Goal: Task Accomplishment & Management: Manage account settings

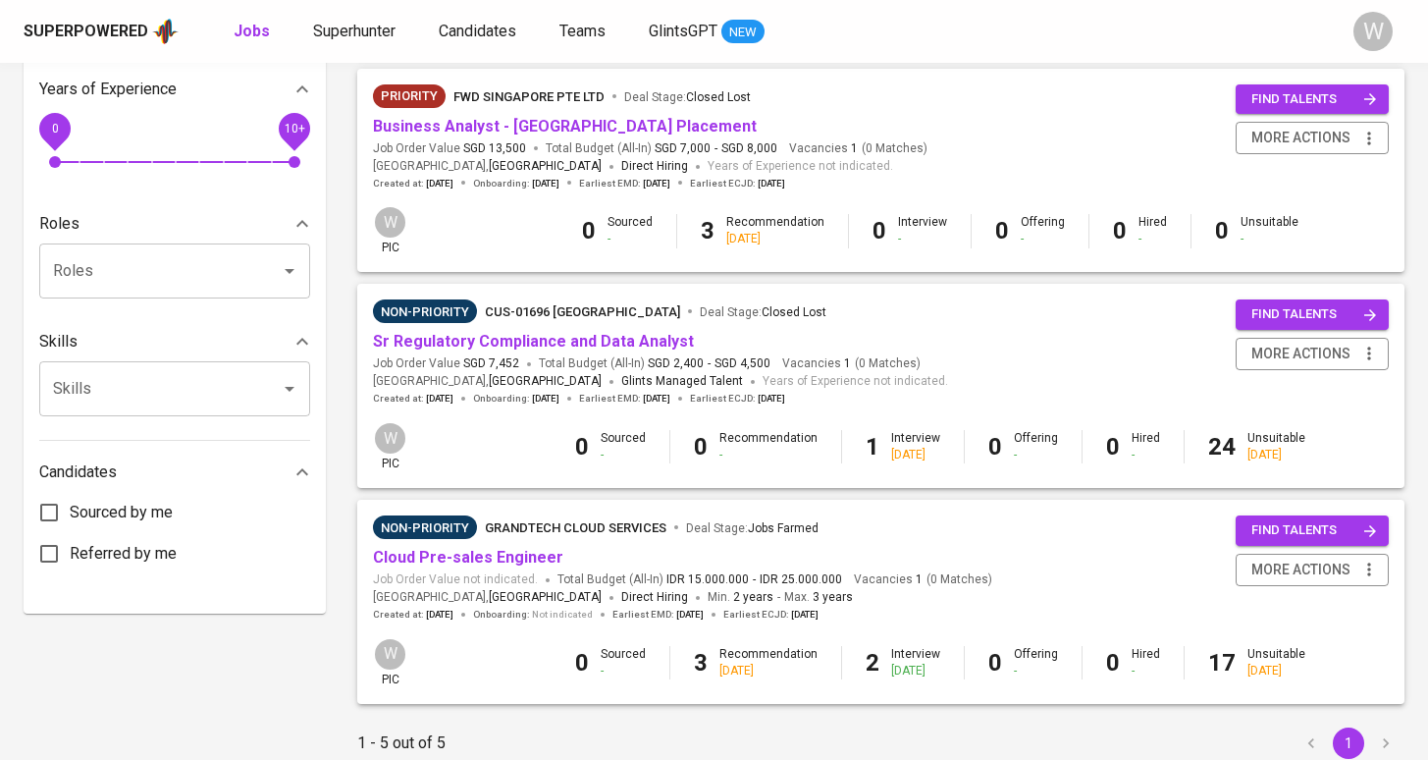
scroll to position [655, 0]
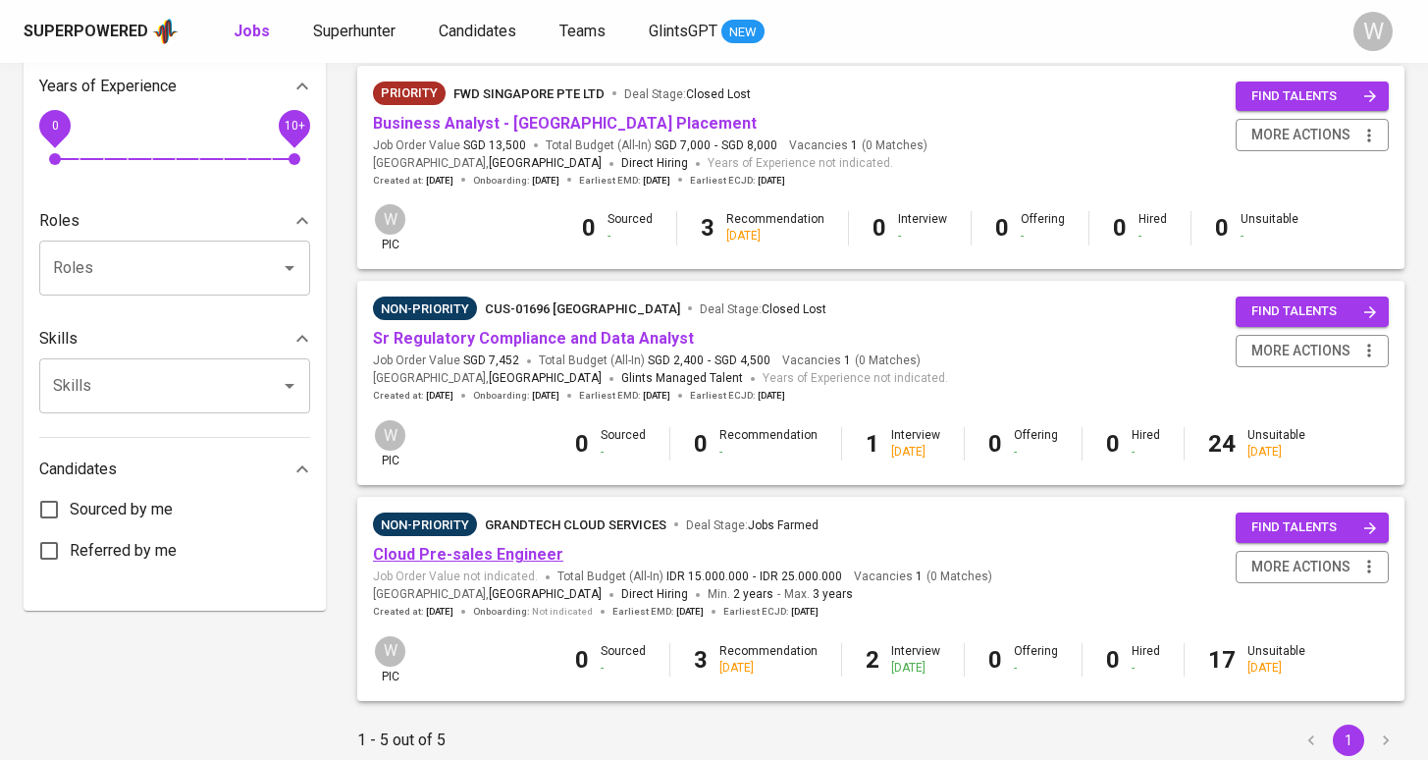
click at [522, 545] on link "Cloud Pre-sales Engineer" at bounding box center [468, 554] width 190 height 19
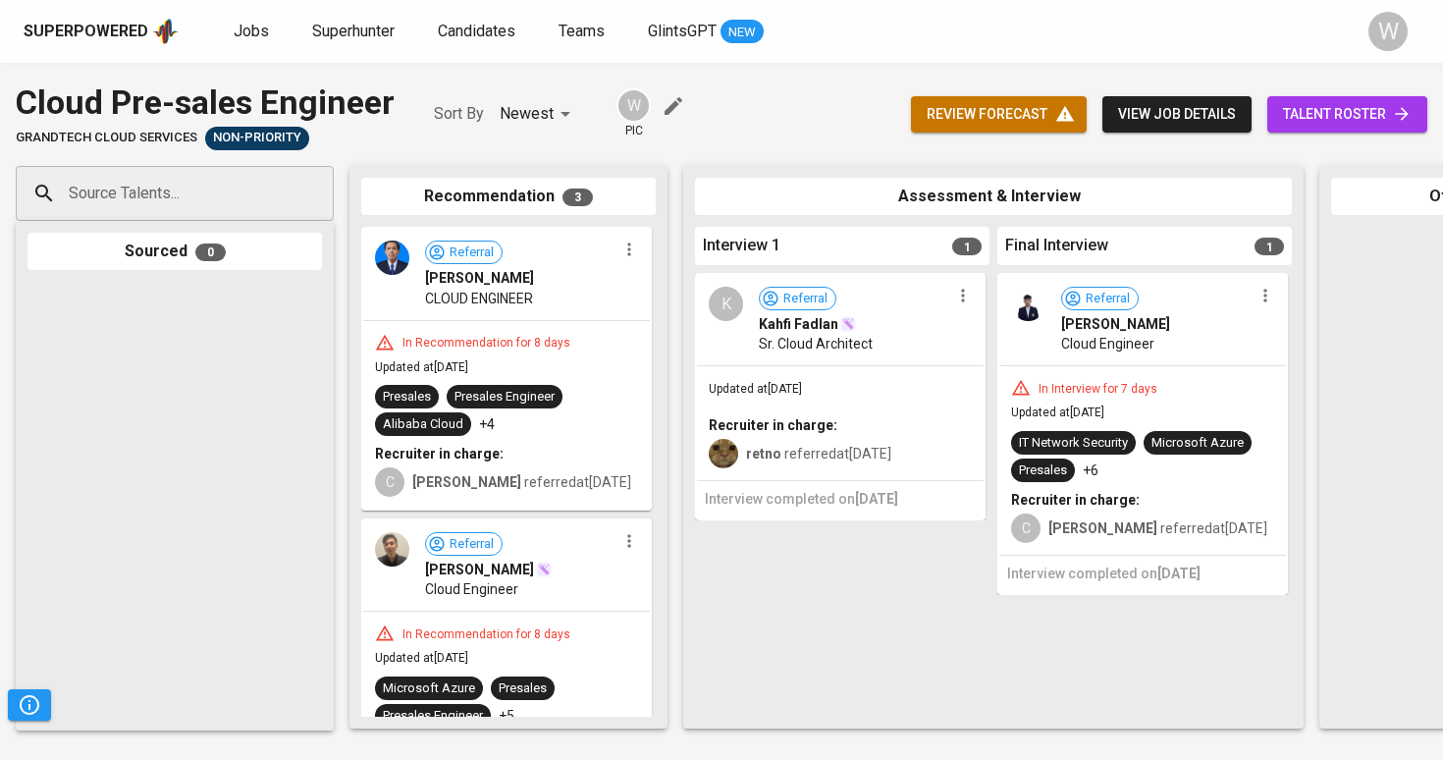
click at [959, 294] on icon "button" at bounding box center [963, 296] width 20 height 20
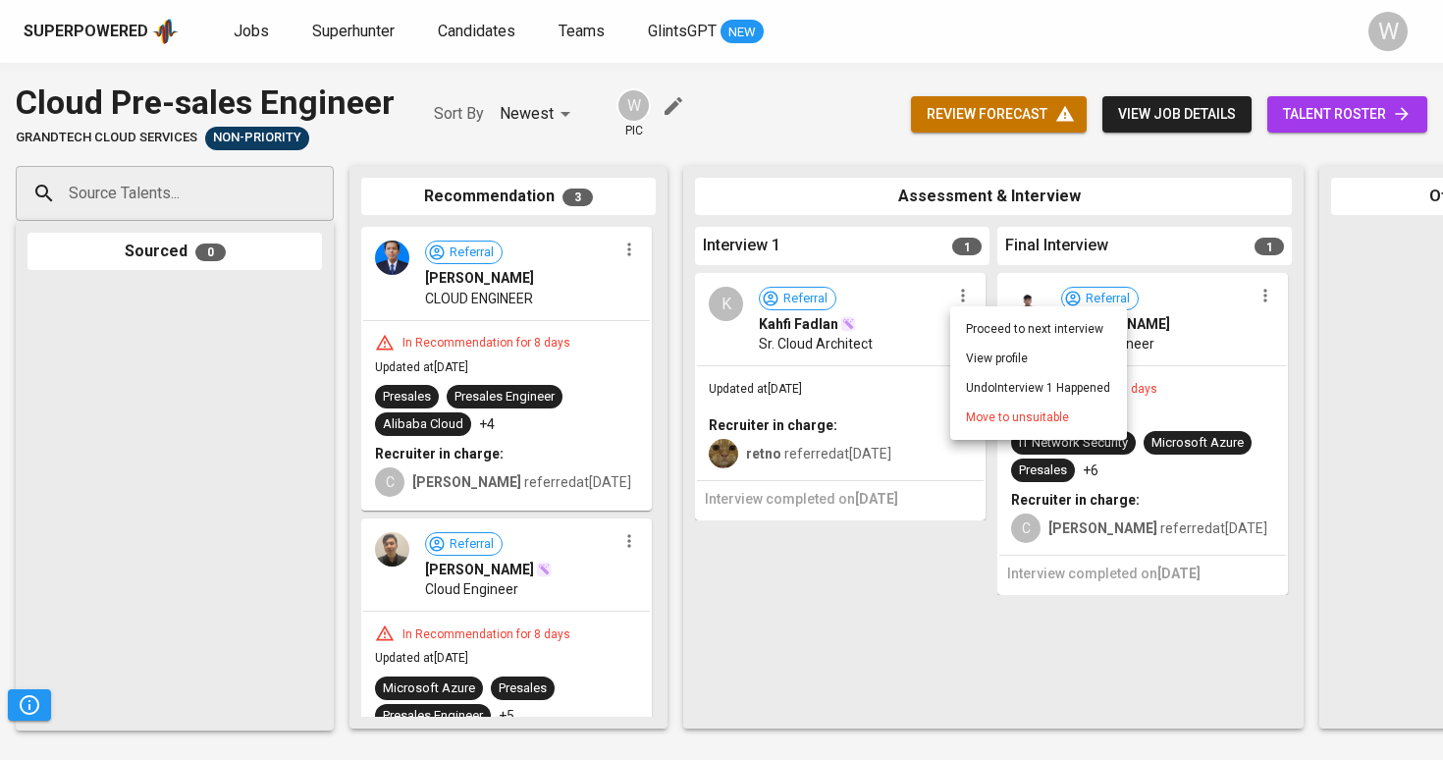
click at [962, 416] on li "Move to unsuitable" at bounding box center [1038, 416] width 177 height 29
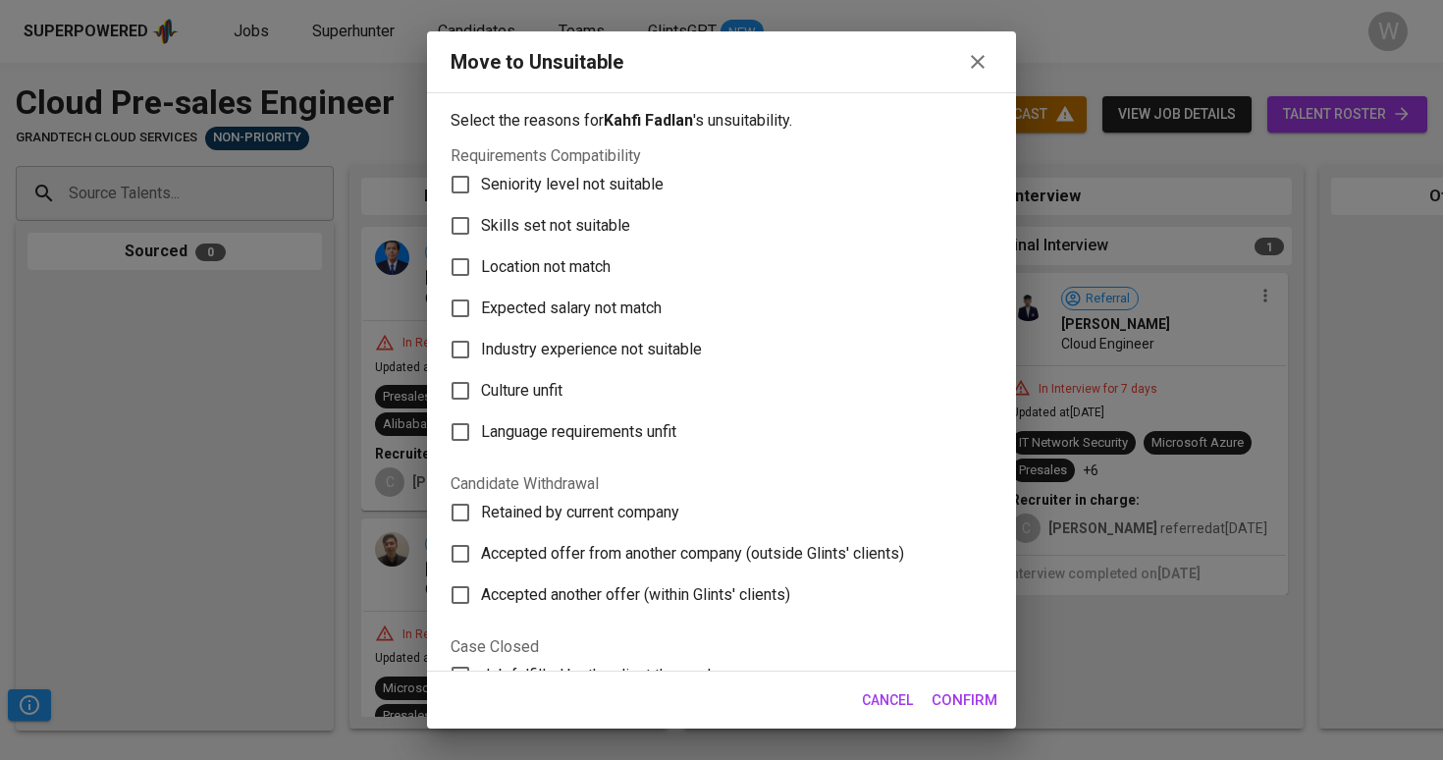
click at [708, 212] on label "Skills set not suitable" at bounding box center [708, 225] width 537 height 41
click at [481, 212] on input "Skills set not suitable" at bounding box center [460, 225] width 41 height 41
checkbox input "true"
click at [956, 699] on span "Confirm" at bounding box center [965, 700] width 66 height 26
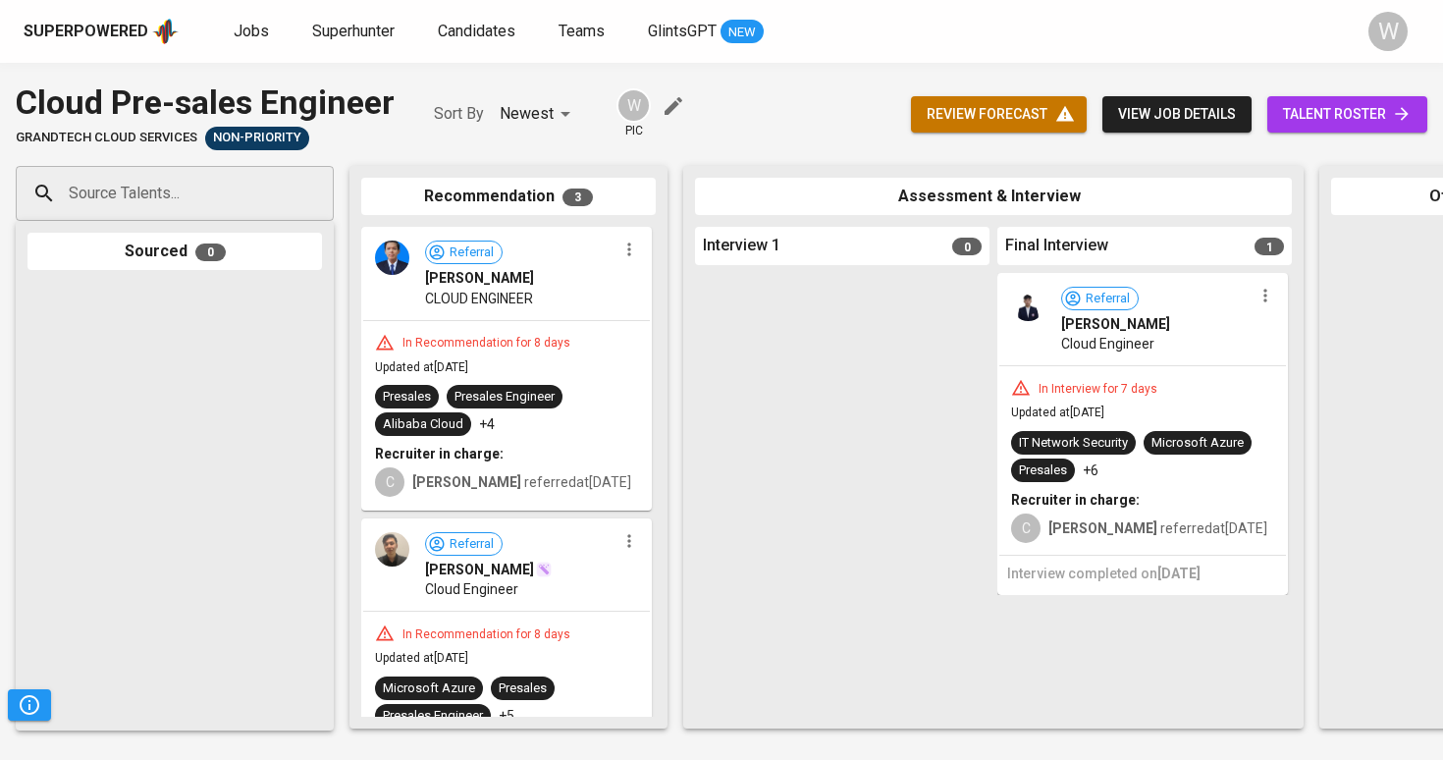
click at [619, 244] on icon "button" at bounding box center [629, 250] width 20 height 20
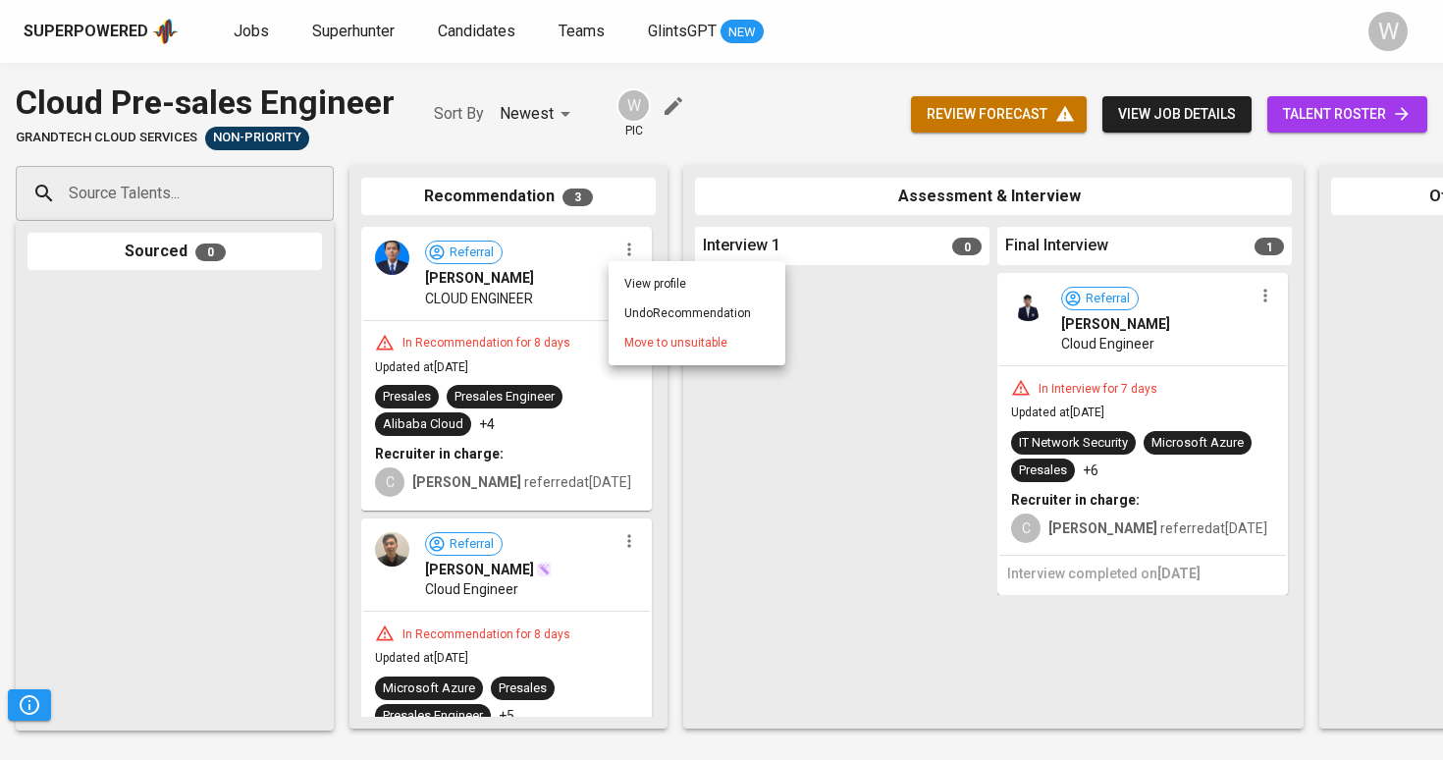
click at [645, 350] on span "Move to unsuitable" at bounding box center [675, 343] width 103 height 18
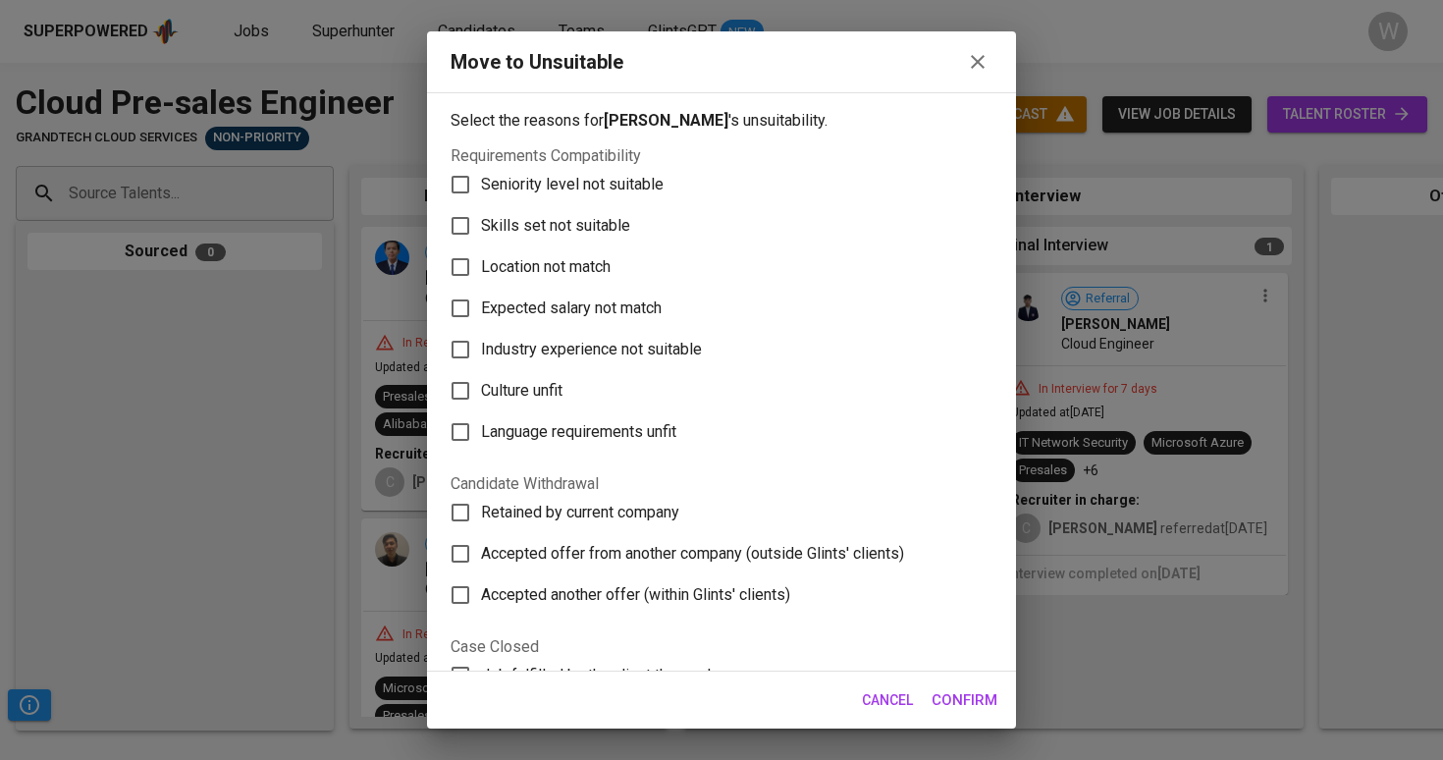
click at [577, 229] on span "Skills set not suitable" at bounding box center [555, 226] width 149 height 24
click at [481, 229] on input "Skills set not suitable" at bounding box center [460, 225] width 41 height 41
checkbox input "true"
click at [964, 702] on span "Confirm" at bounding box center [965, 700] width 66 height 26
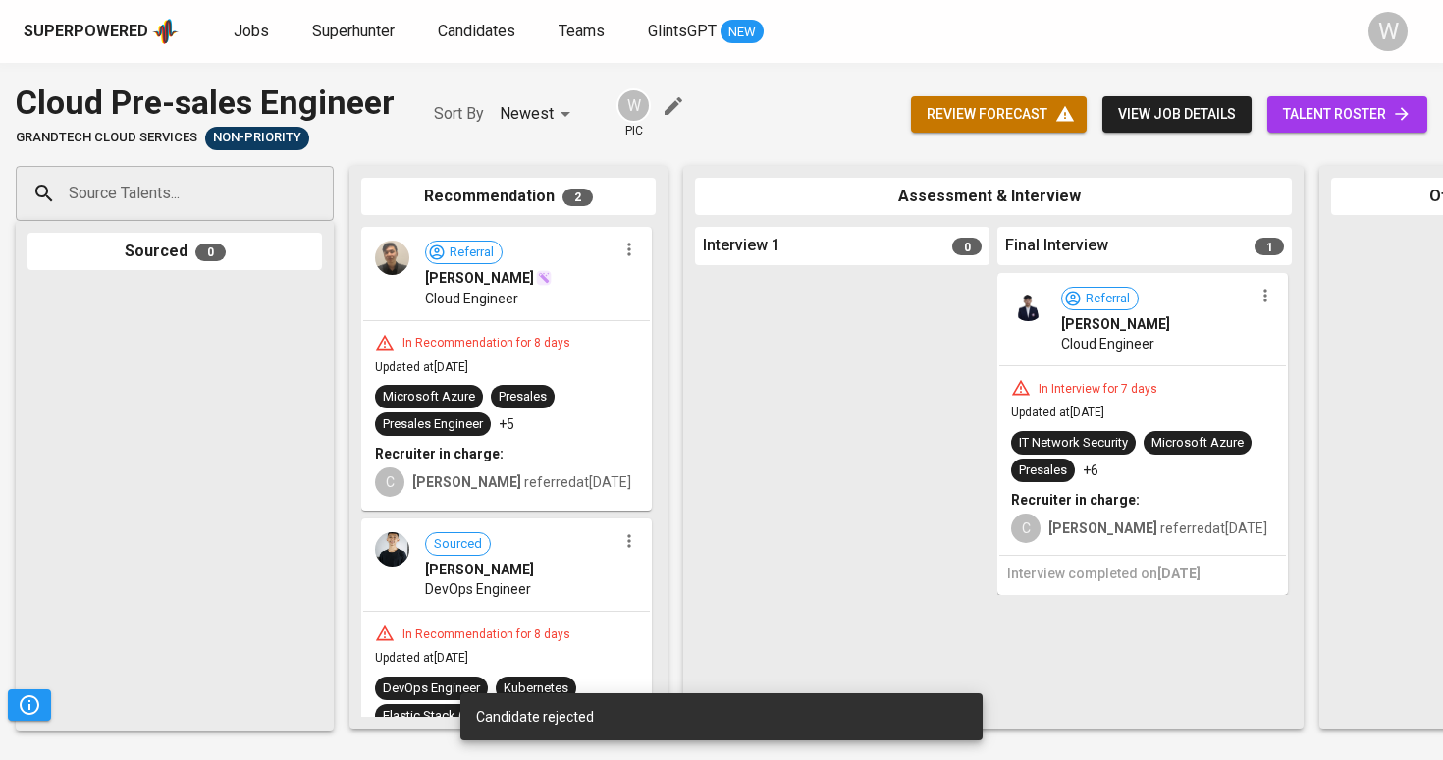
click at [619, 251] on icon "button" at bounding box center [629, 250] width 20 height 20
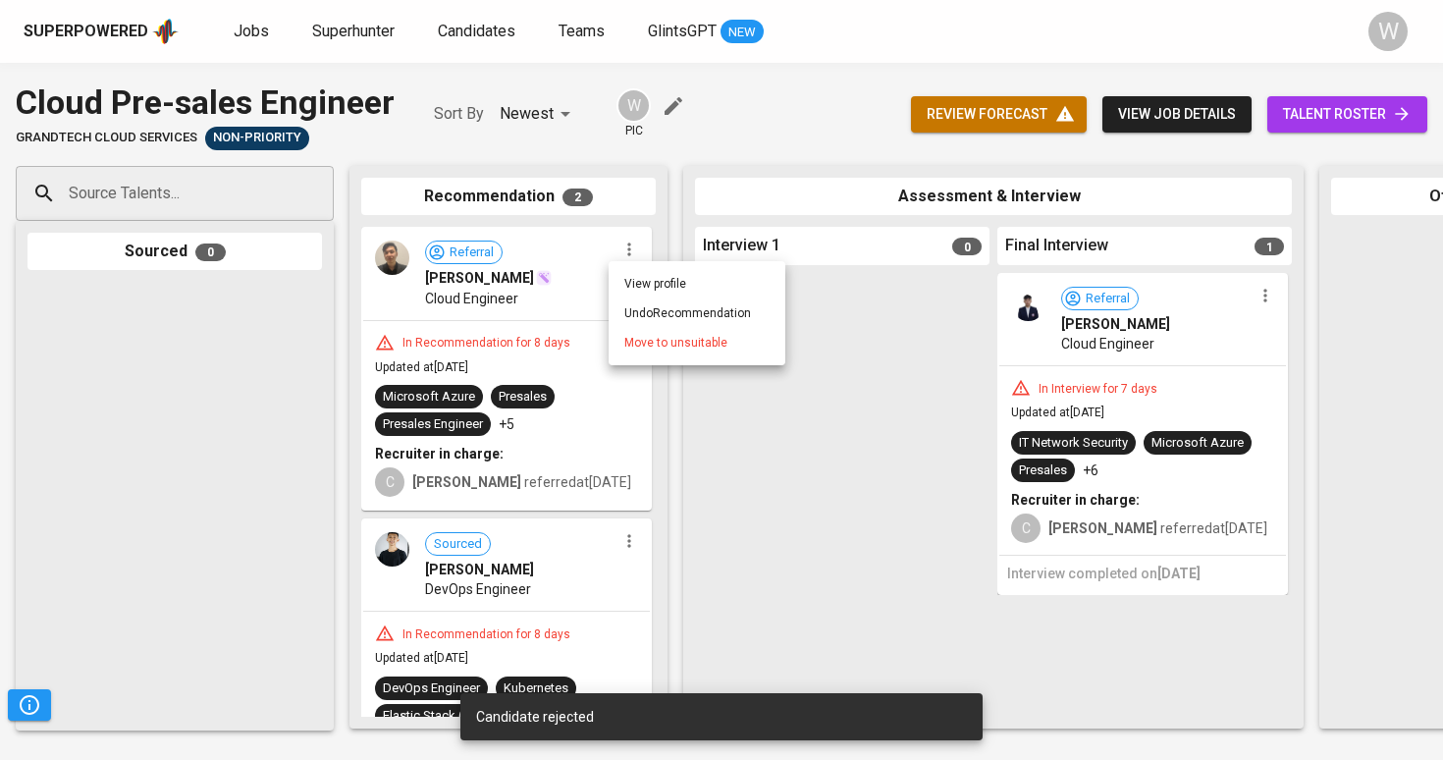
click at [643, 336] on span "Move to unsuitable" at bounding box center [675, 343] width 103 height 18
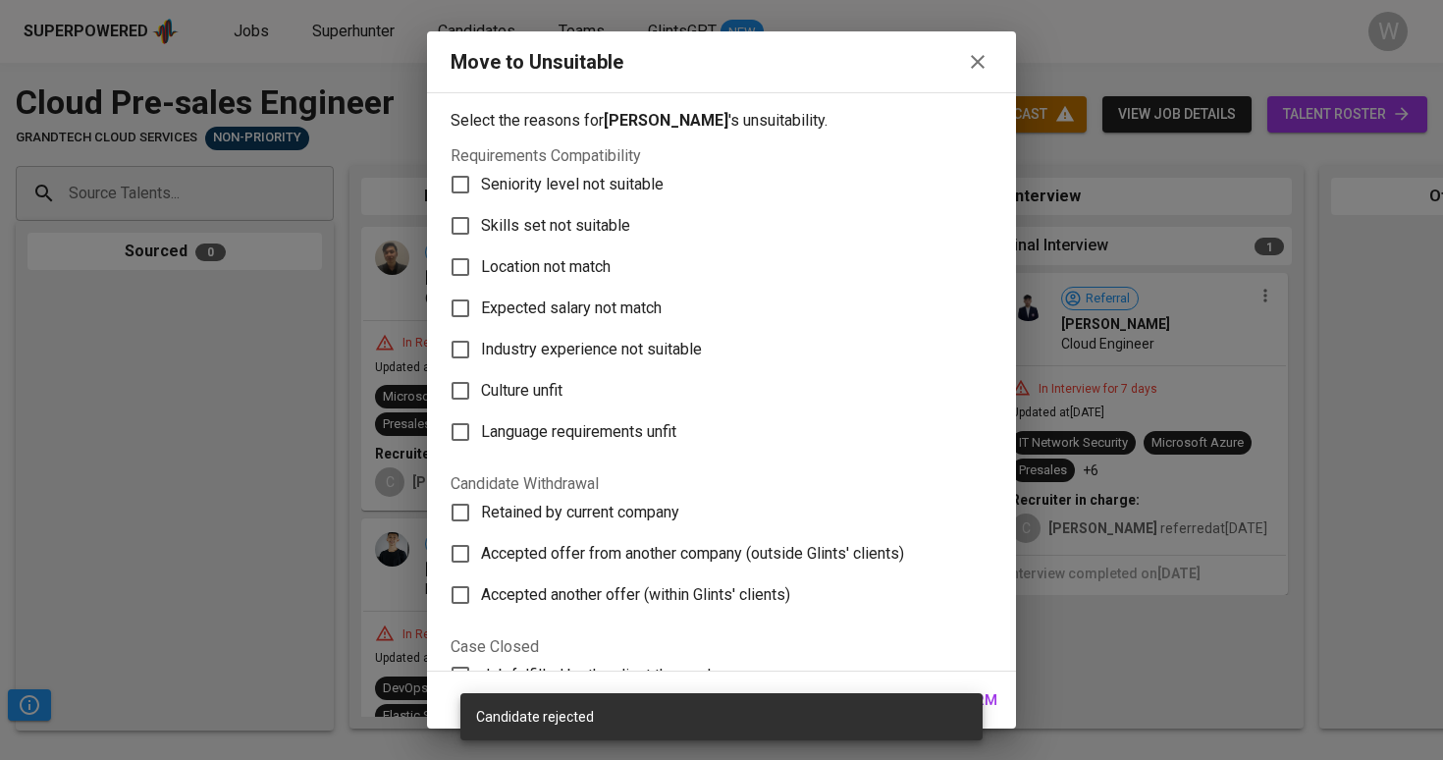
click at [579, 237] on span "Skills set not suitable" at bounding box center [555, 226] width 149 height 24
click at [481, 237] on input "Skills set not suitable" at bounding box center [460, 225] width 41 height 41
checkbox input "true"
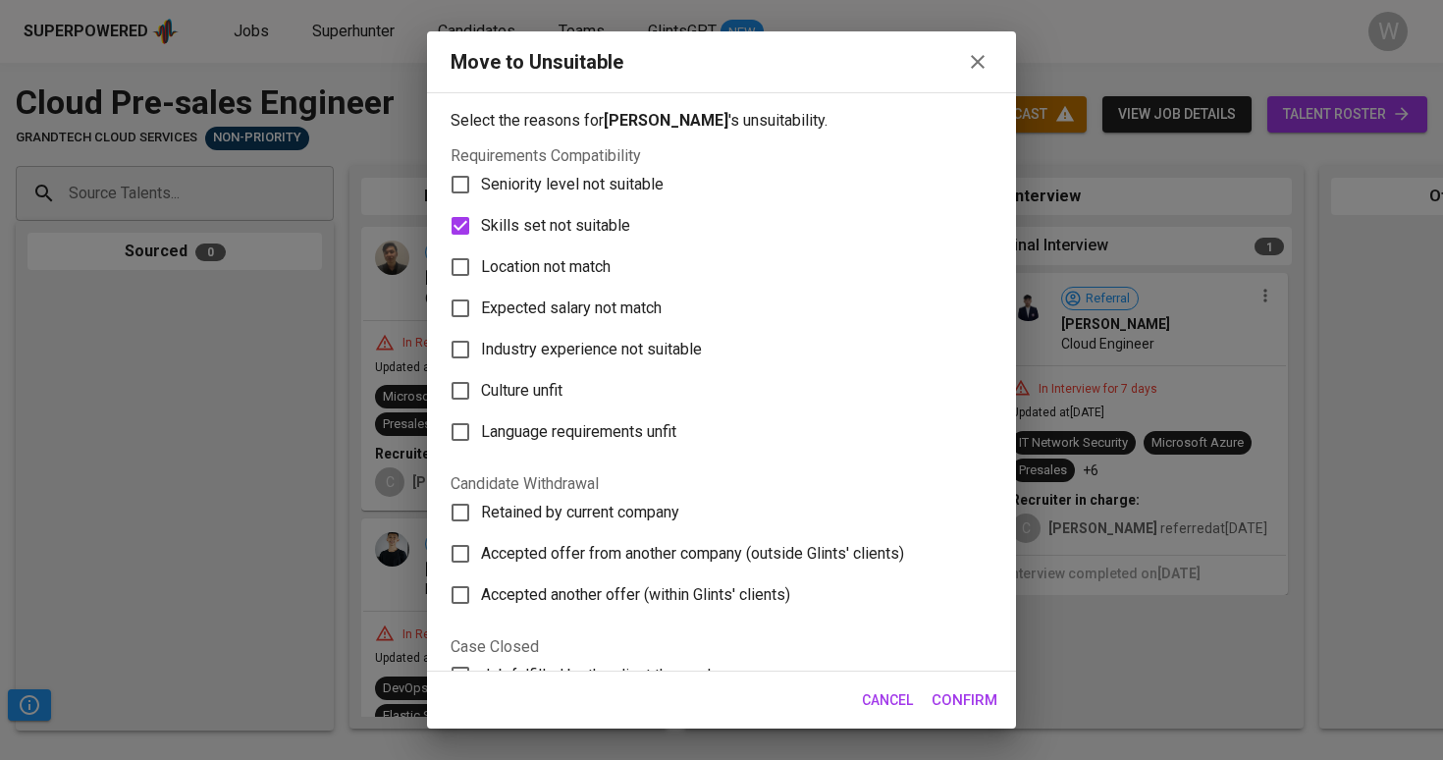
click at [965, 699] on span "Confirm" at bounding box center [965, 700] width 66 height 26
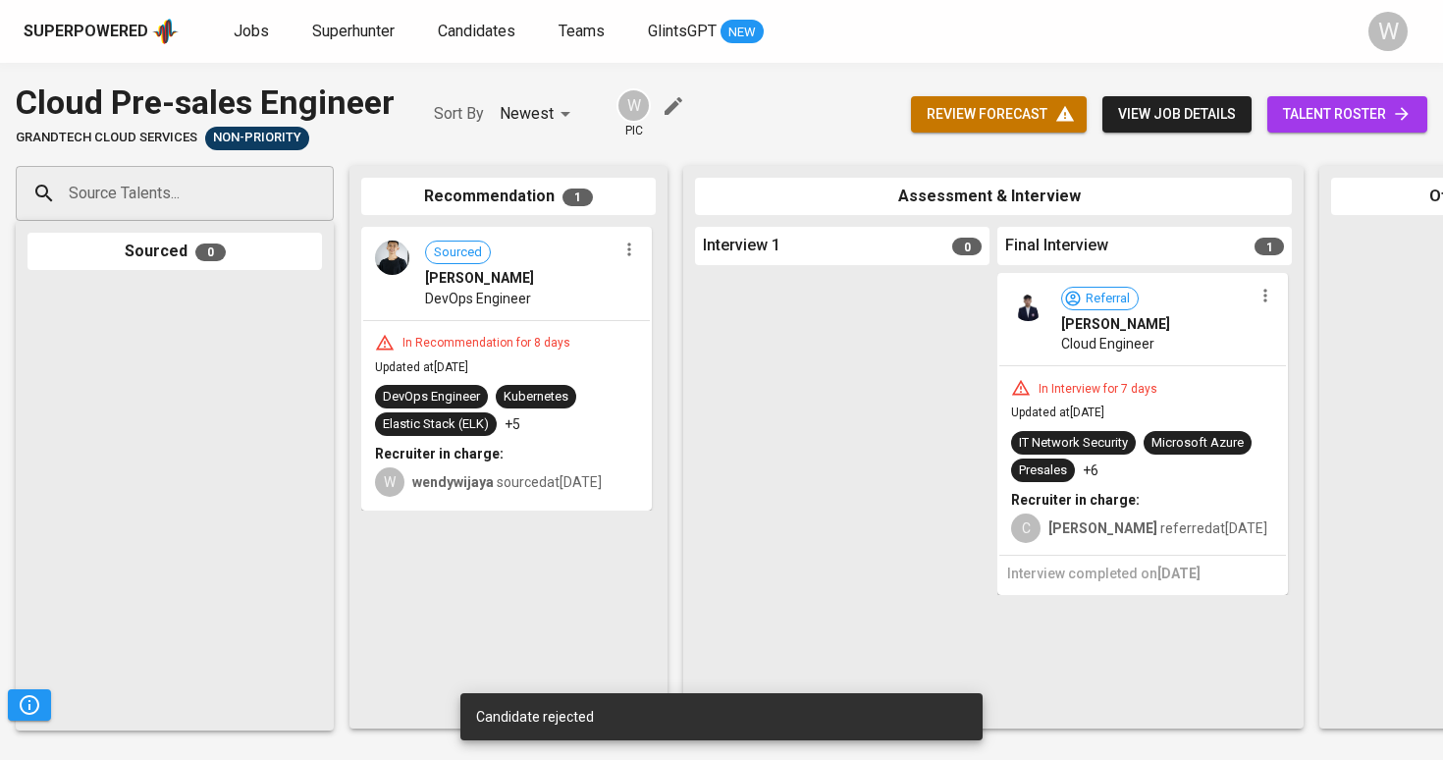
click at [628, 261] on div "Sourced [PERSON_NAME] Firdaus DevOps Engineer" at bounding box center [506, 274] width 287 height 90
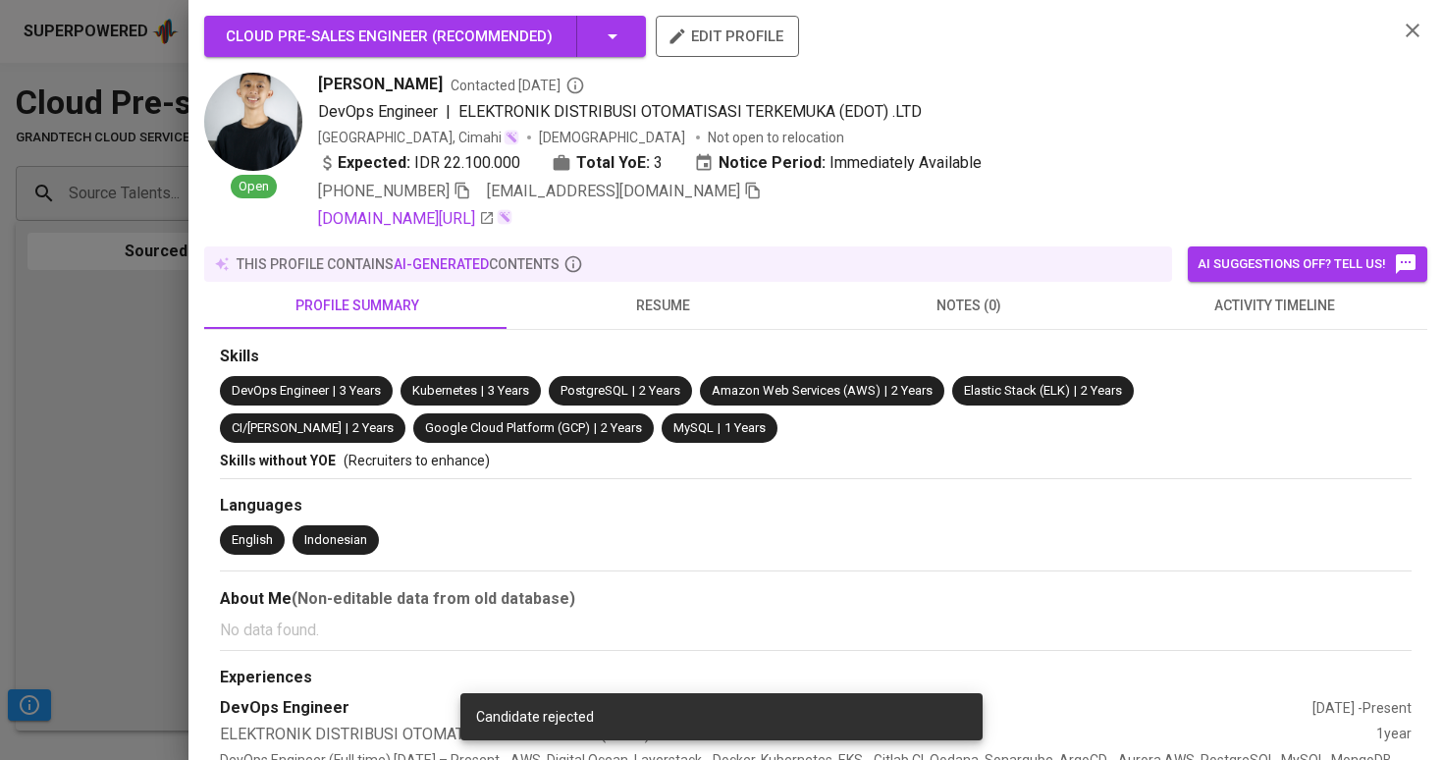
click at [123, 336] on div at bounding box center [721, 380] width 1443 height 760
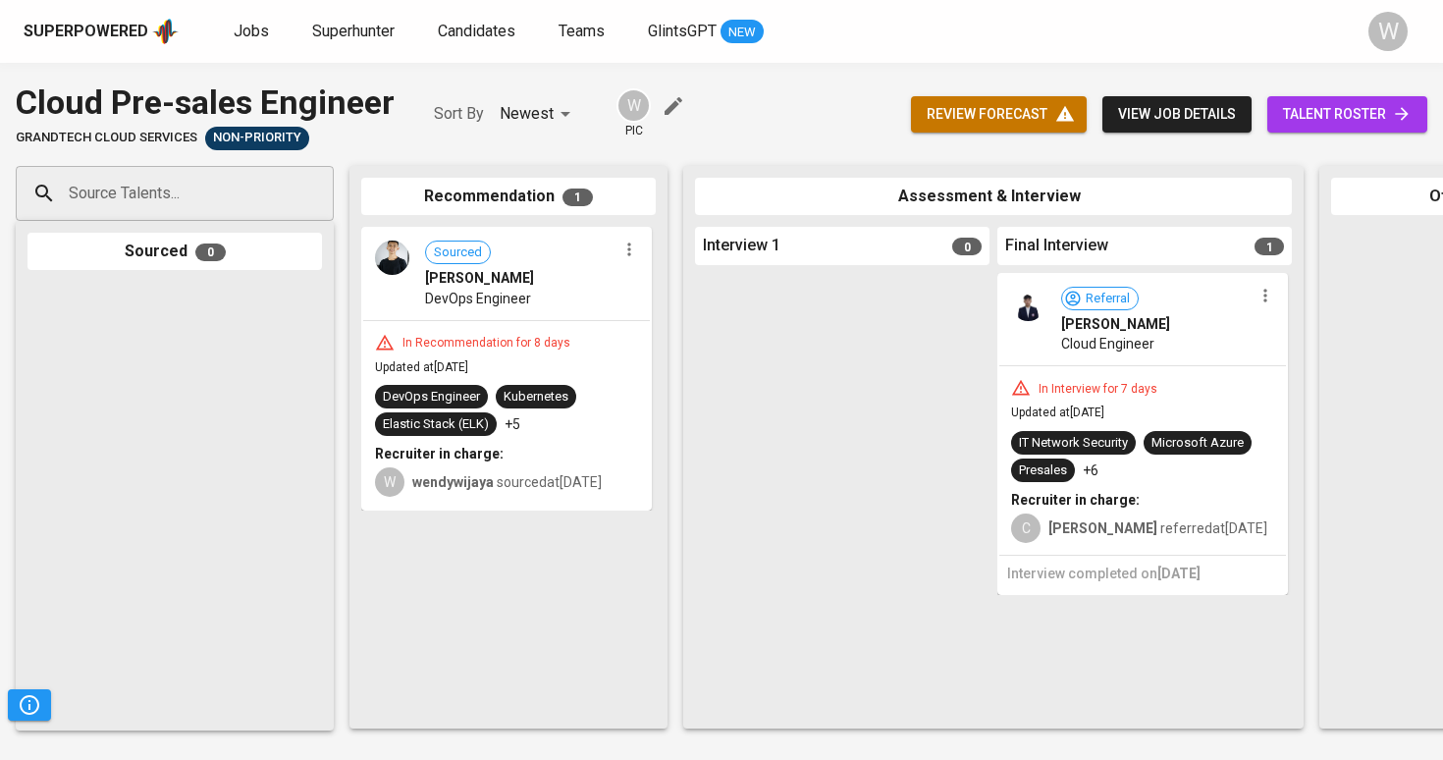
click at [626, 246] on icon "button" at bounding box center [629, 250] width 20 height 20
click at [678, 343] on span "Move to unsuitable" at bounding box center [683, 343] width 103 height 18
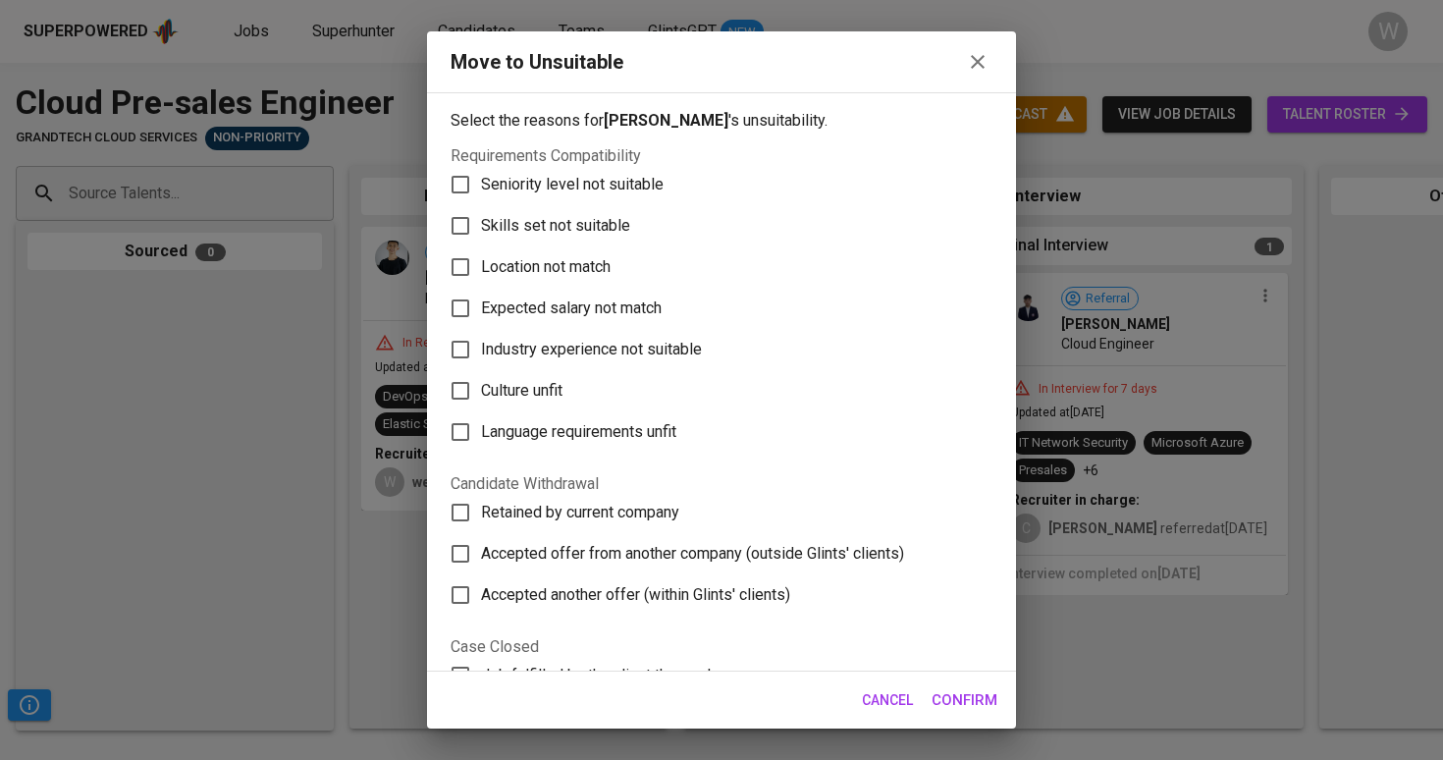
click at [583, 216] on span "Skills set not suitable" at bounding box center [555, 226] width 149 height 24
click at [481, 216] on input "Skills set not suitable" at bounding box center [460, 225] width 41 height 41
checkbox input "true"
click at [968, 708] on span "Confirm" at bounding box center [965, 700] width 66 height 26
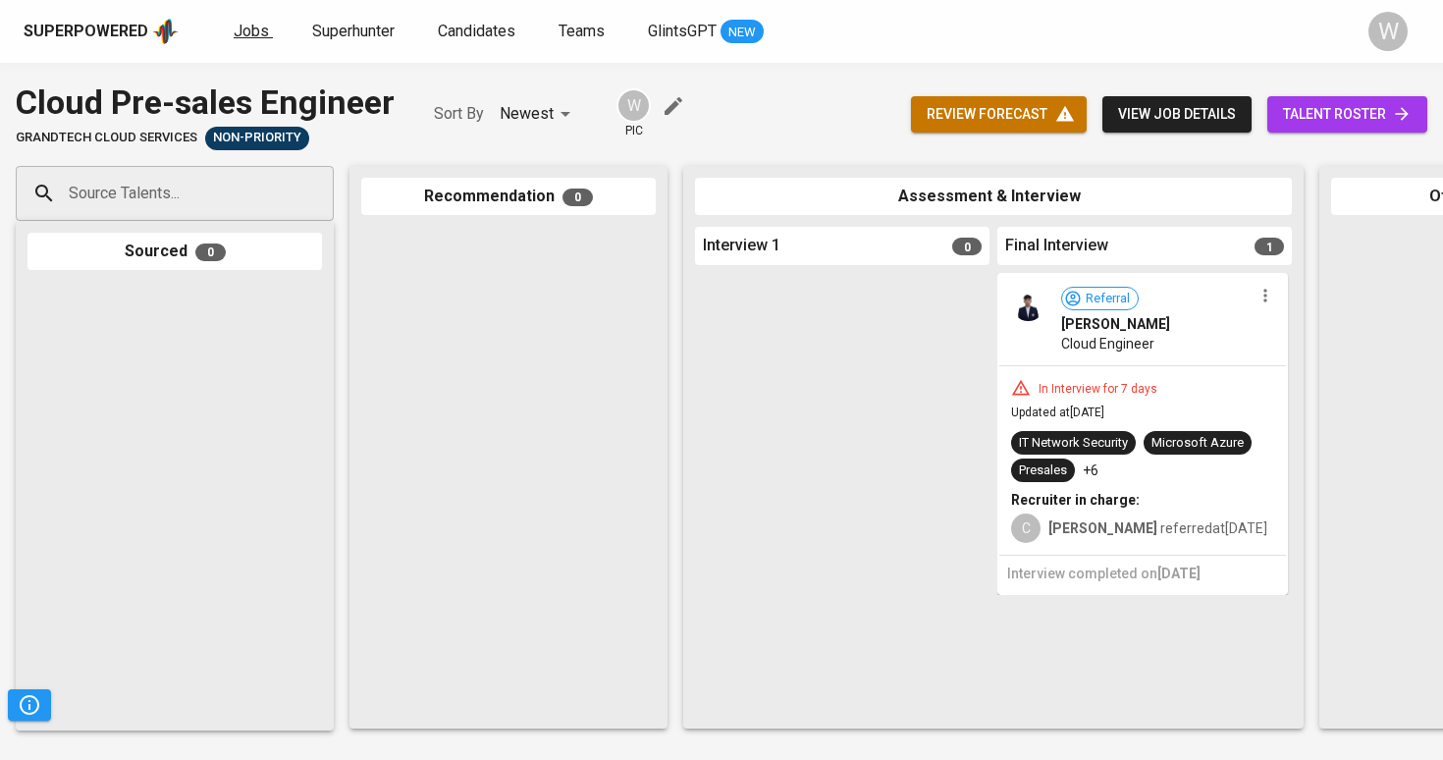
click at [252, 32] on span "Jobs" at bounding box center [251, 31] width 35 height 19
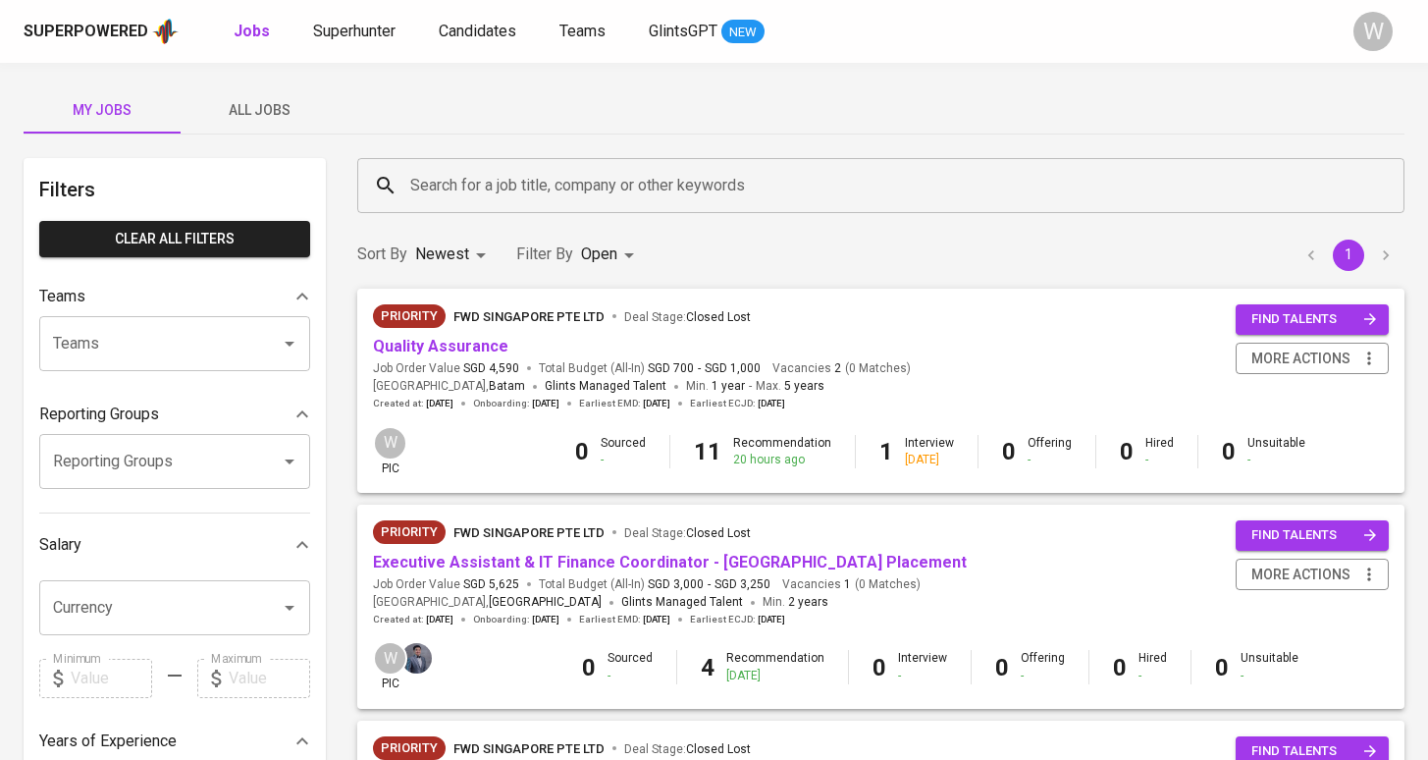
click at [274, 145] on div "My Jobs All Jobs Filters Clear All filters Teams Teams Teams Reporting Groups R…" at bounding box center [714, 748] width 1428 height 1371
click at [276, 126] on button "All Jobs" at bounding box center [259, 109] width 157 height 47
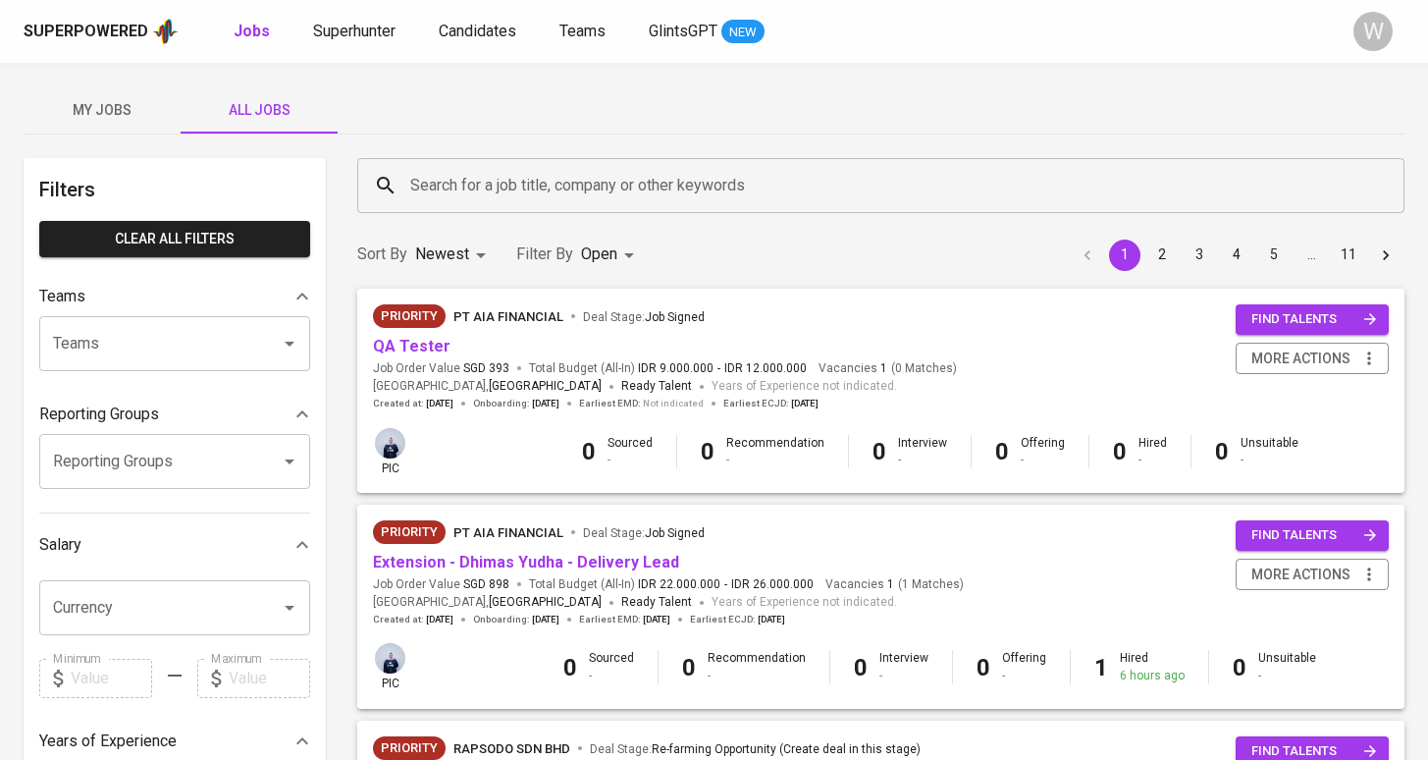
click at [446, 193] on input "Search for a job title, company or other keywords" at bounding box center [885, 185] width 961 height 37
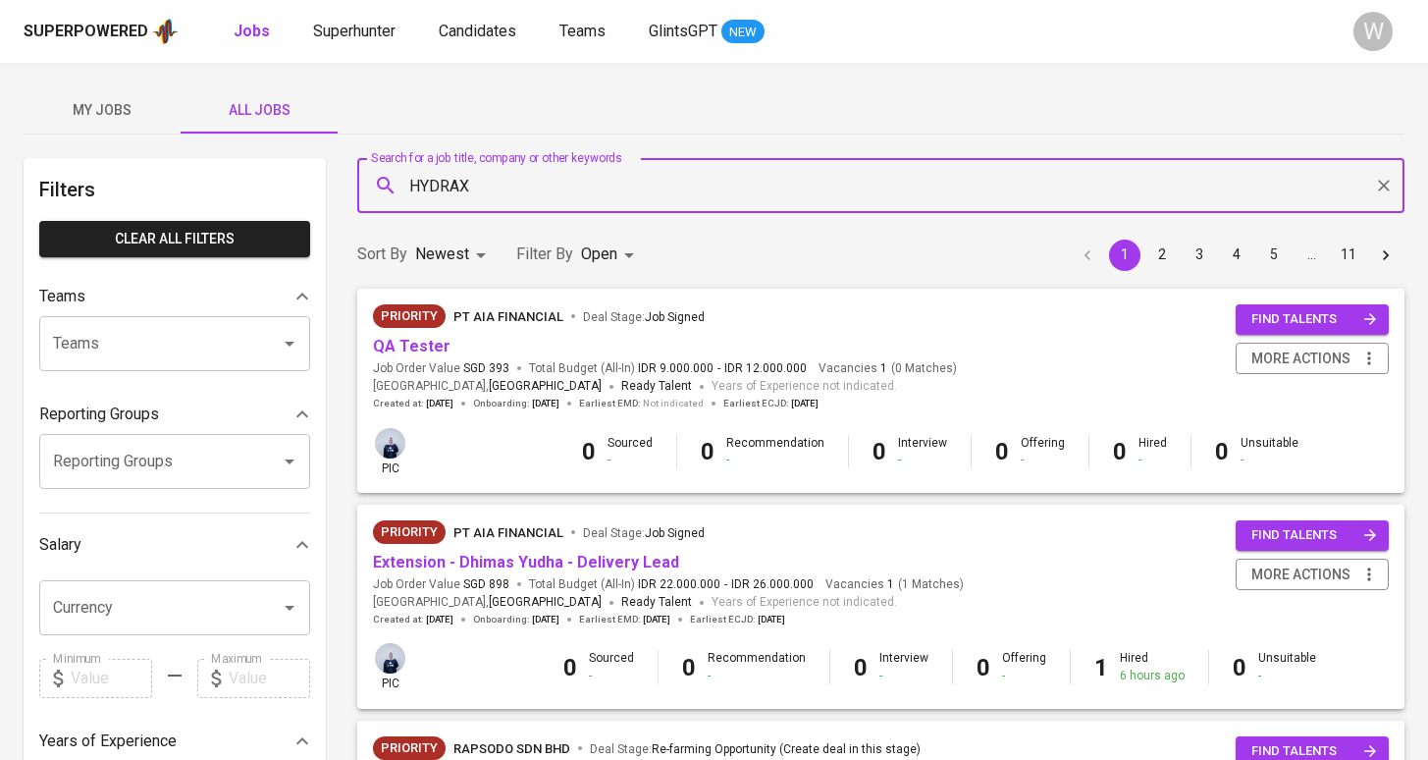
type input "HYDRAX"
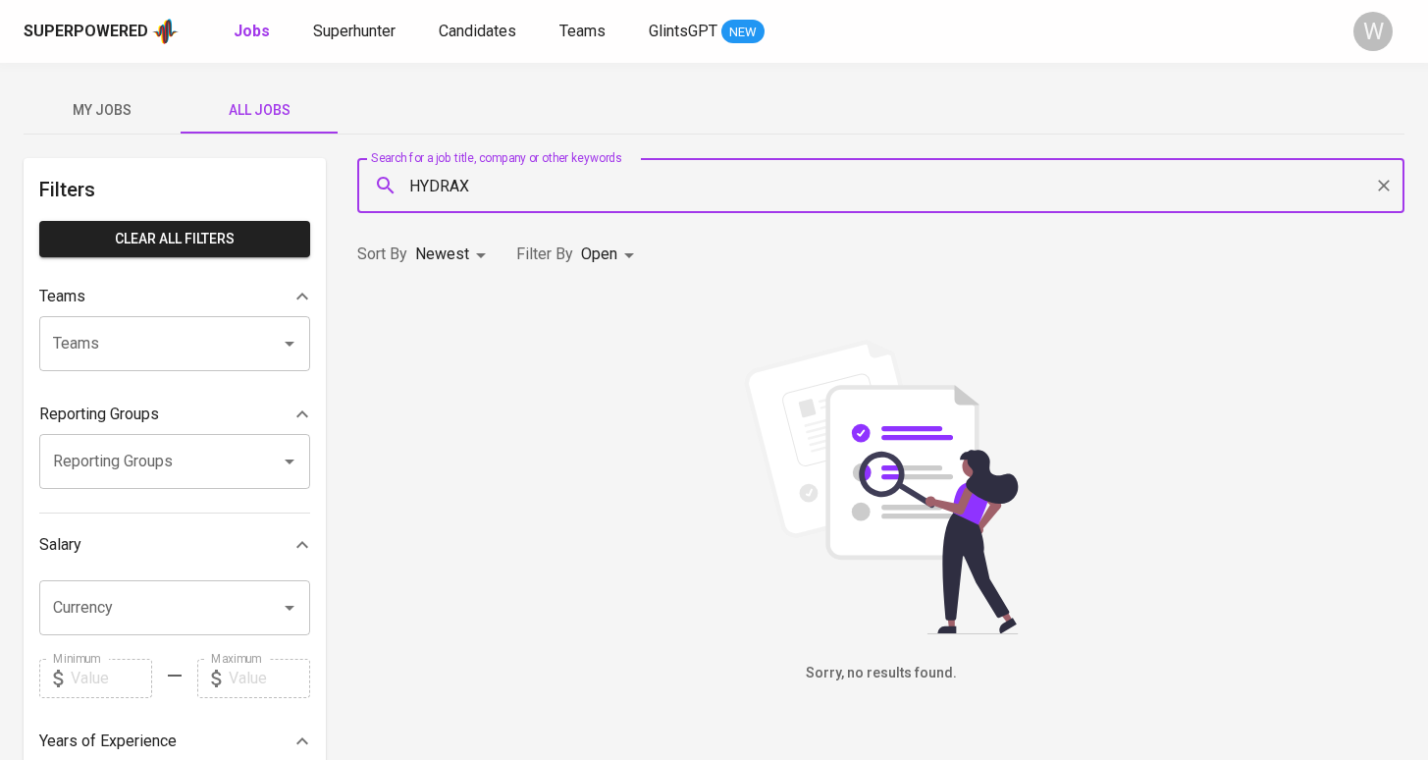
click at [605, 250] on body "Superpowered Jobs Superhunter Candidates Teams GlintsGPT NEW W My Jobs All Jobs…" at bounding box center [714, 670] width 1428 height 1340
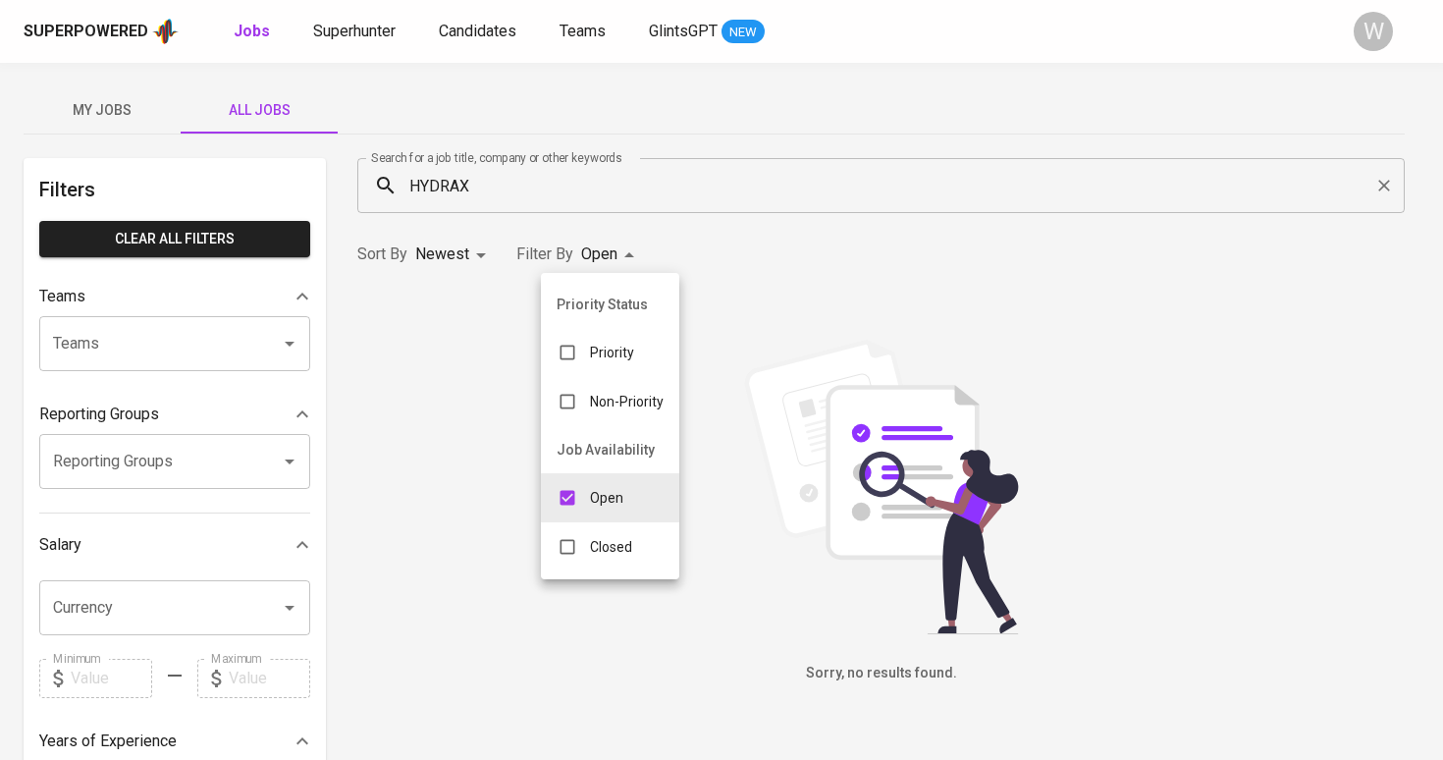
click at [616, 527] on li "Closed" at bounding box center [610, 546] width 138 height 49
type input "OPEN,CLOSE"
checkbox input "true"
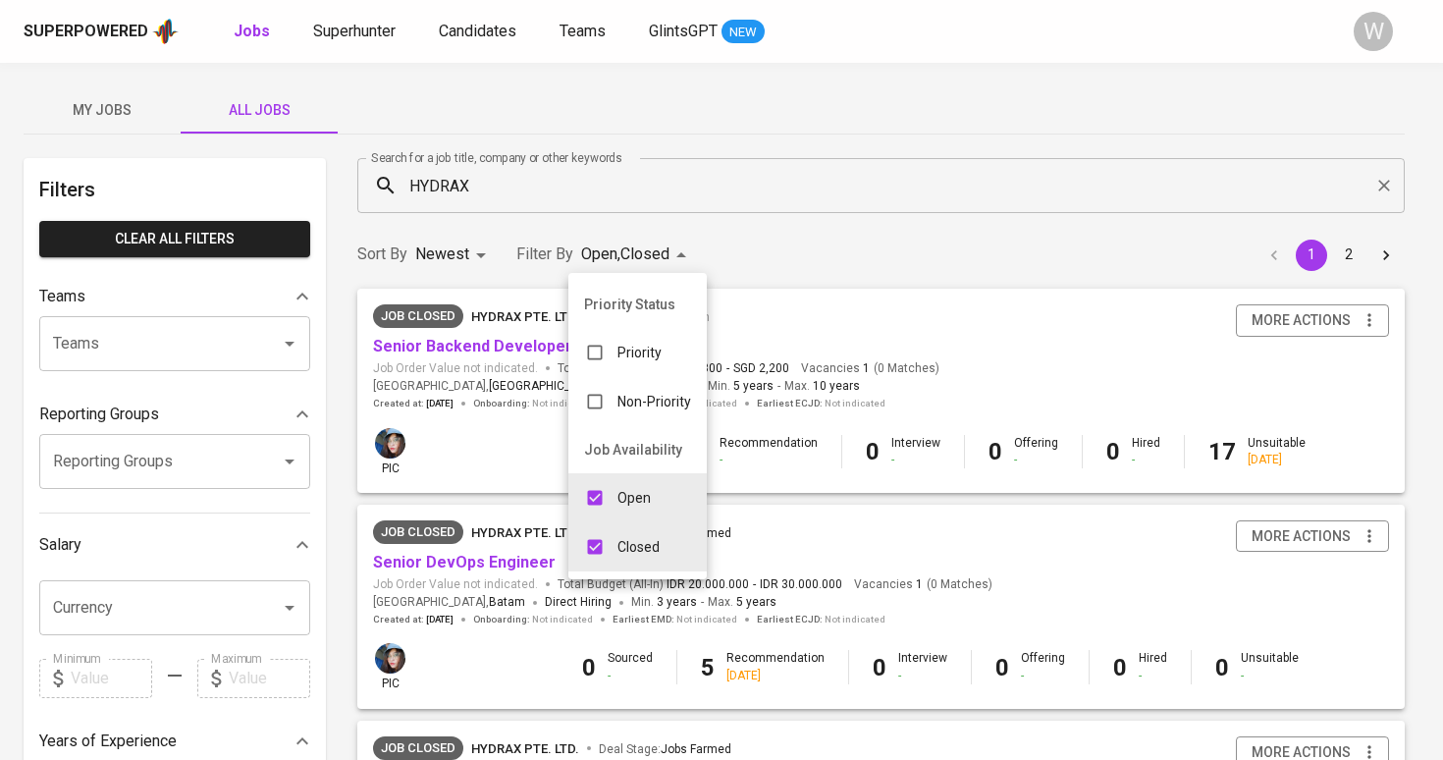
click at [453, 348] on div at bounding box center [721, 380] width 1443 height 760
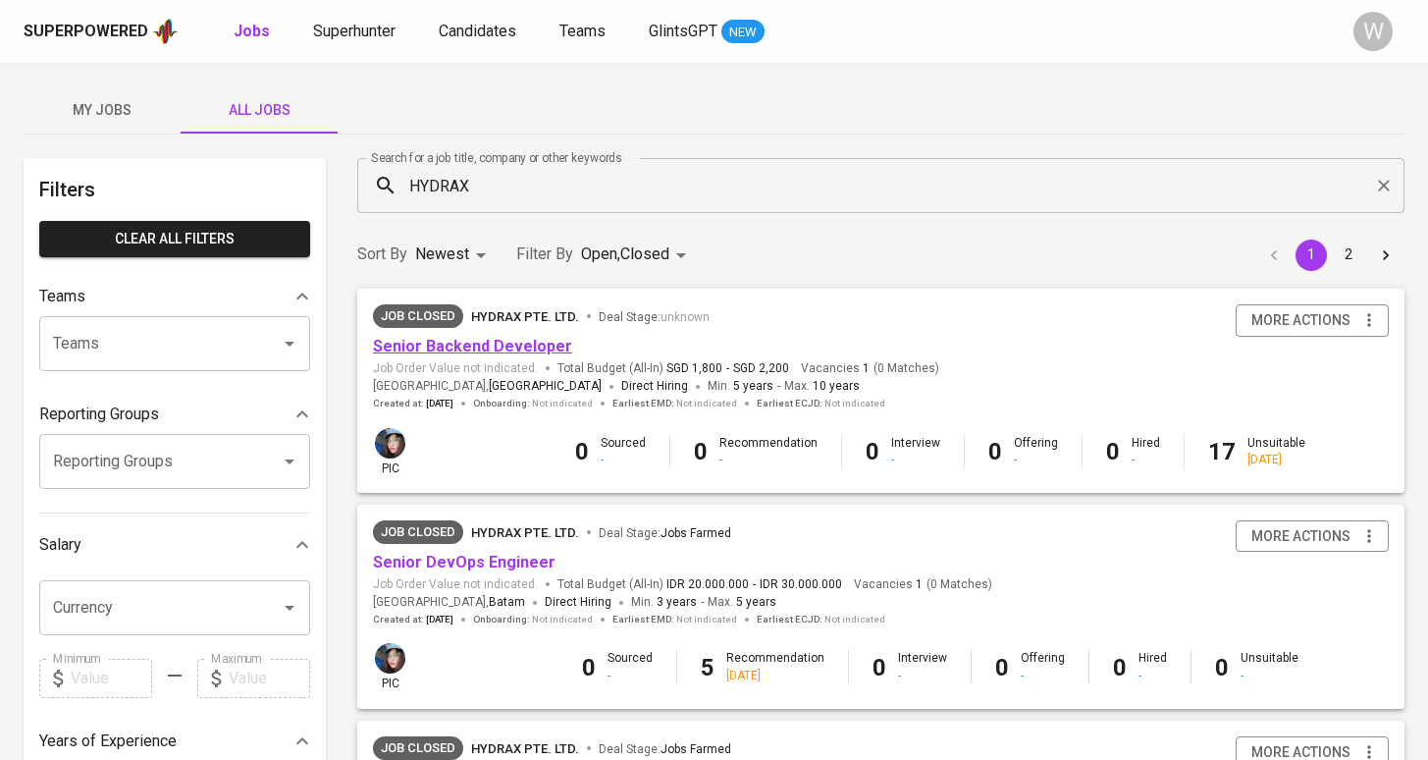
click at [455, 346] on link "Senior Backend Developer" at bounding box center [472, 346] width 199 height 19
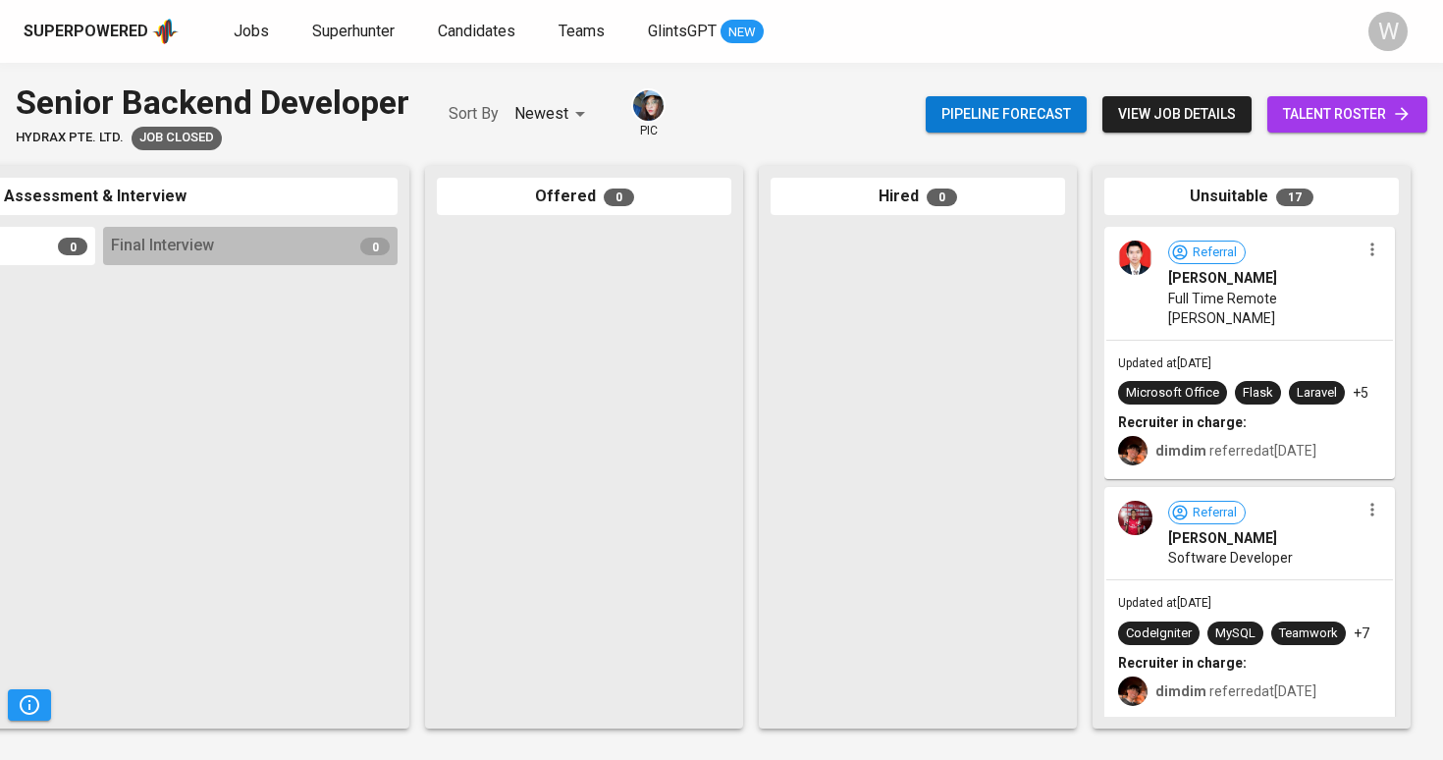
scroll to position [0, 894]
click at [1189, 357] on span "Updated at [DATE]" at bounding box center [1164, 363] width 93 height 14
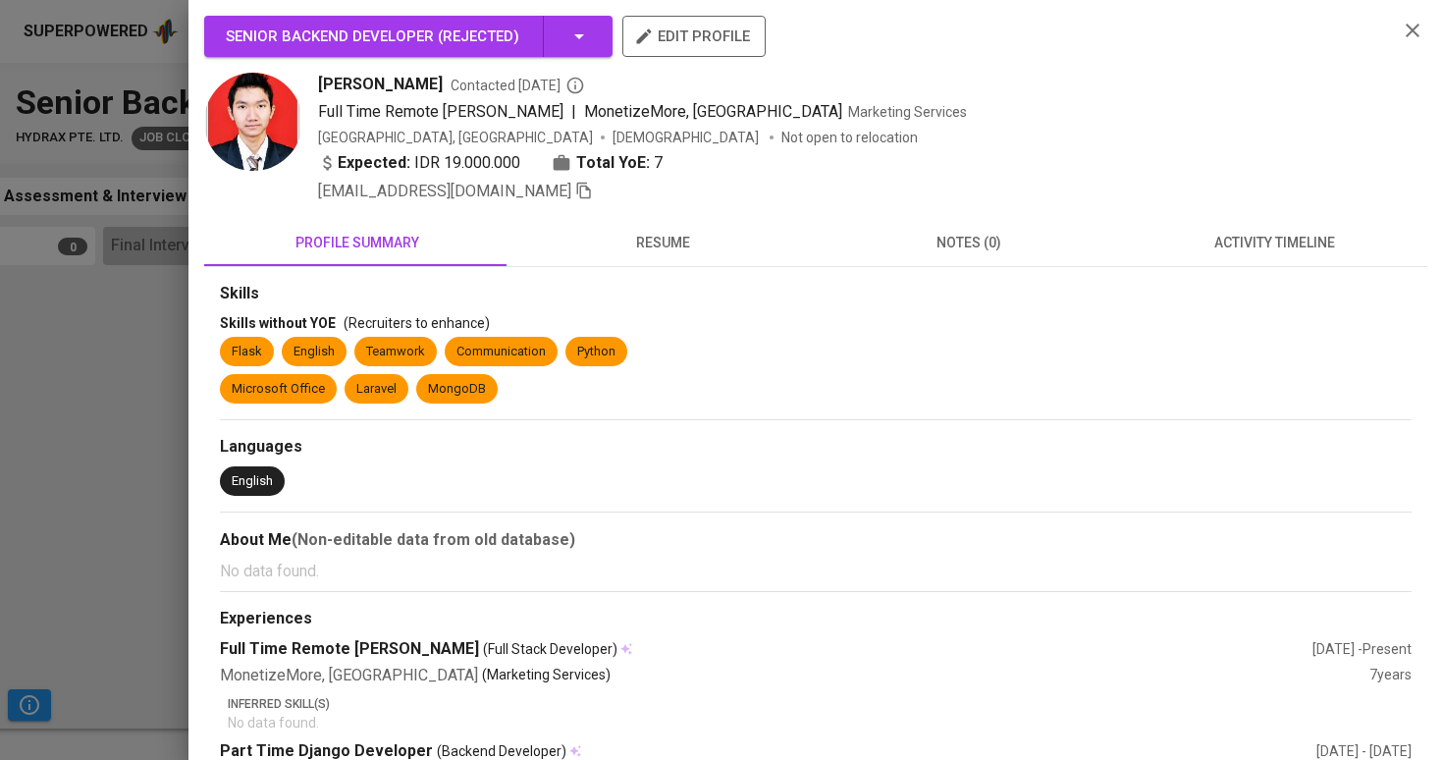
click at [697, 248] on span "resume" at bounding box center [663, 243] width 283 height 25
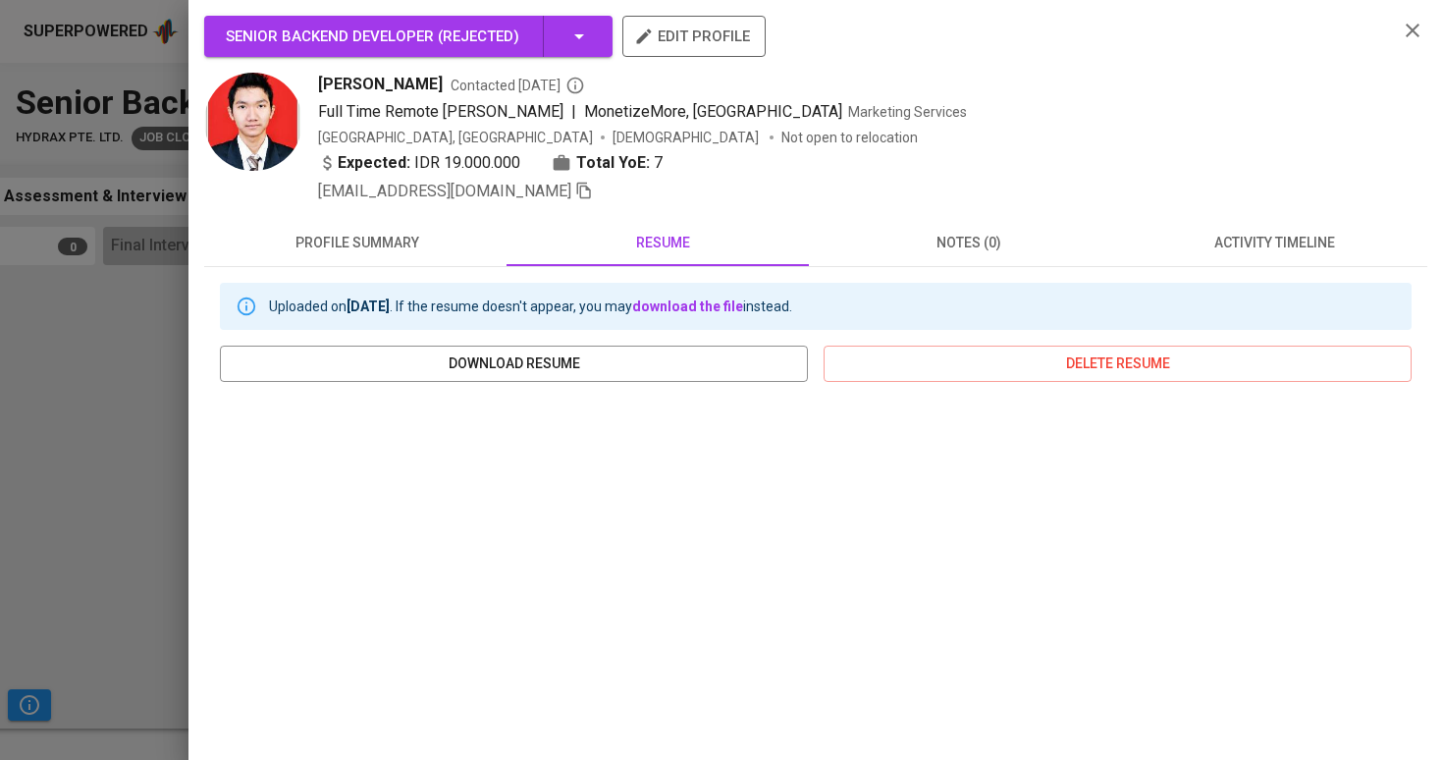
scroll to position [0, 0]
click at [1279, 275] on div "Uploaded on [DATE] . If the resume doesn't appear, you may download the file in…" at bounding box center [815, 627] width 1223 height 720
click at [1279, 273] on div "Uploaded on [DATE] . If the resume doesn't appear, you may download the file in…" at bounding box center [815, 627] width 1223 height 720
click at [1272, 244] on span "activity timeline" at bounding box center [1275, 243] width 283 height 25
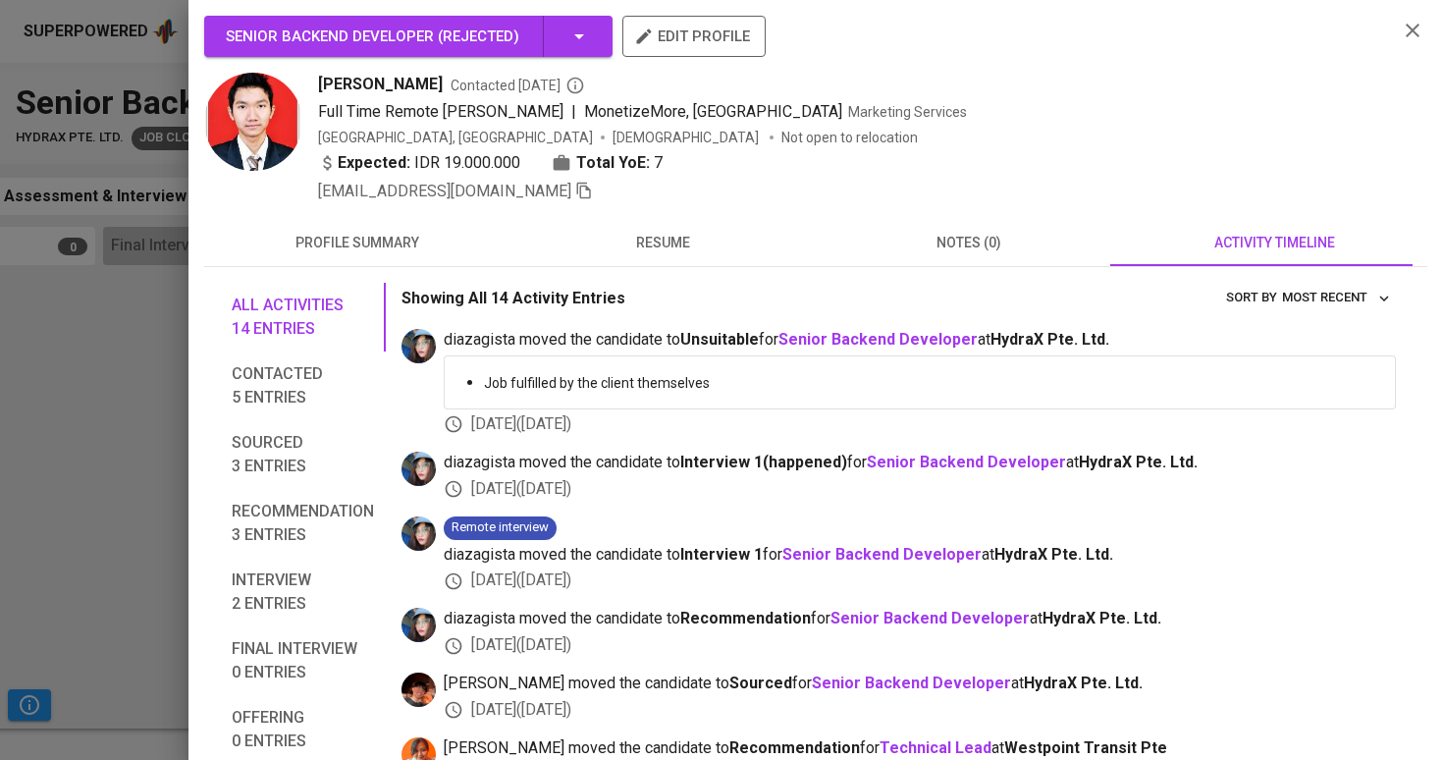
scroll to position [9, 0]
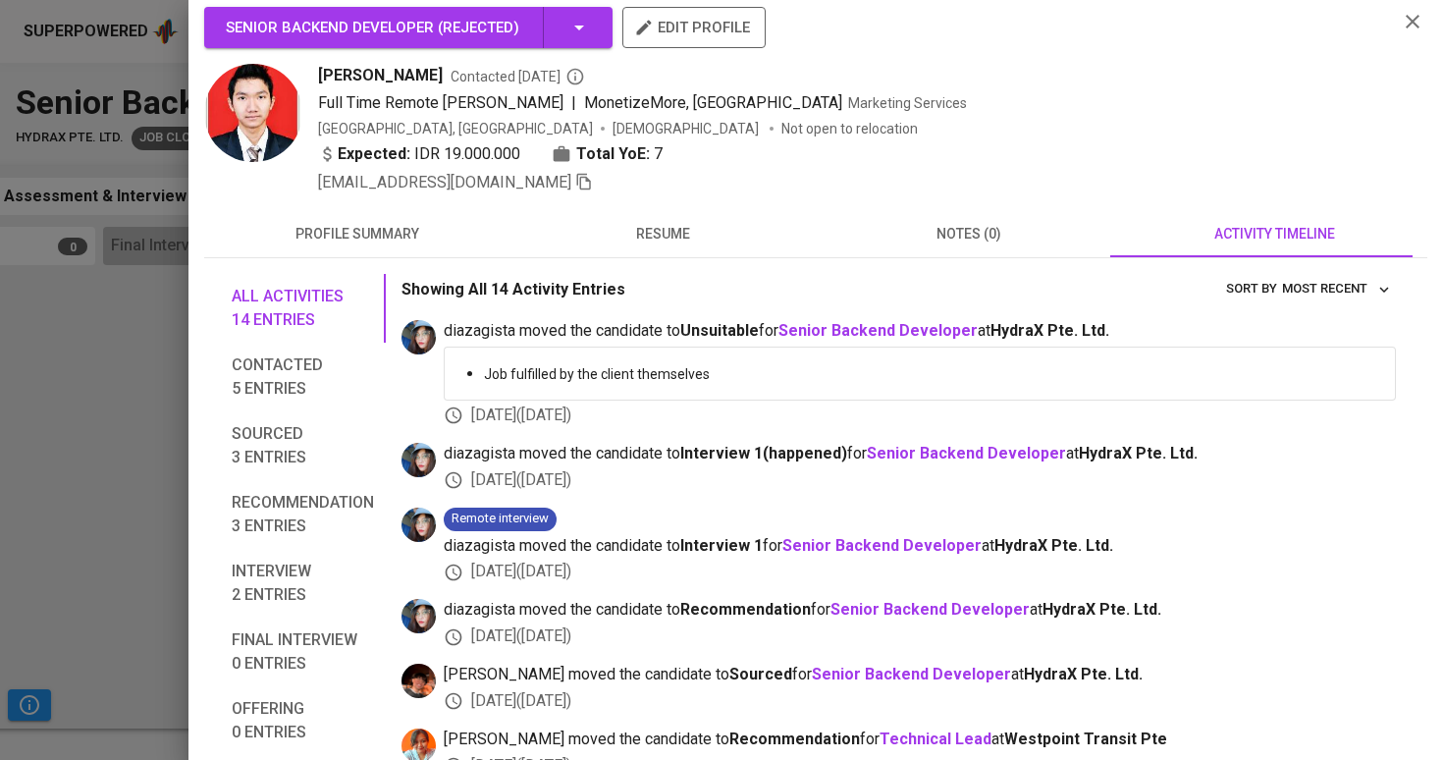
click at [318, 233] on span "profile summary" at bounding box center [357, 234] width 283 height 25
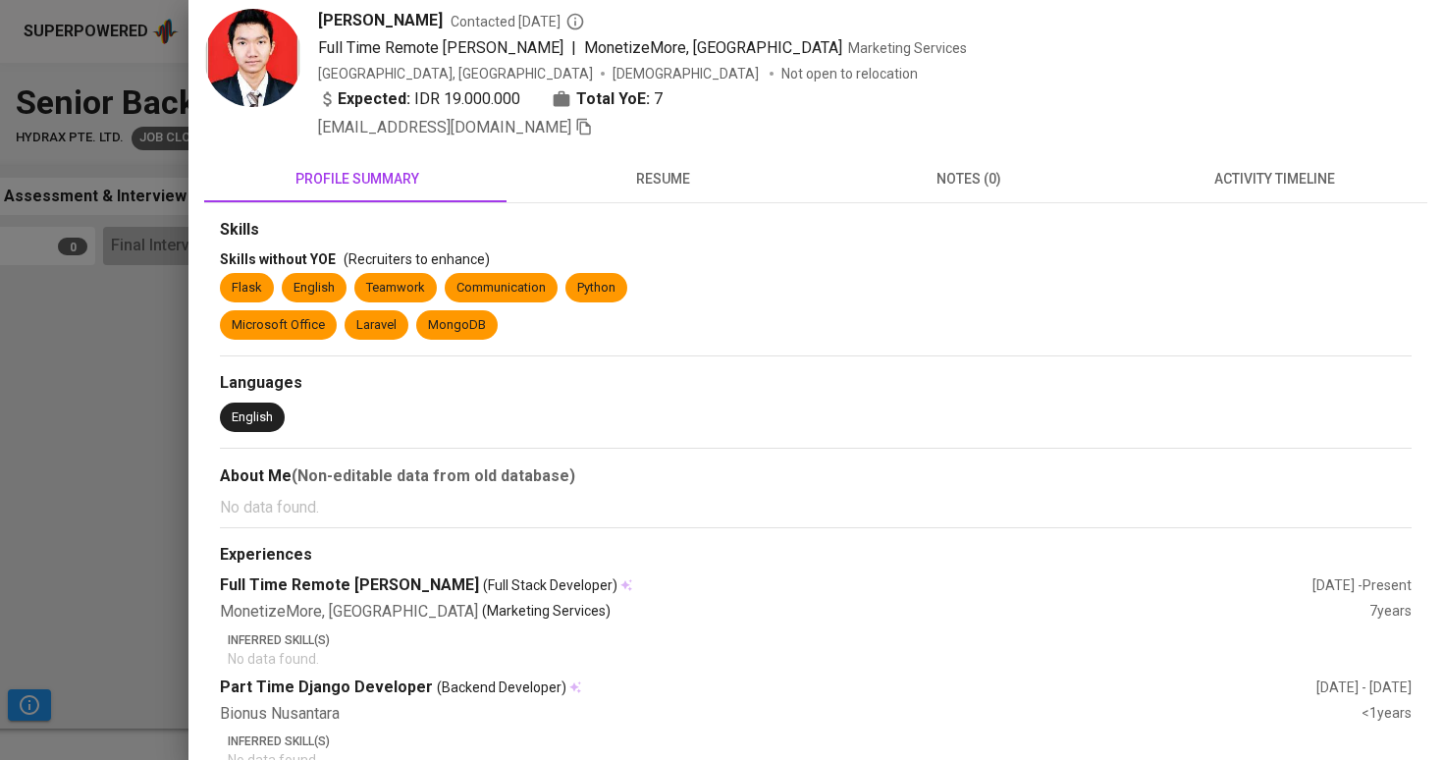
scroll to position [45, 0]
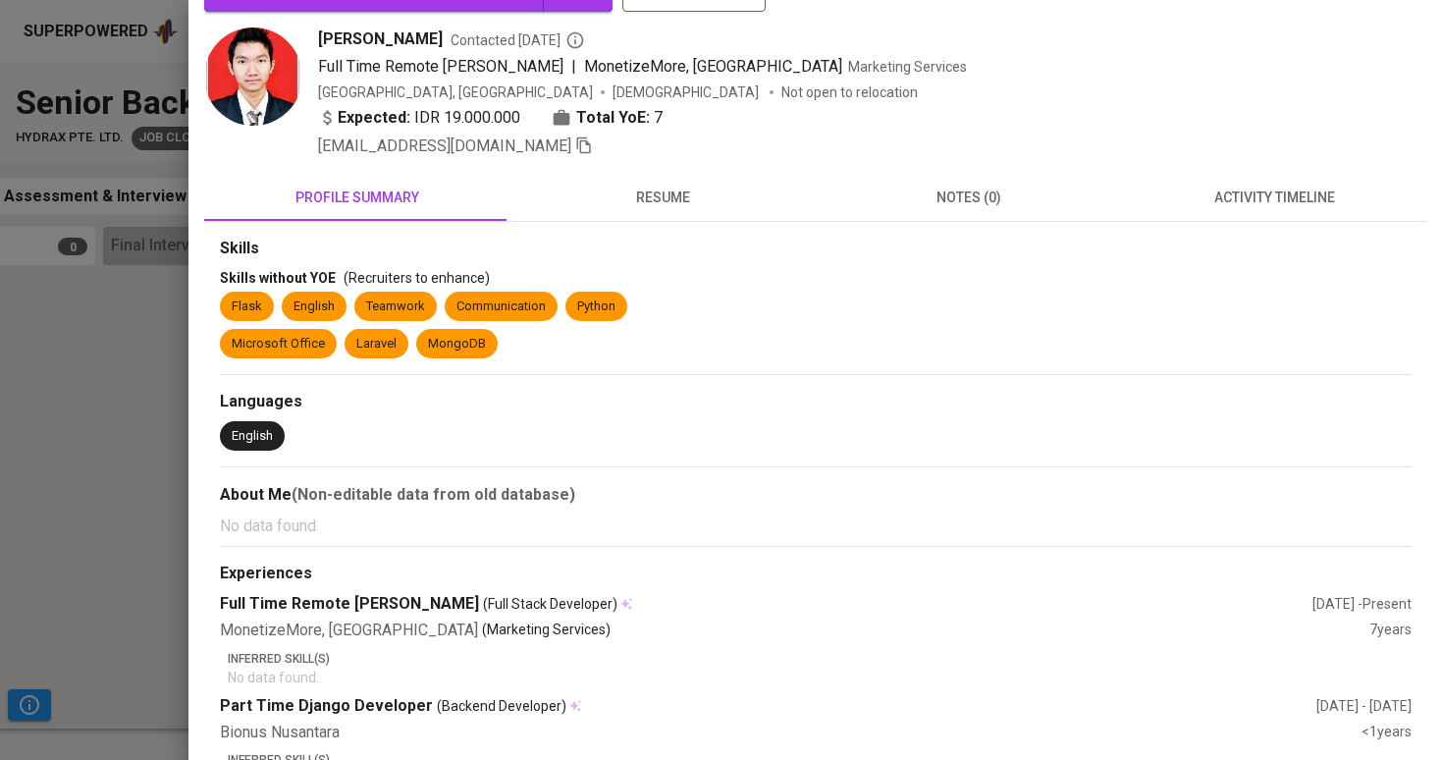
click at [658, 218] on button "resume" at bounding box center [663, 197] width 306 height 47
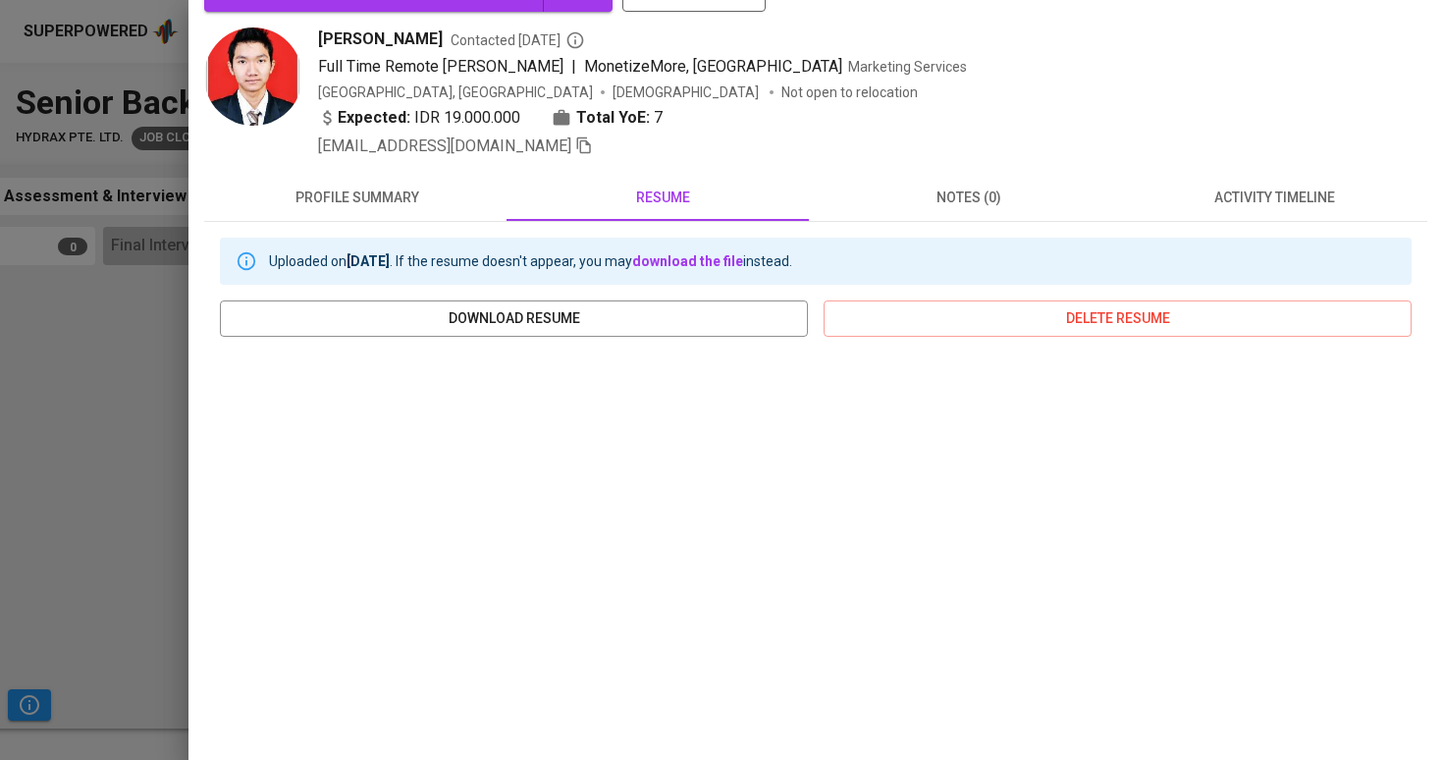
click at [69, 647] on div at bounding box center [721, 380] width 1443 height 760
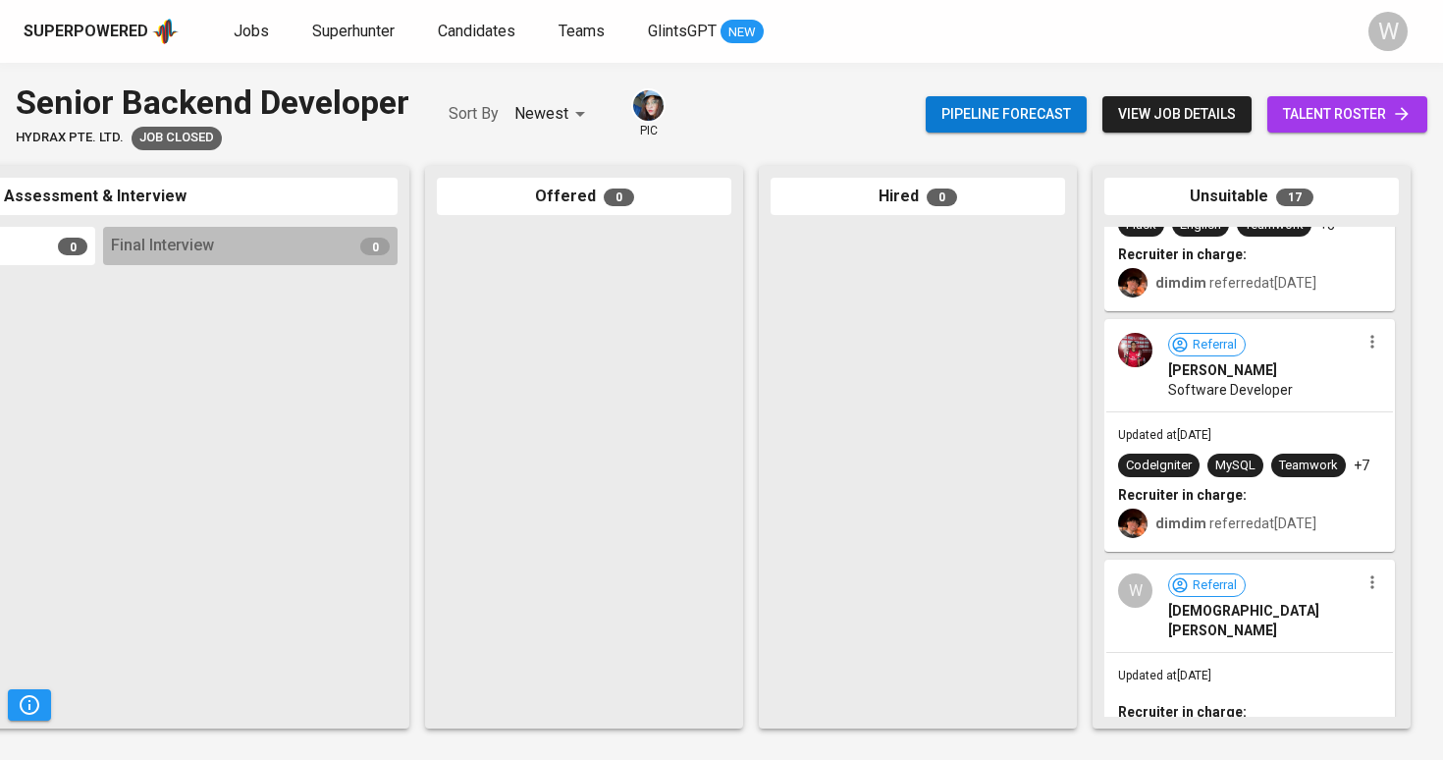
scroll to position [169, 0]
click at [1277, 512] on div "dimdim referred at [DATE]" at bounding box center [1235, 522] width 161 height 20
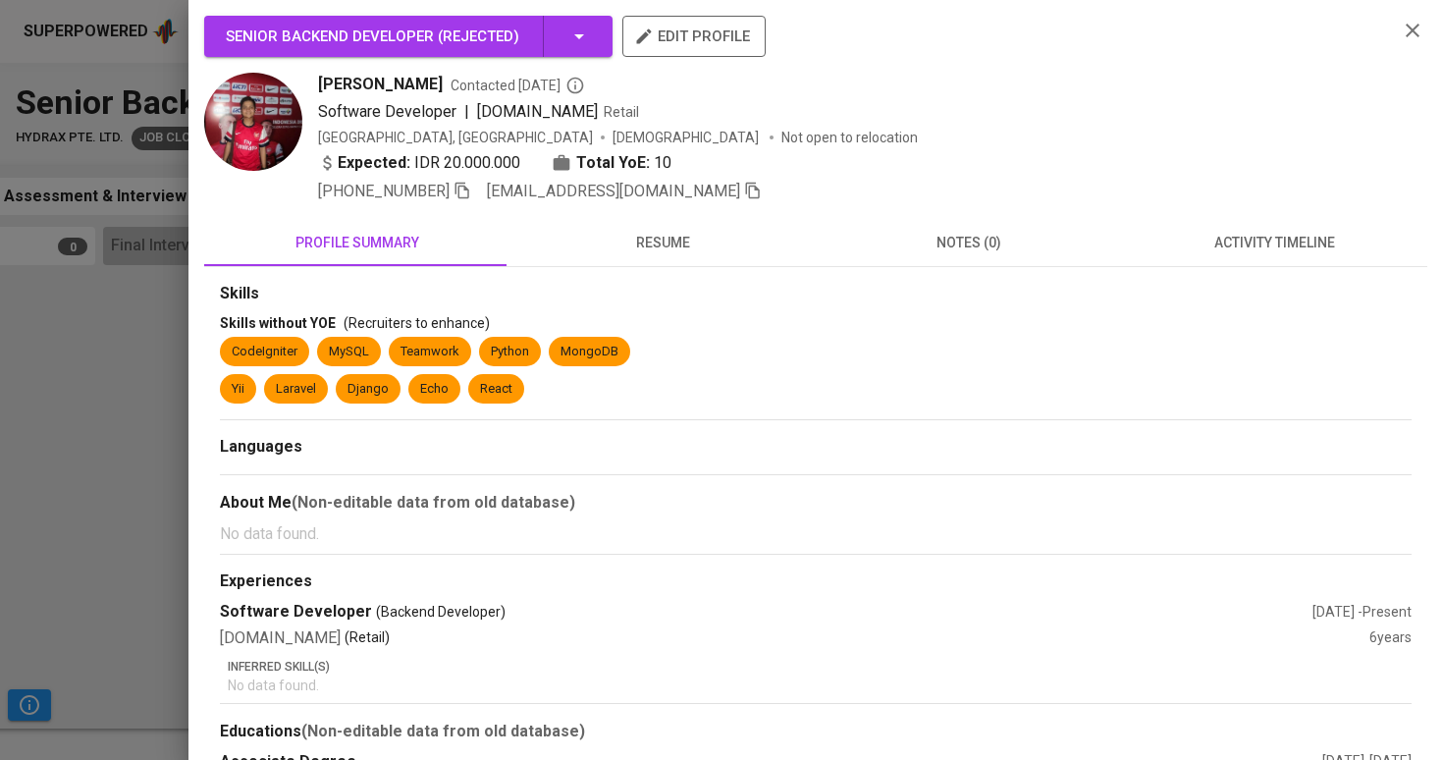
click at [722, 256] on button "resume" at bounding box center [663, 242] width 306 height 47
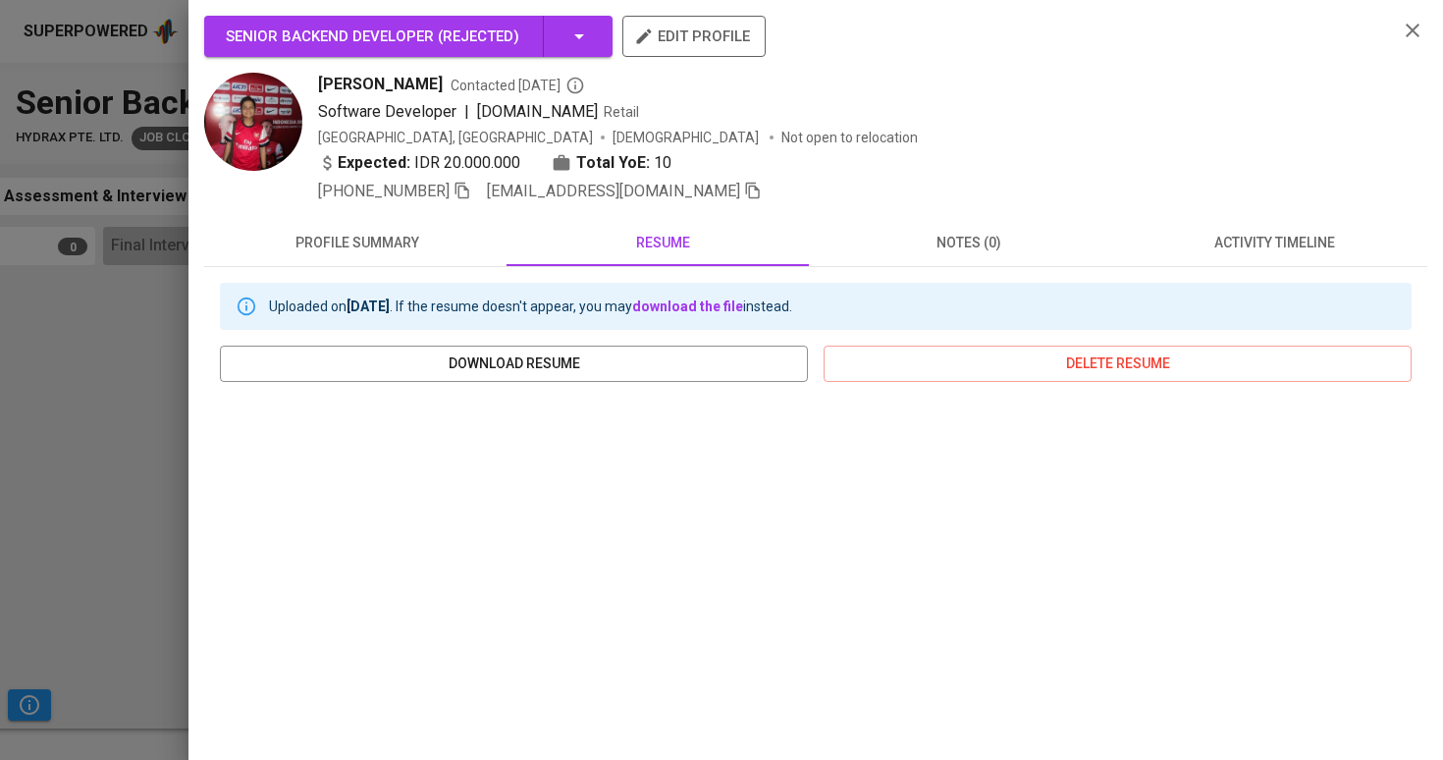
scroll to position [0, 0]
click at [464, 250] on span "profile summary" at bounding box center [357, 243] width 283 height 25
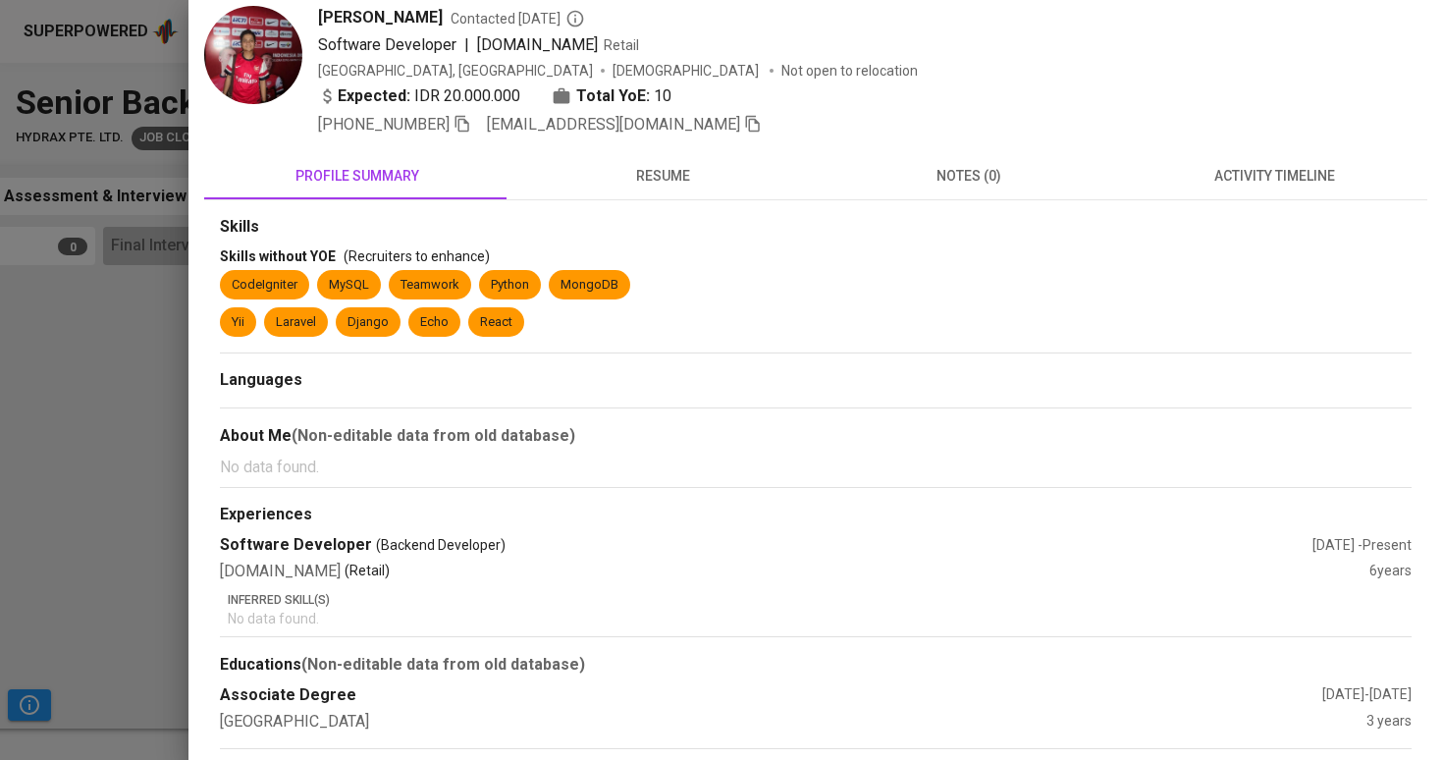
scroll to position [66, 0]
click at [1264, 188] on button "activity timeline" at bounding box center [1275, 176] width 306 height 47
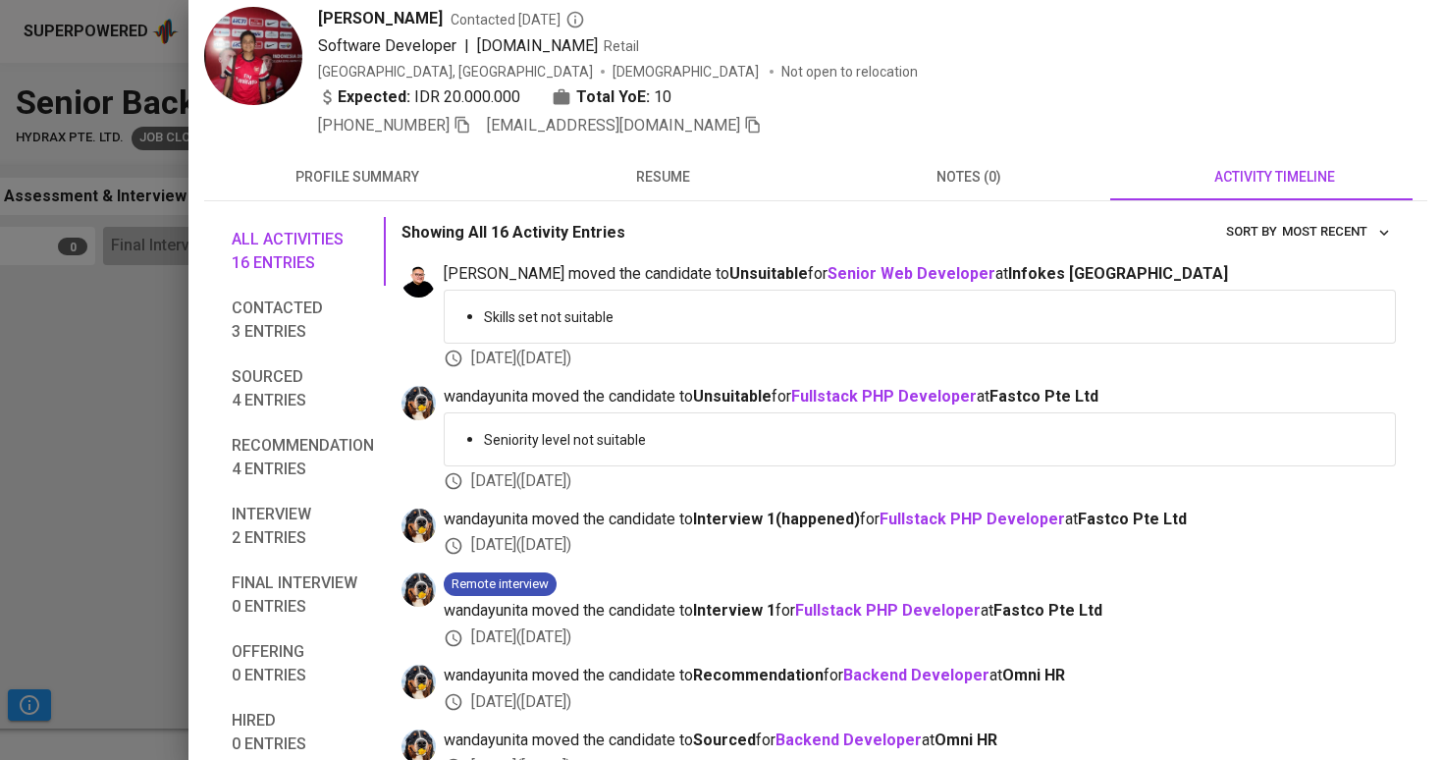
click at [65, 485] on div at bounding box center [721, 380] width 1443 height 760
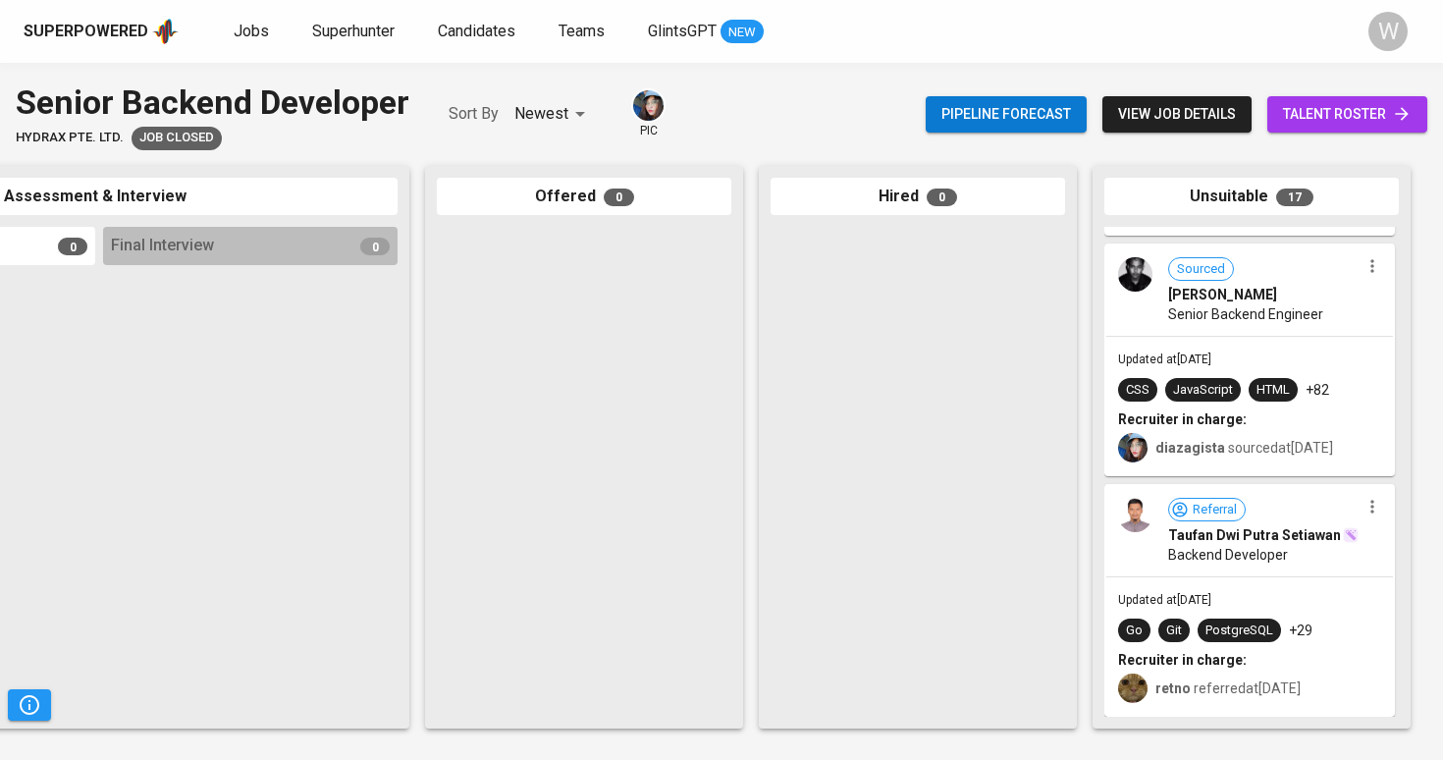
scroll to position [3450, 0]
click at [1257, 558] on span "Backend Developer" at bounding box center [1228, 555] width 120 height 20
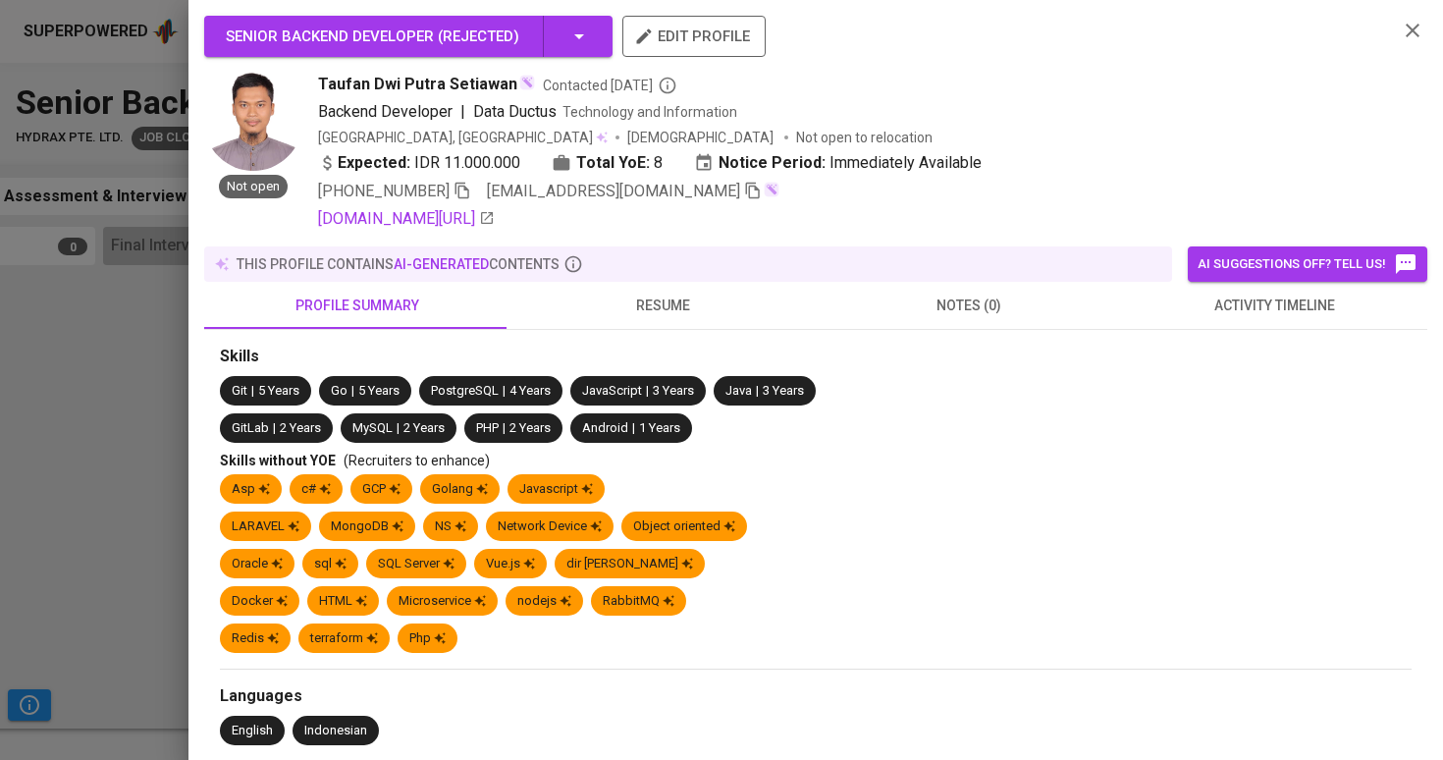
click at [636, 220] on div "[DOMAIN_NAME][URL]" at bounding box center [850, 219] width 1064 height 24
click at [630, 289] on button "resume" at bounding box center [663, 305] width 306 height 47
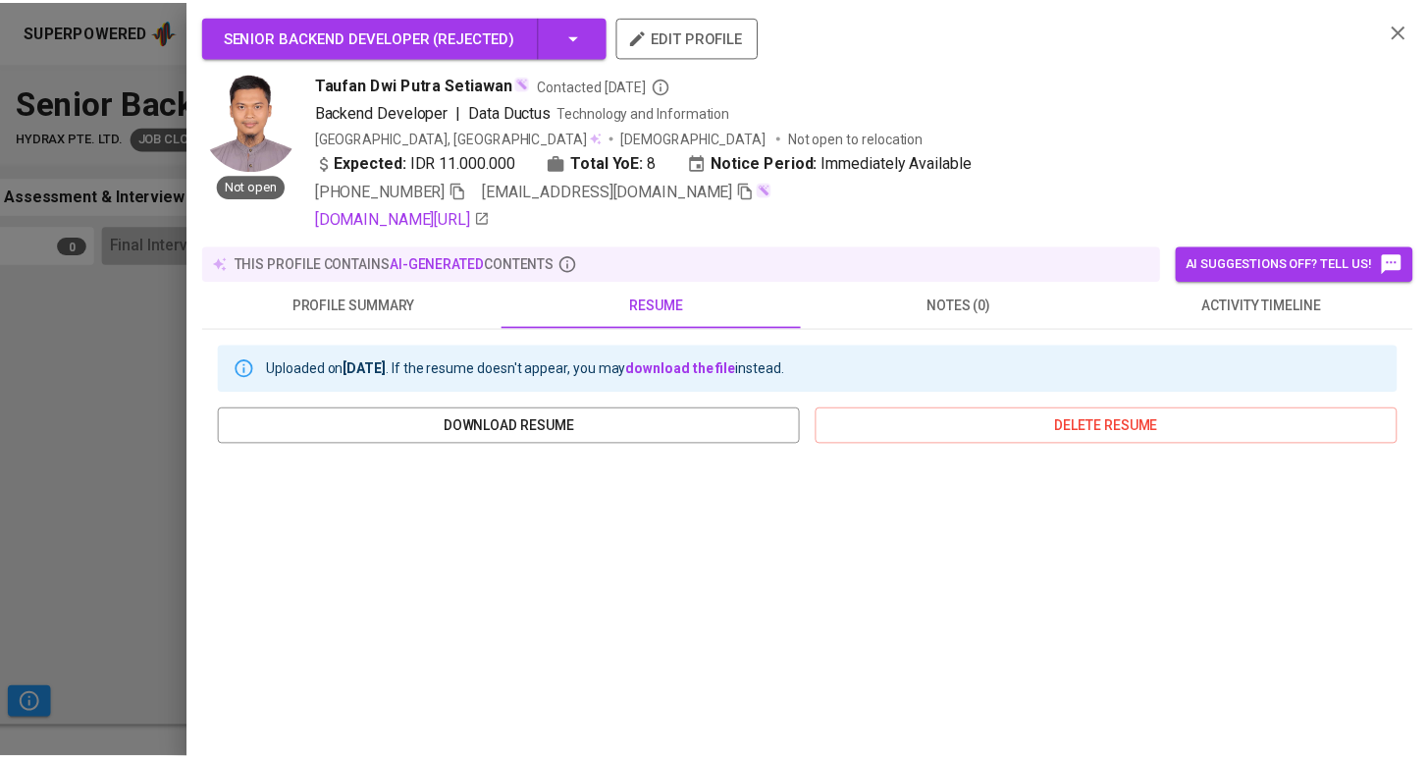
scroll to position [0, 0]
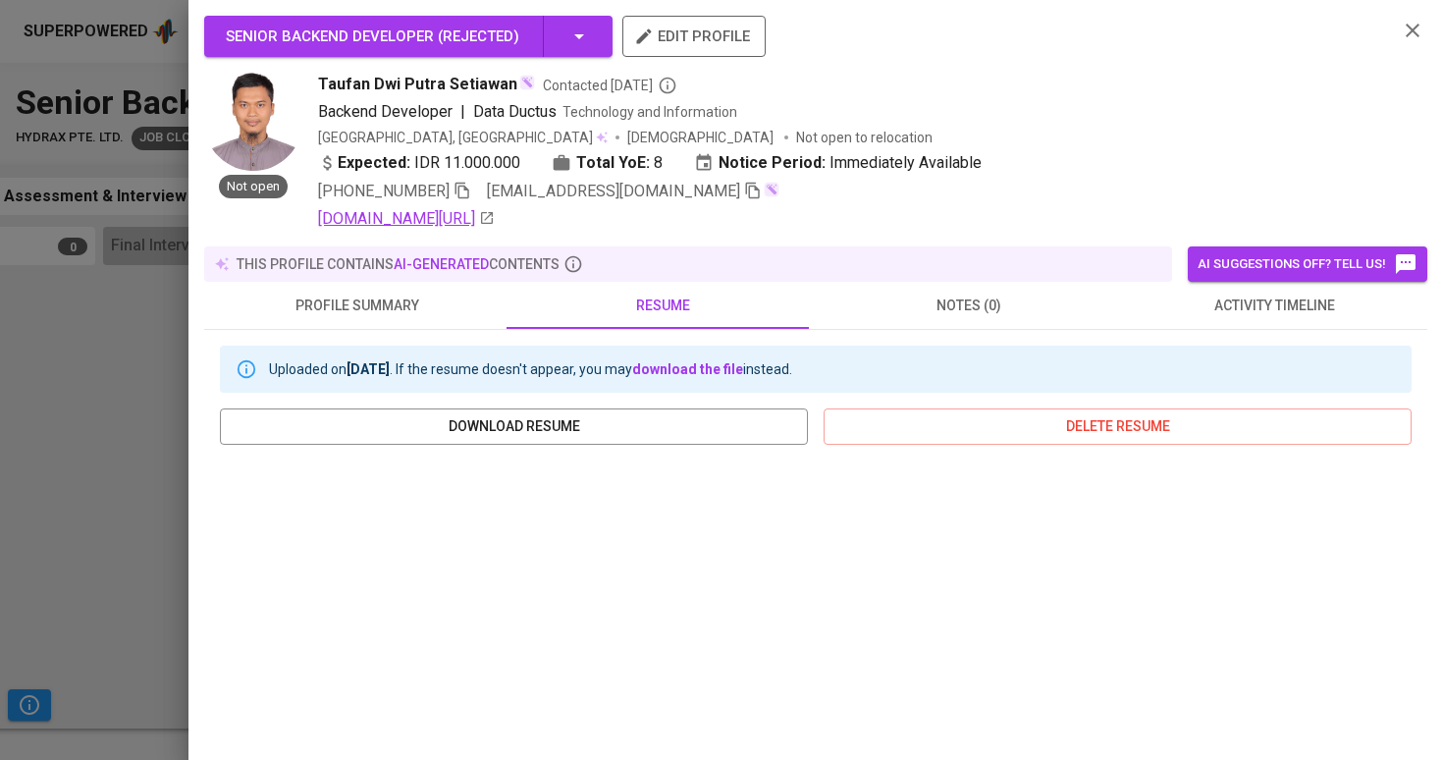
click at [413, 226] on link "[DOMAIN_NAME][URL]" at bounding box center [406, 219] width 177 height 24
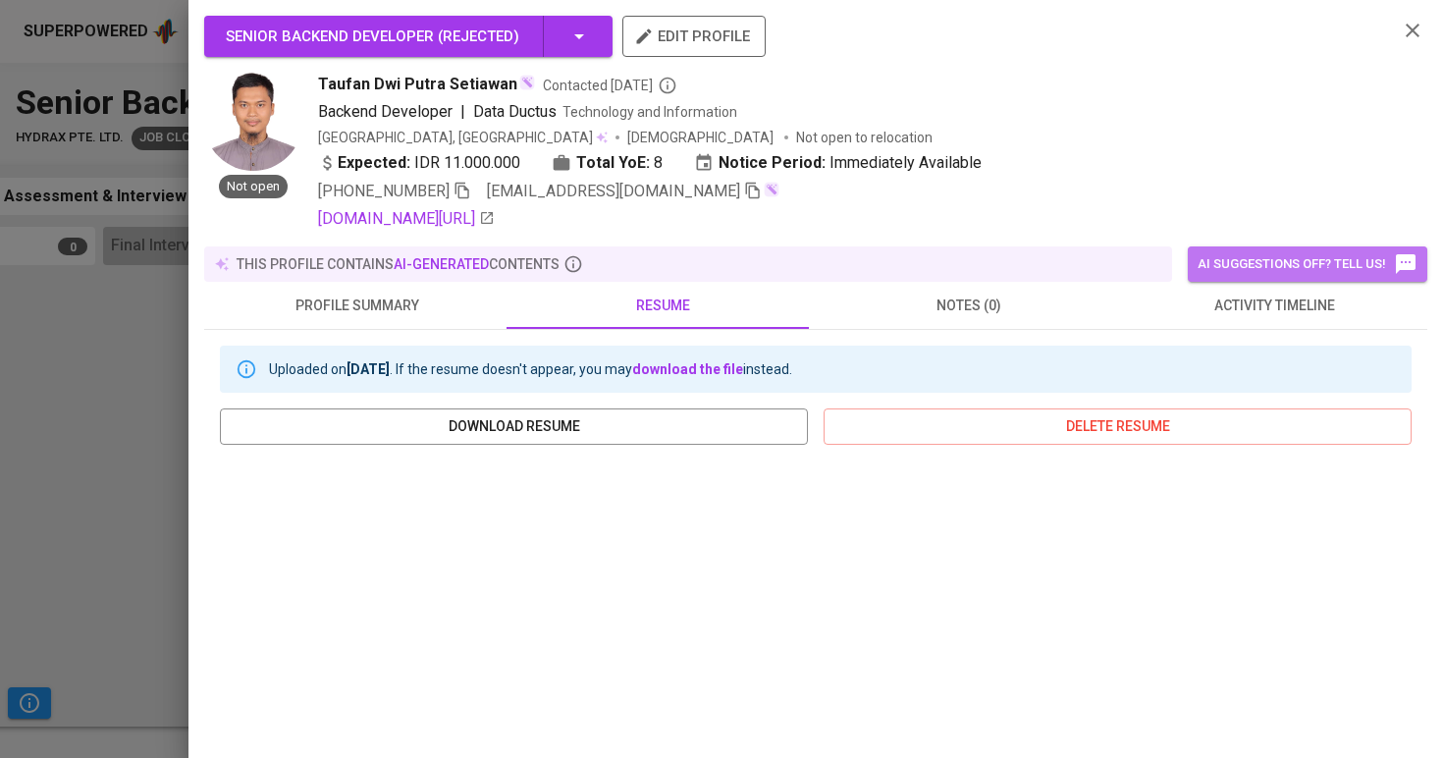
click at [1212, 279] on button "AI suggestions off? Tell us!" at bounding box center [1308, 263] width 240 height 35
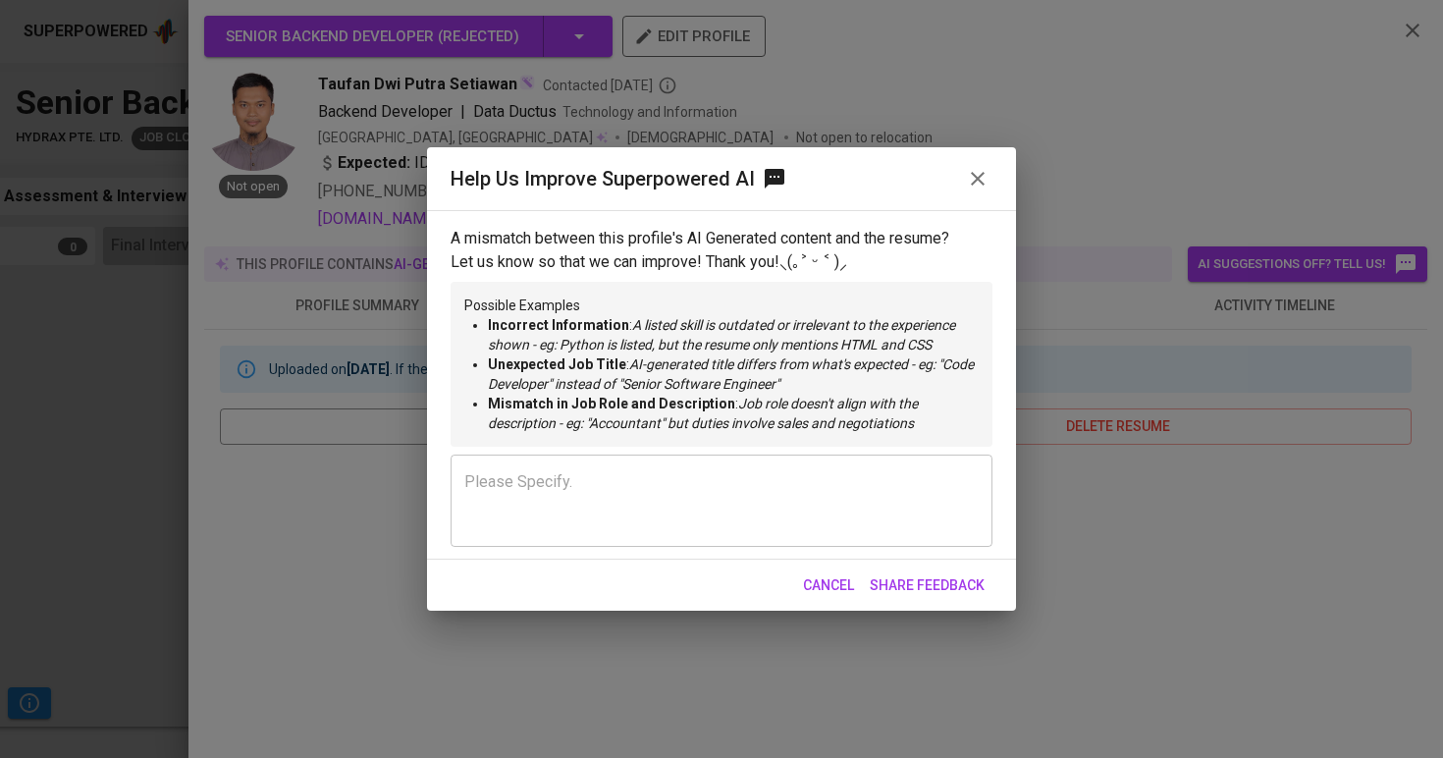
click at [1069, 292] on div "Help Us Improve Superpowered AI A mismatch between this profile's AI Generated …" at bounding box center [721, 379] width 1443 height 758
click at [814, 568] on button "Cancel" at bounding box center [828, 585] width 67 height 36
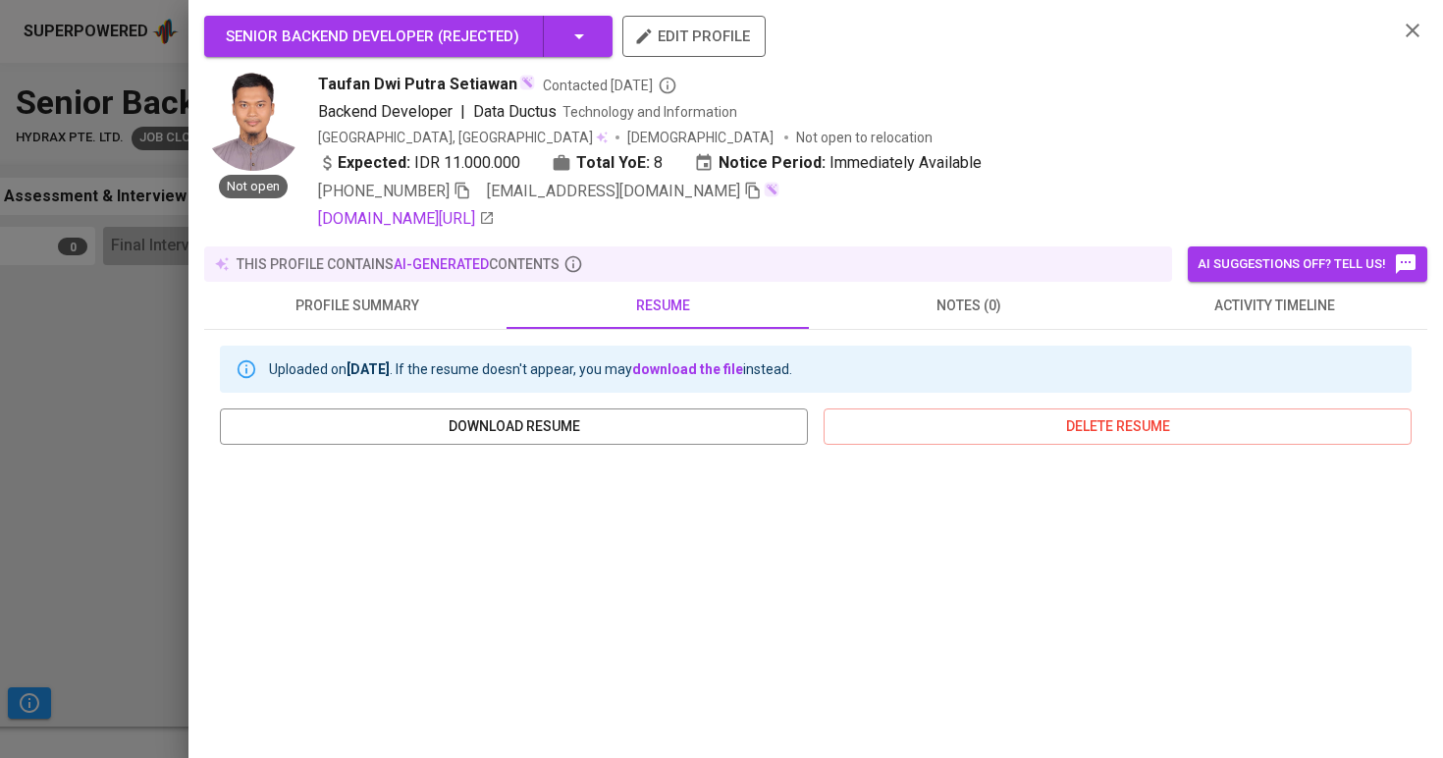
click at [1191, 318] on button "activity timeline" at bounding box center [1275, 305] width 306 height 47
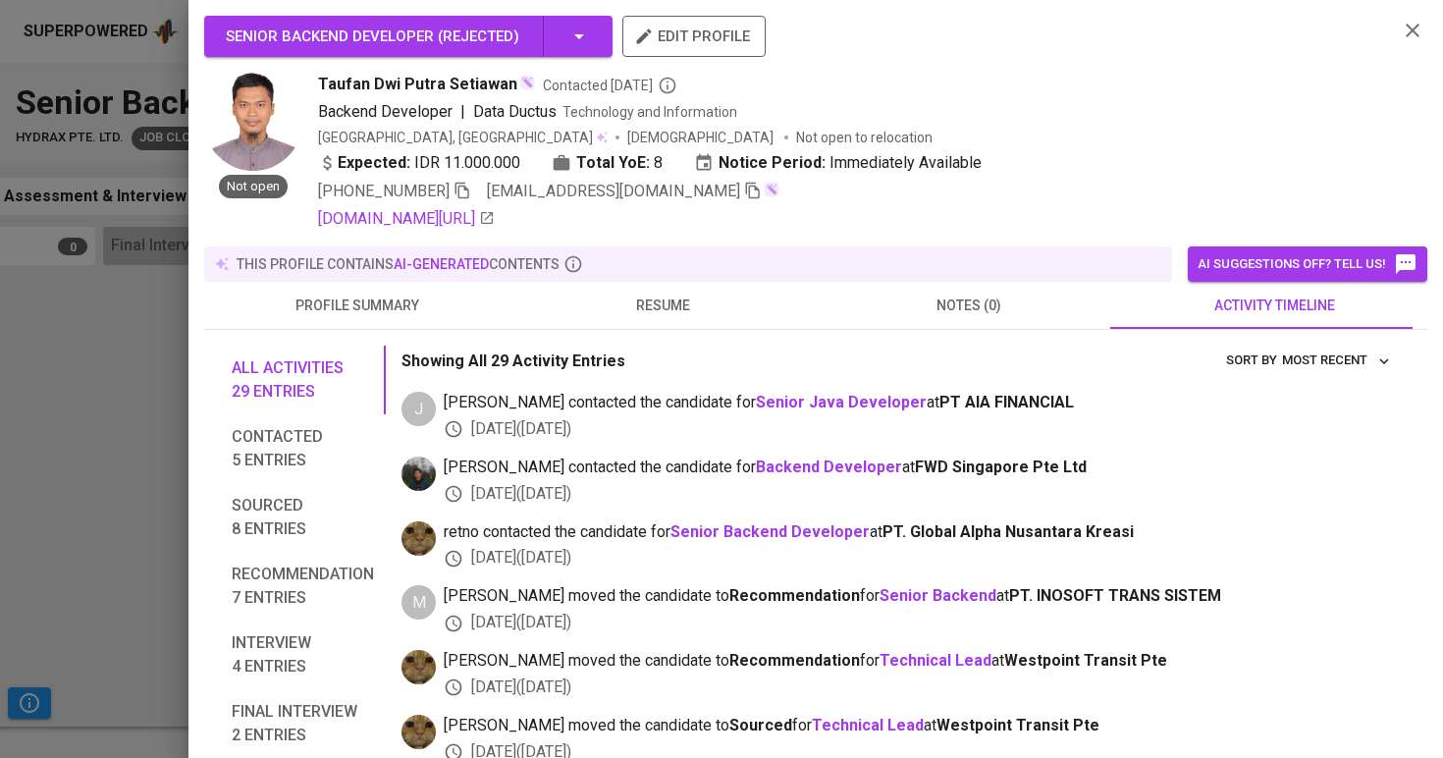
click at [25, 371] on div at bounding box center [721, 379] width 1443 height 758
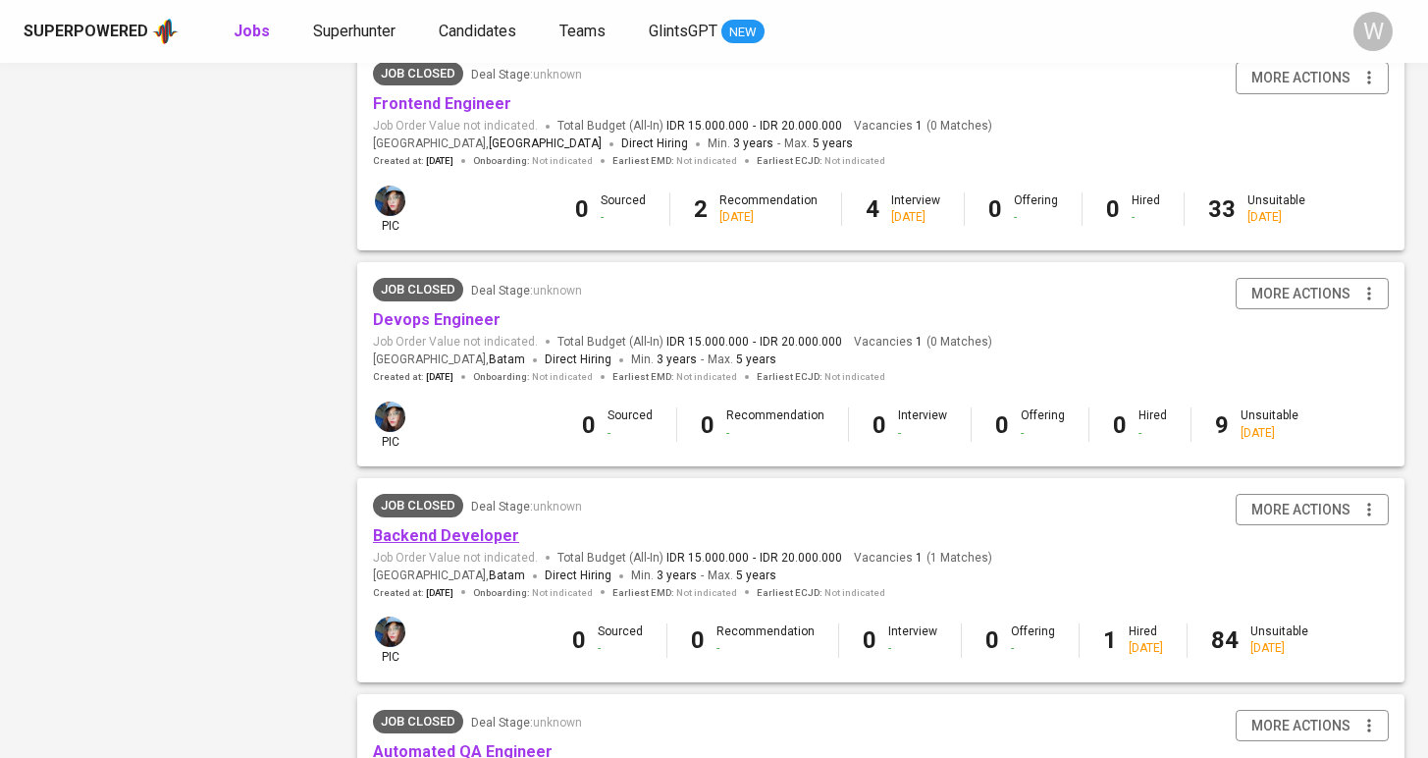
scroll to position [1349, 0]
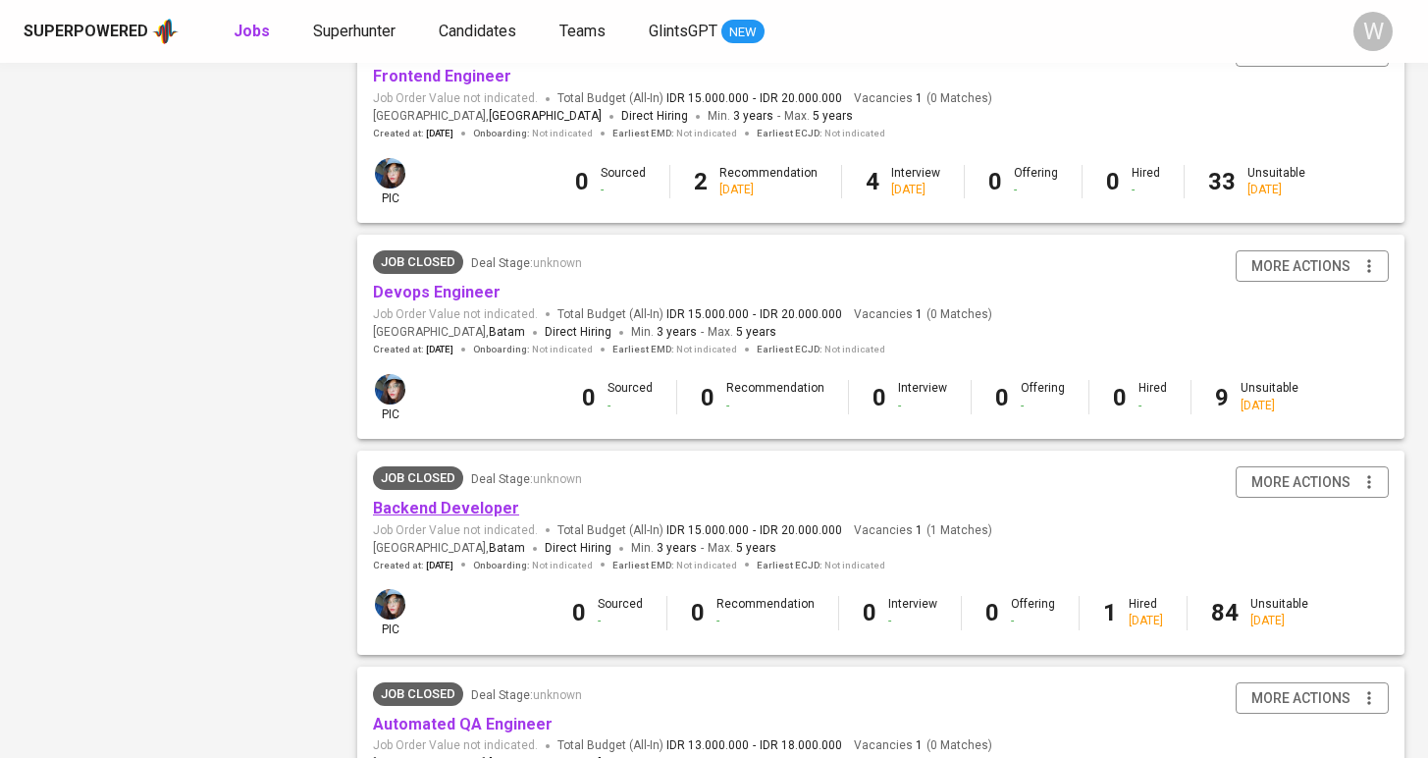
click at [456, 499] on link "Backend Developer" at bounding box center [446, 508] width 146 height 19
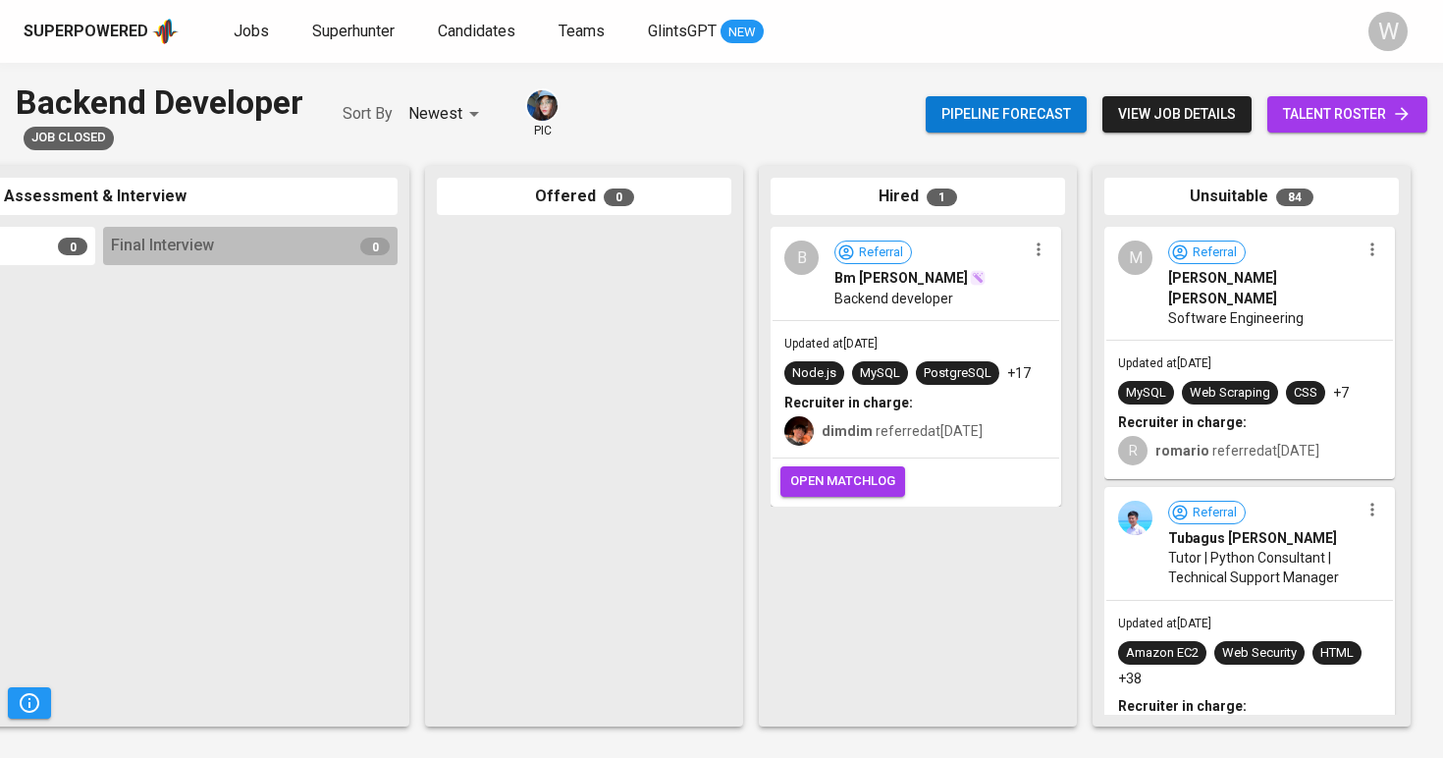
click at [1276, 443] on span "romario referred at Feb 10, 2023" at bounding box center [1237, 451] width 164 height 16
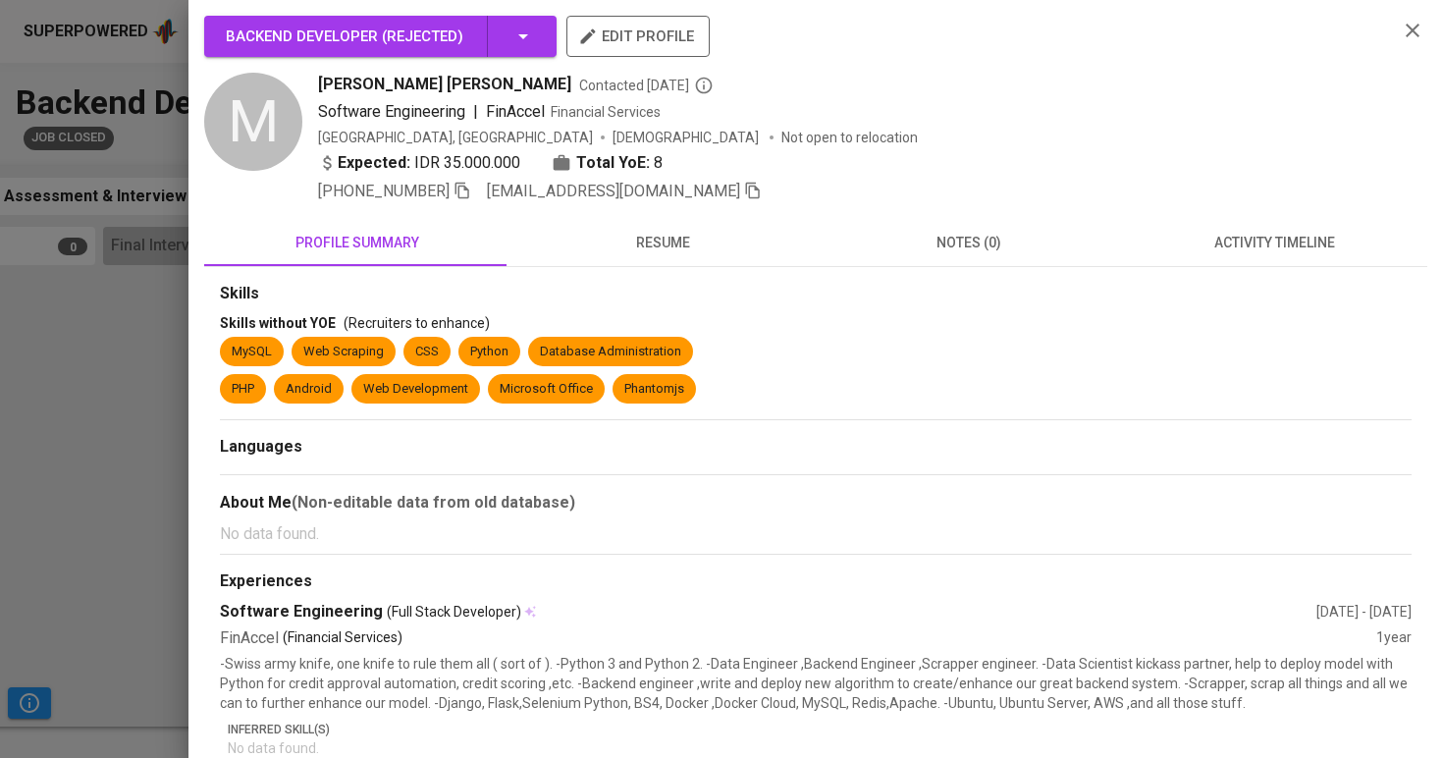
click at [651, 263] on button "resume" at bounding box center [663, 242] width 306 height 47
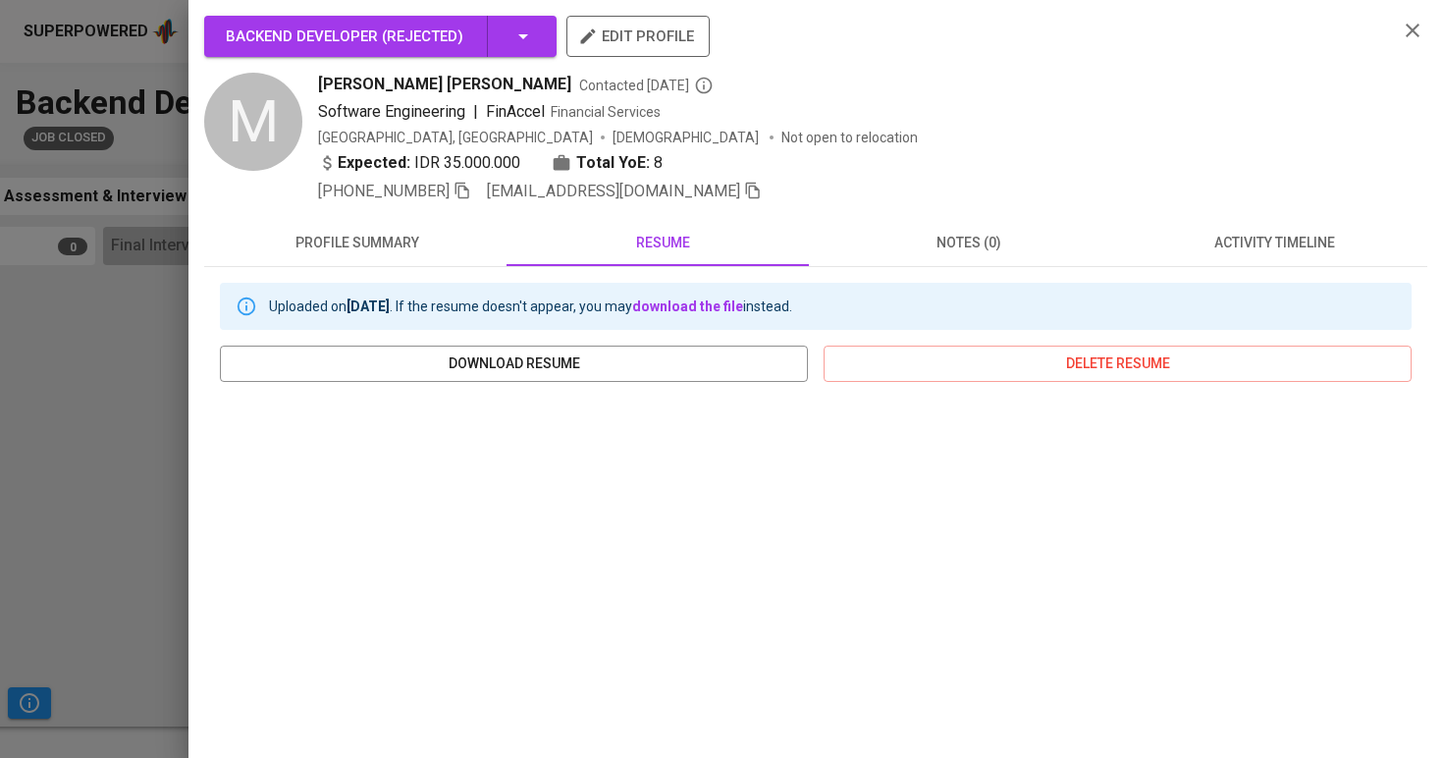
click at [87, 487] on div at bounding box center [721, 379] width 1443 height 758
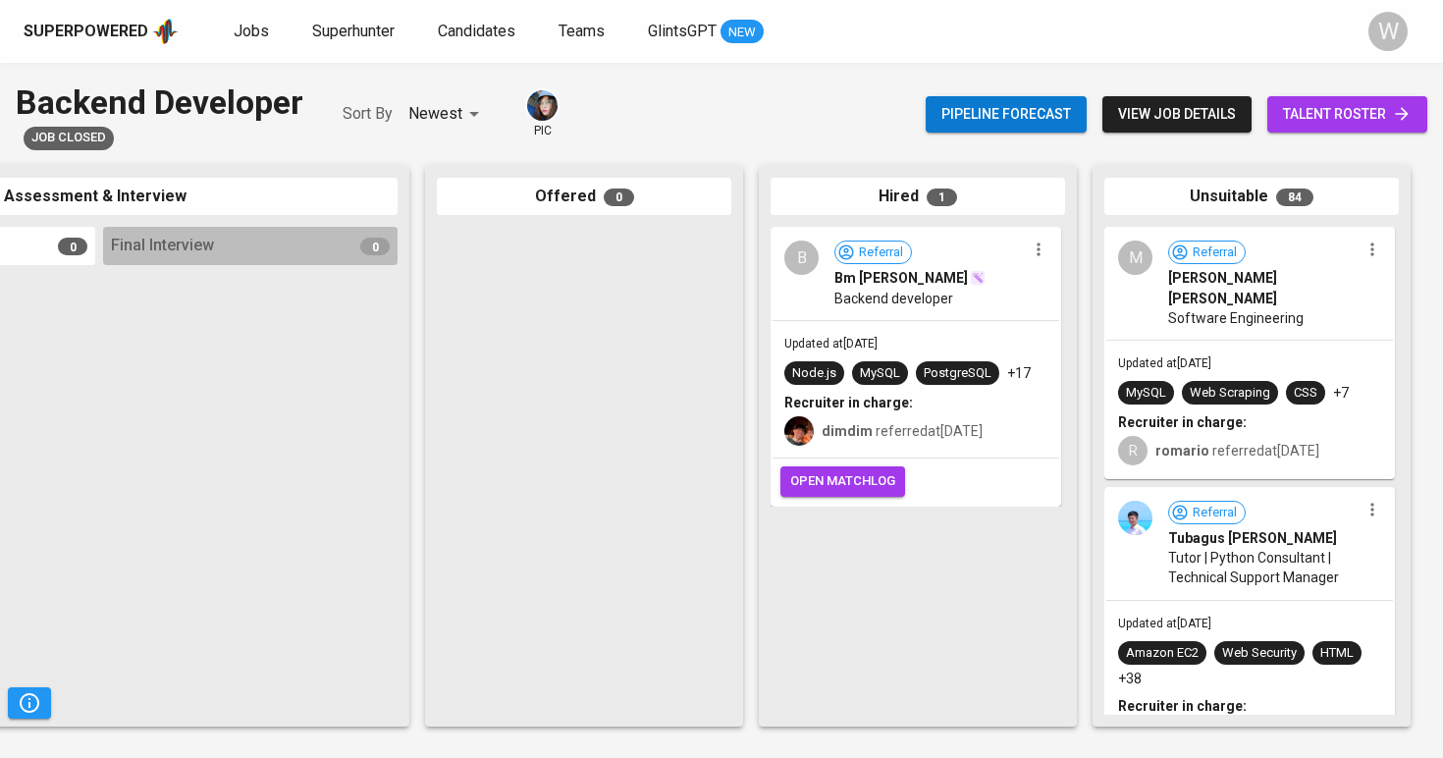
click at [1188, 549] on span "Tutor | Python Consultant | Technical Support Manager" at bounding box center [1263, 567] width 191 height 39
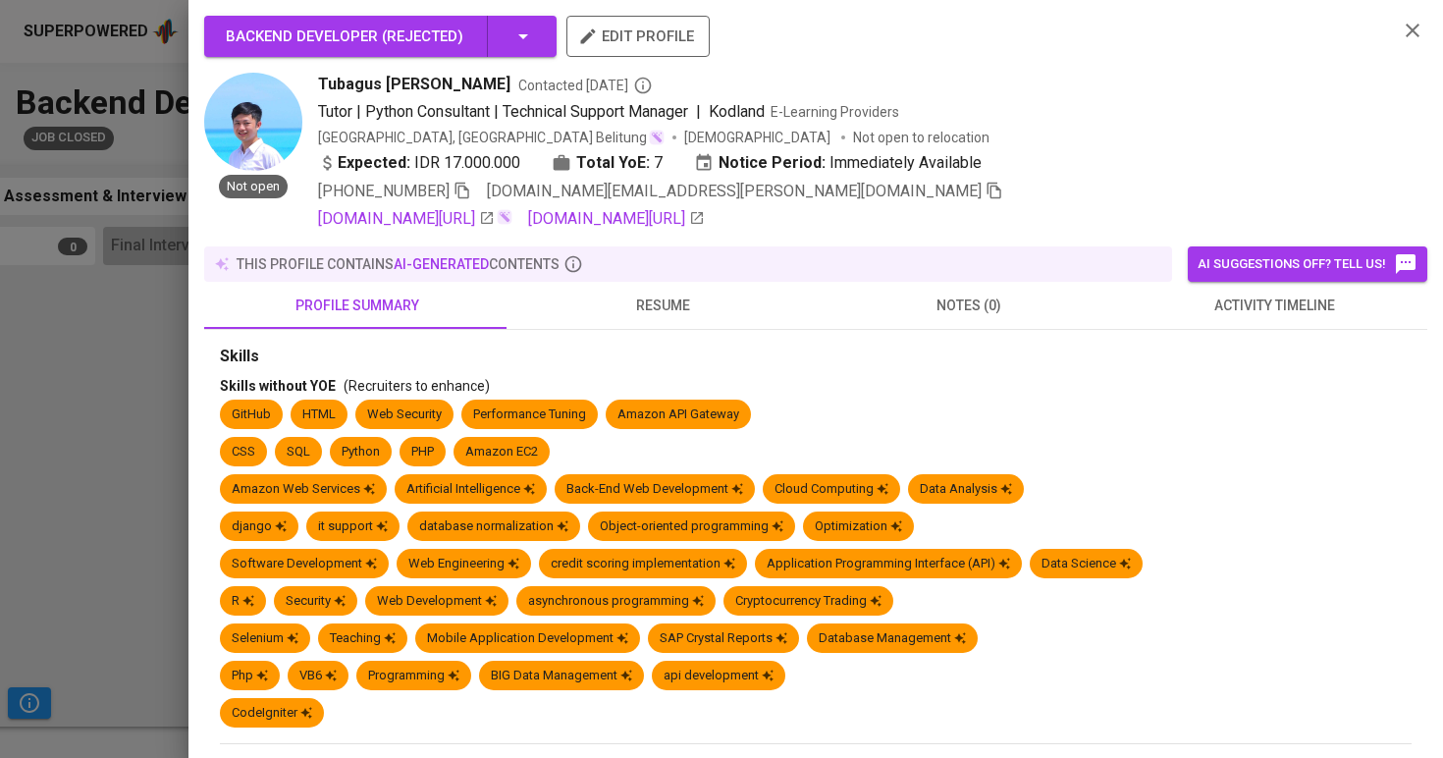
click at [667, 248] on div "this profile contains AI-generated contents" at bounding box center [688, 263] width 968 height 35
click at [605, 319] on button "resume" at bounding box center [663, 305] width 306 height 47
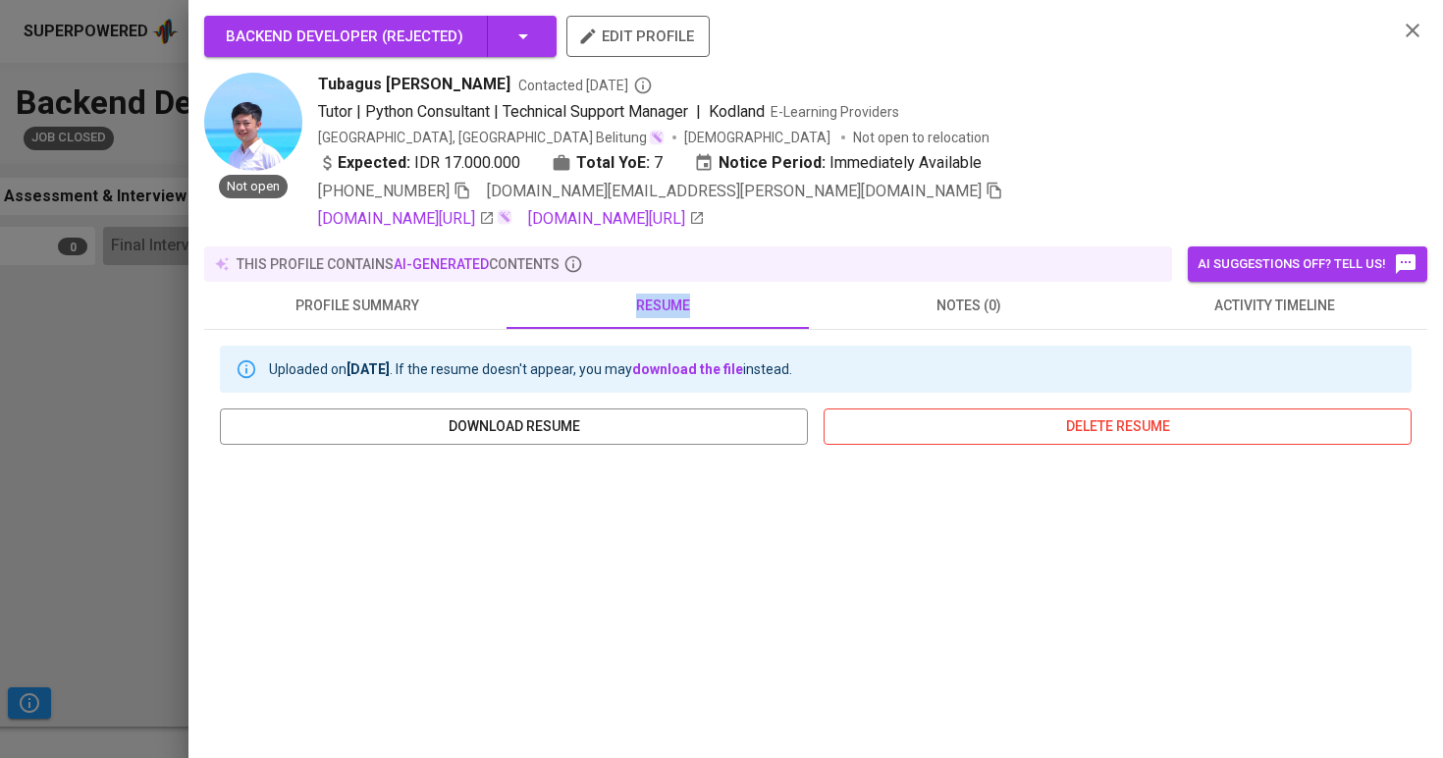
scroll to position [5, 0]
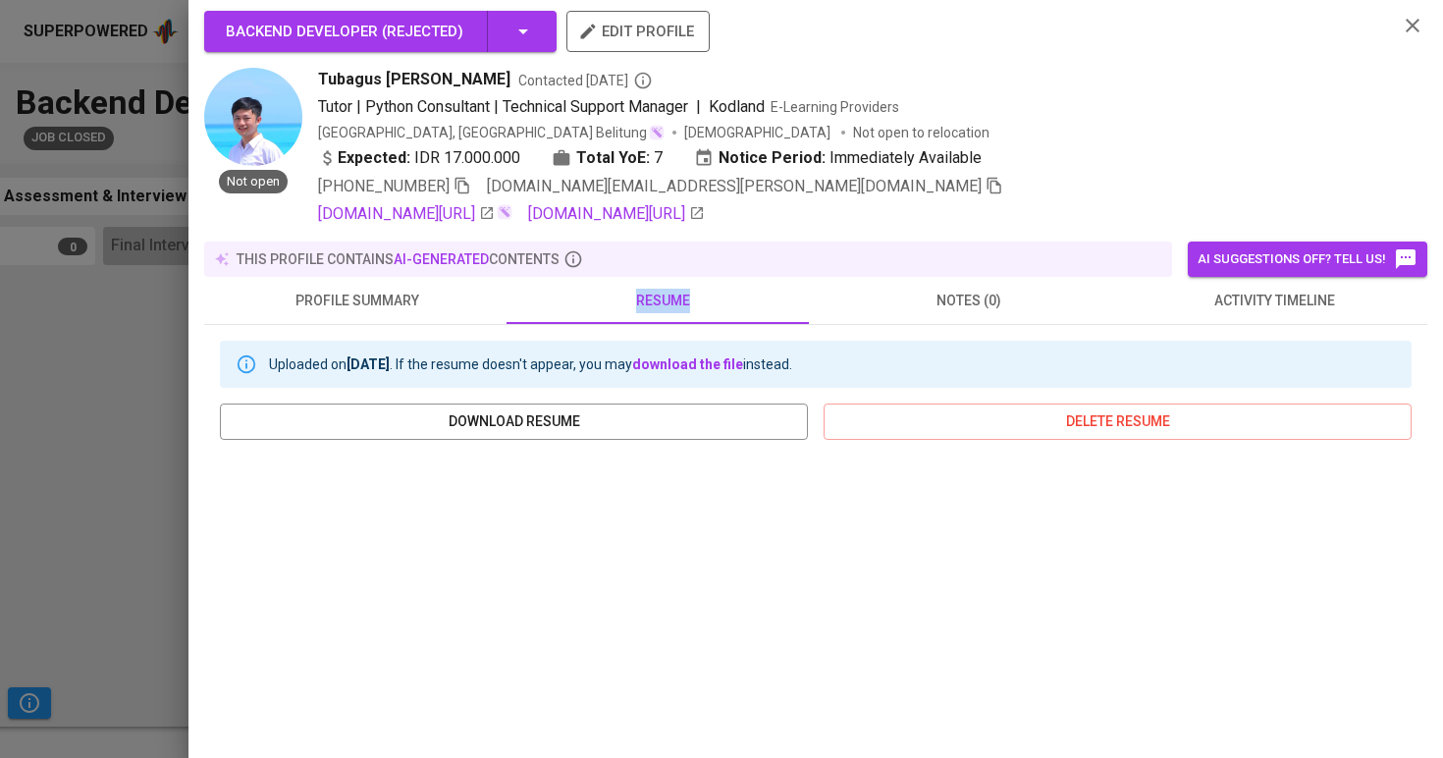
click at [1191, 306] on span "activity timeline" at bounding box center [1275, 301] width 283 height 25
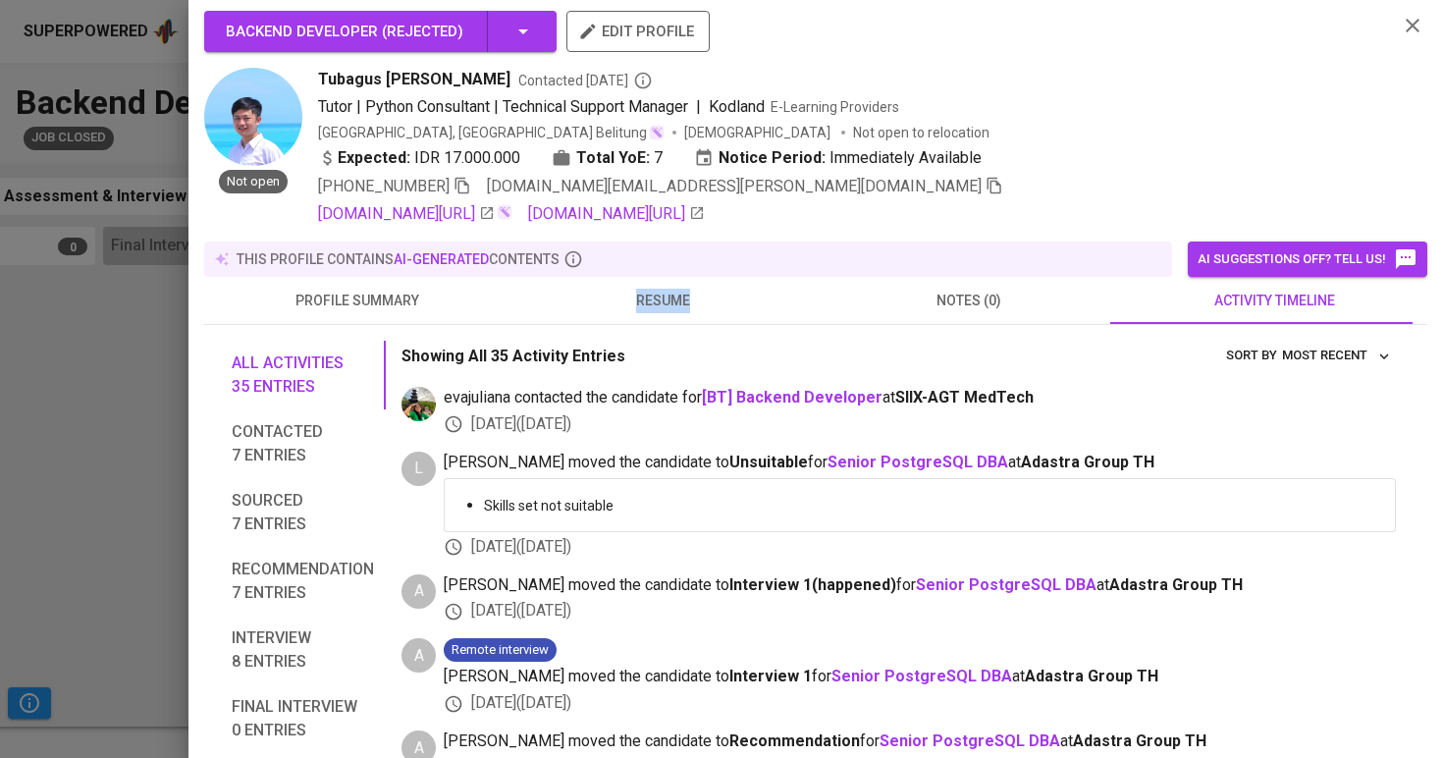
click at [127, 212] on div at bounding box center [721, 379] width 1443 height 758
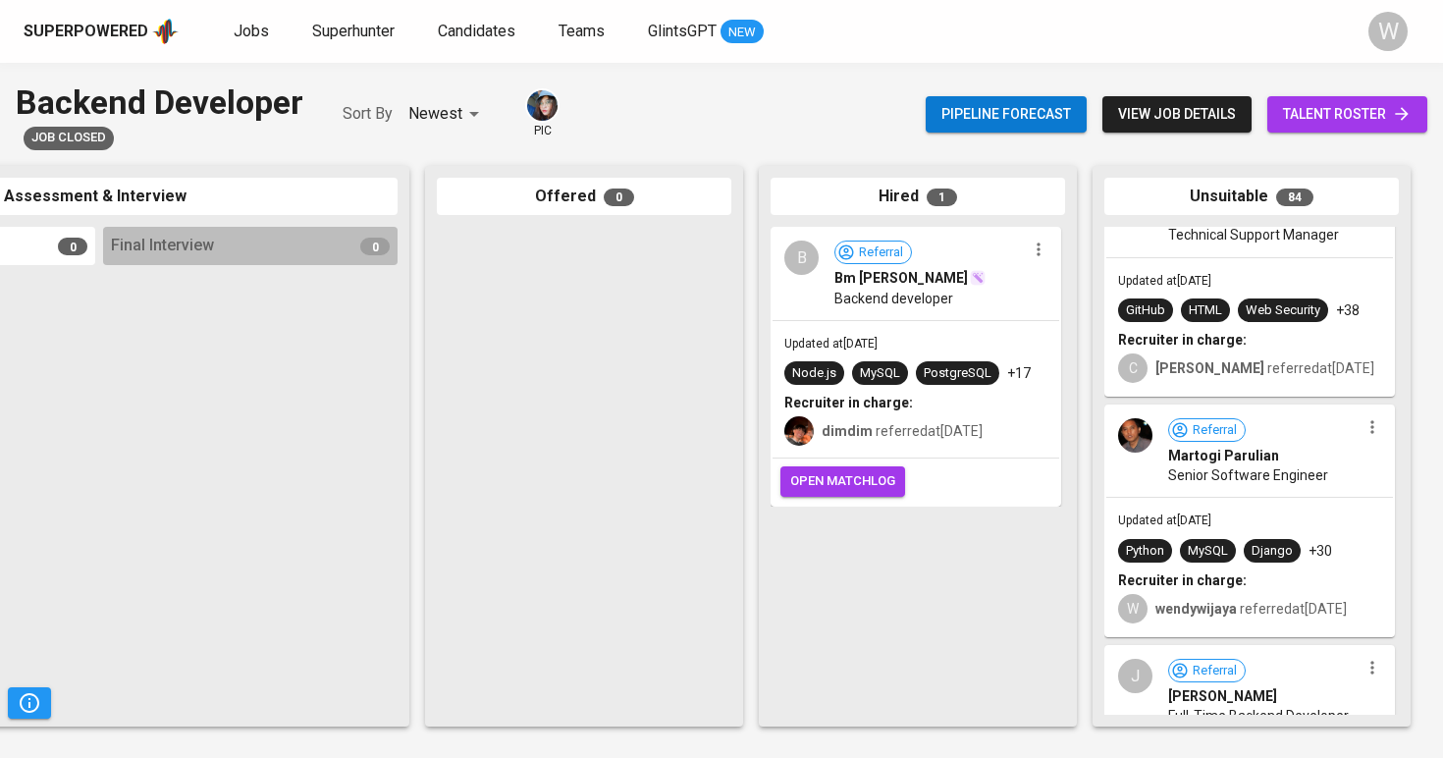
scroll to position [348, 0]
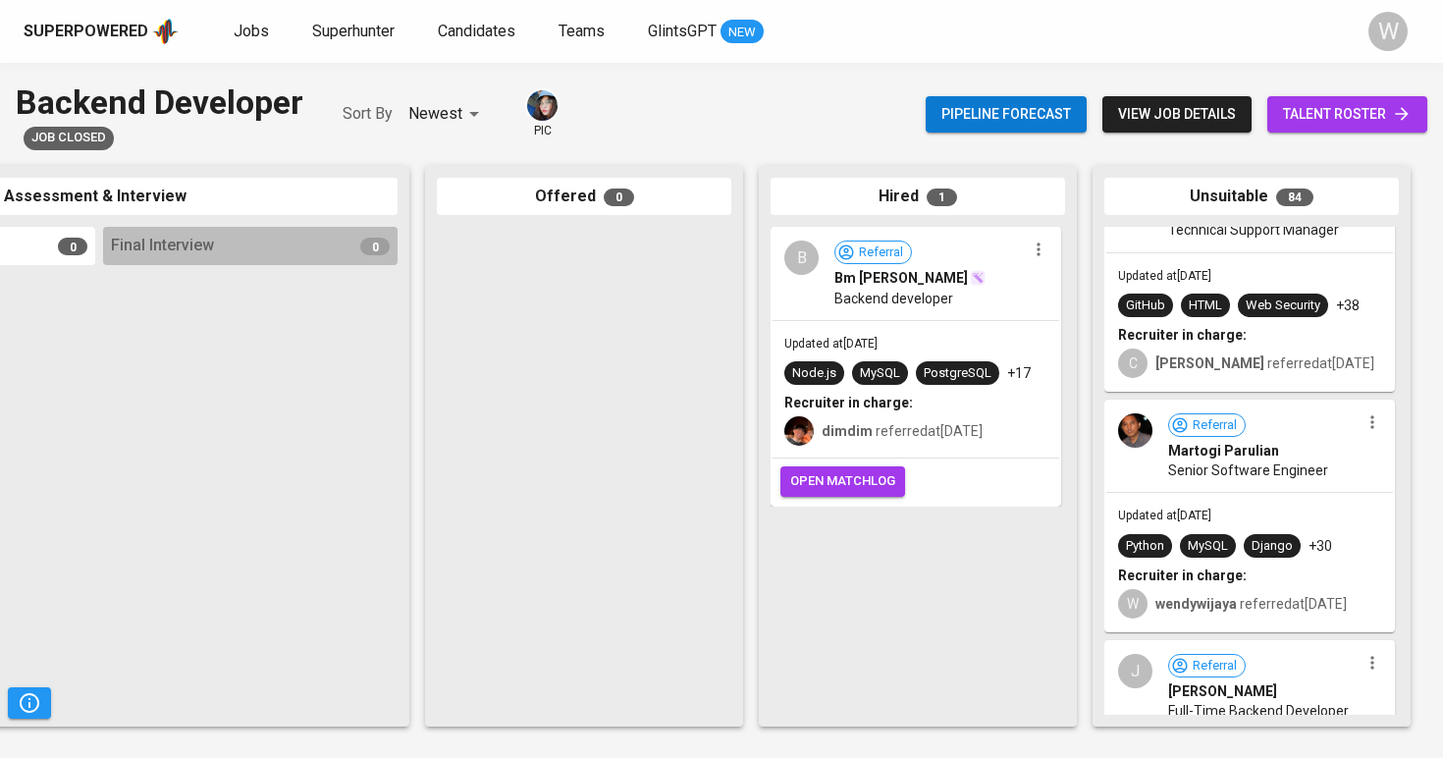
click at [1202, 499] on div "Updated at Feb 17, 2023 Python MySQL Django +30 Recruiter in charge: W wendywij…" at bounding box center [1249, 561] width 287 height 137
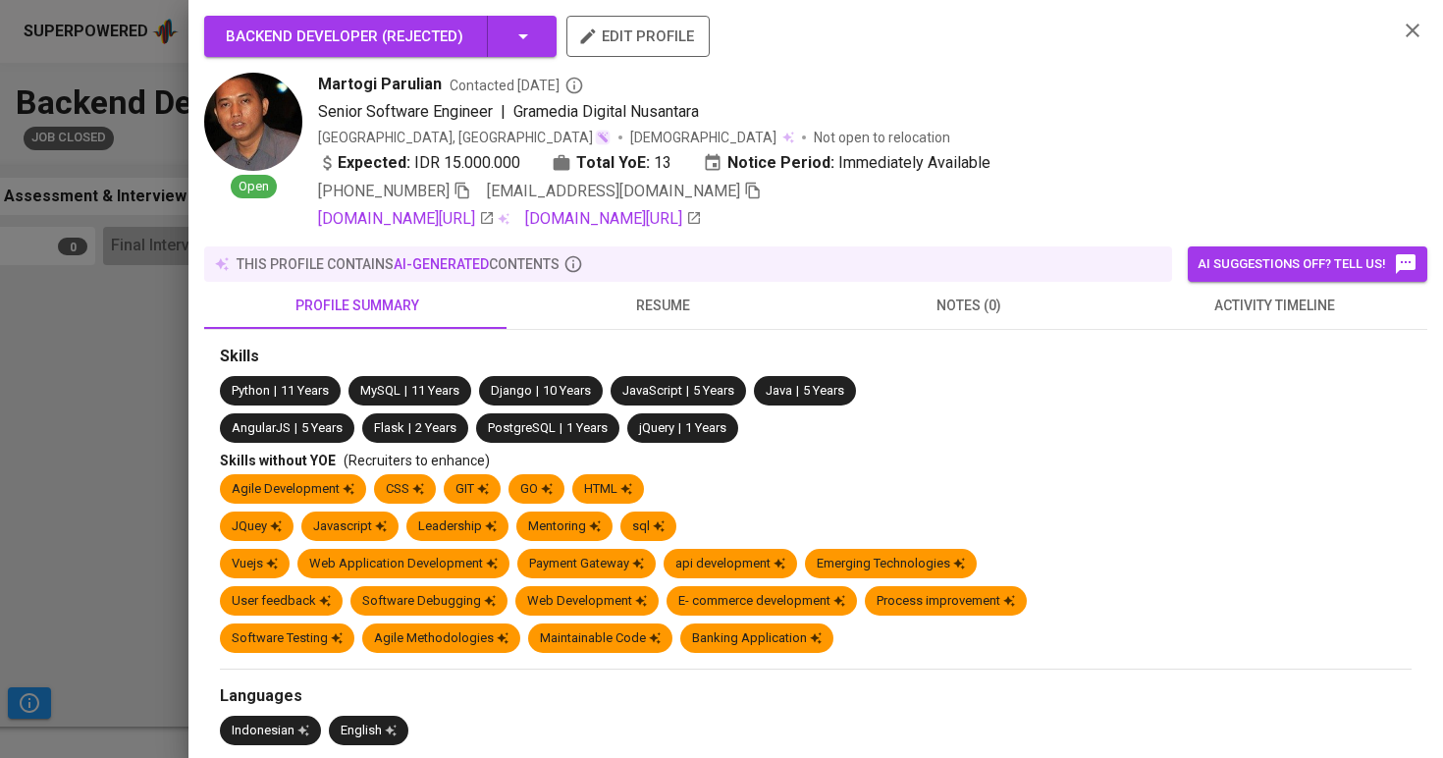
click at [1207, 323] on button "activity timeline" at bounding box center [1275, 305] width 306 height 47
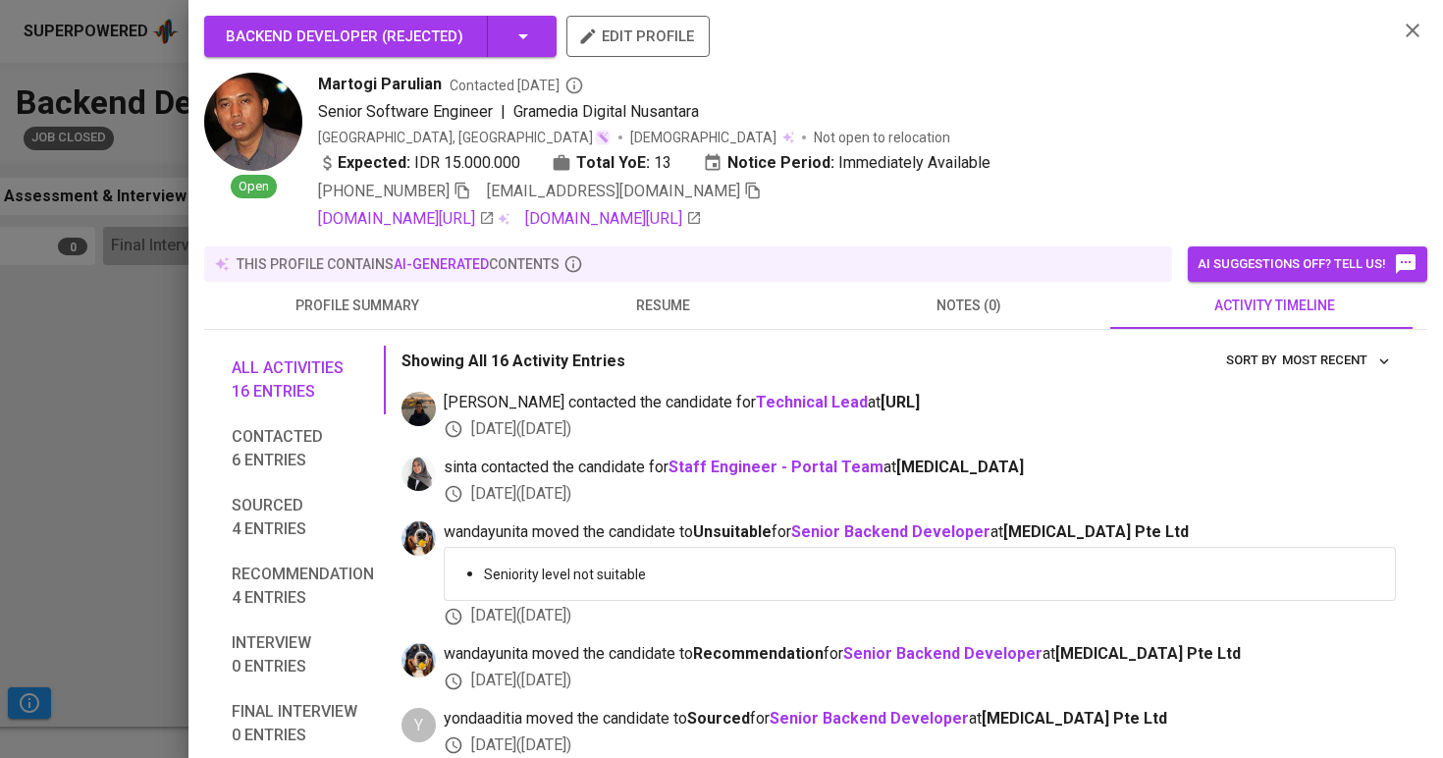
click at [654, 313] on span "resume" at bounding box center [663, 306] width 283 height 25
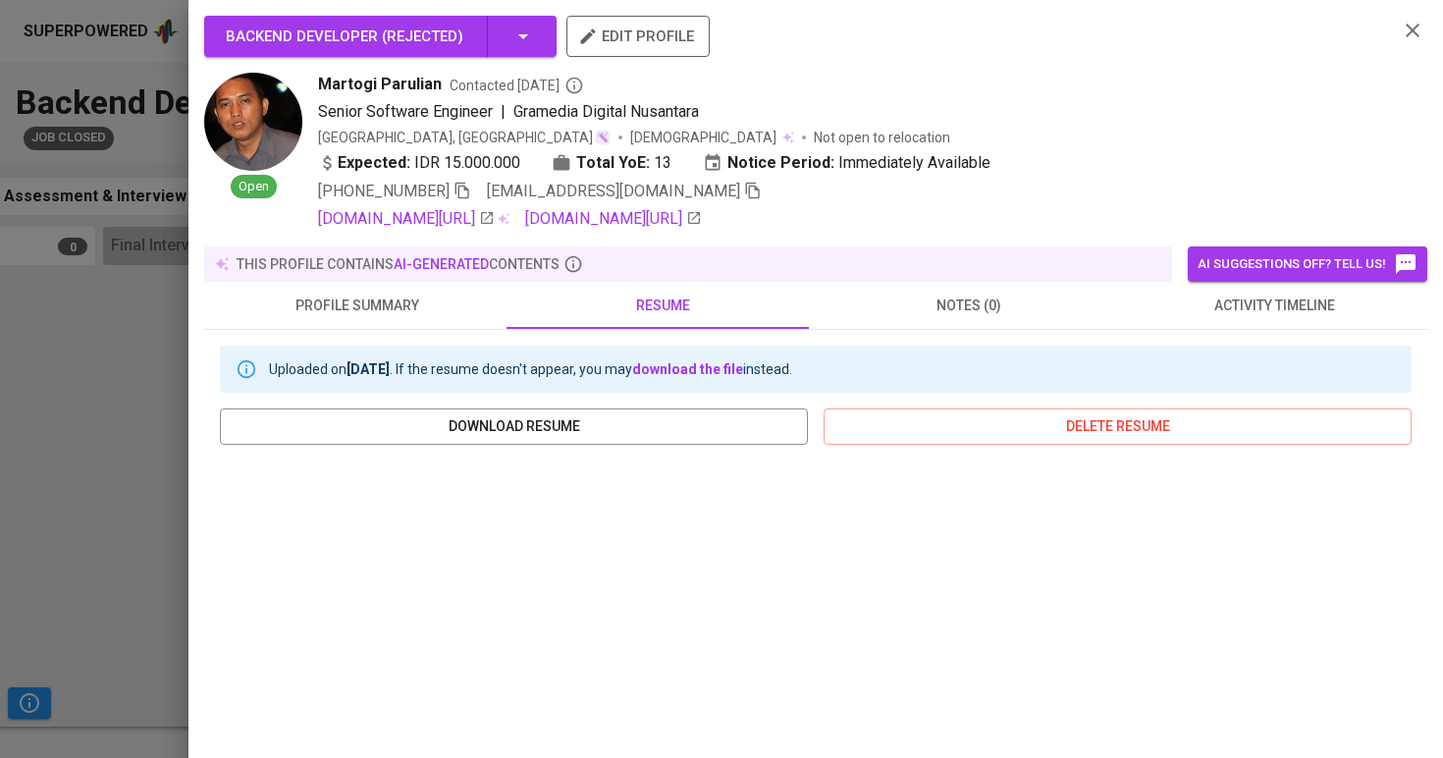
click at [142, 348] on div at bounding box center [721, 379] width 1443 height 758
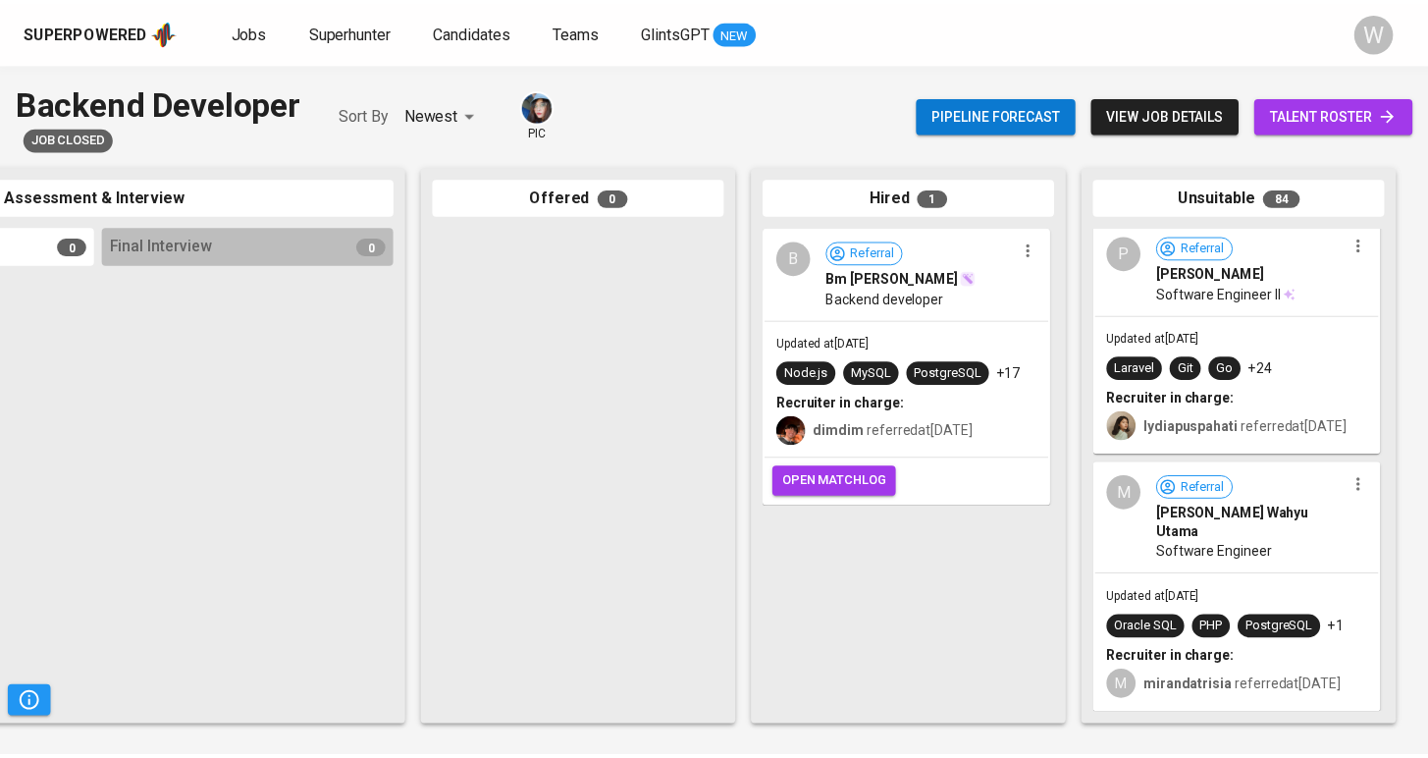
scroll to position [0, 0]
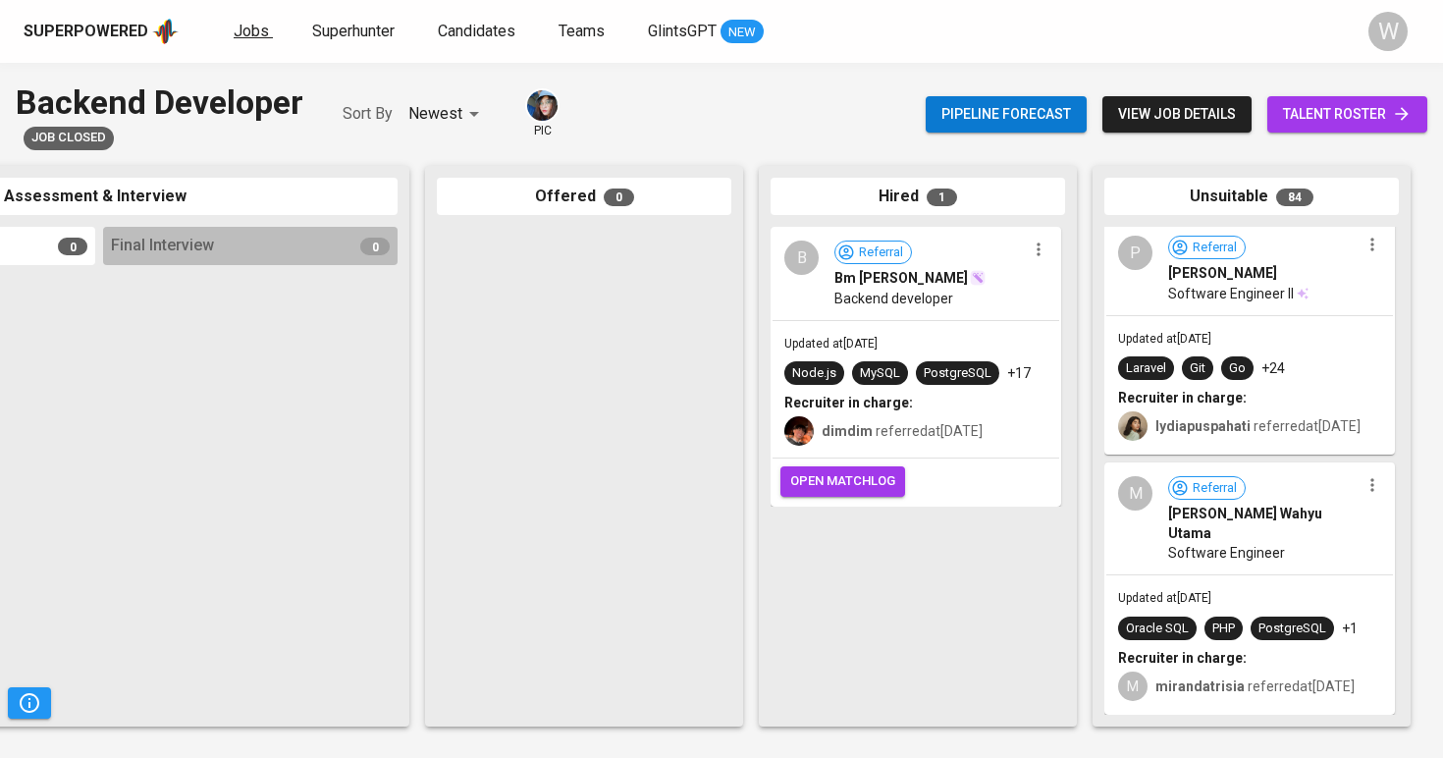
click at [239, 41] on link "Jobs" at bounding box center [253, 32] width 39 height 25
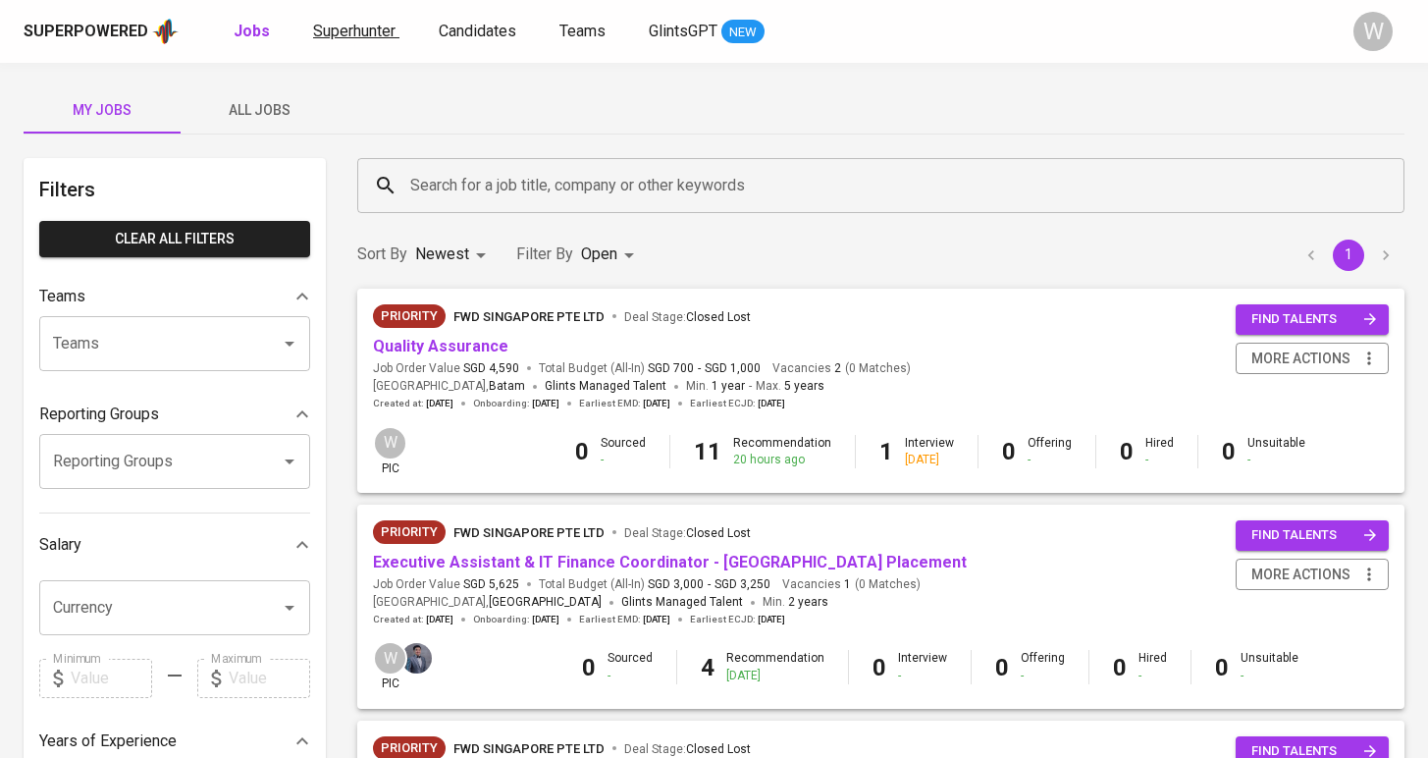
click at [332, 35] on span "Superhunter" at bounding box center [354, 31] width 82 height 19
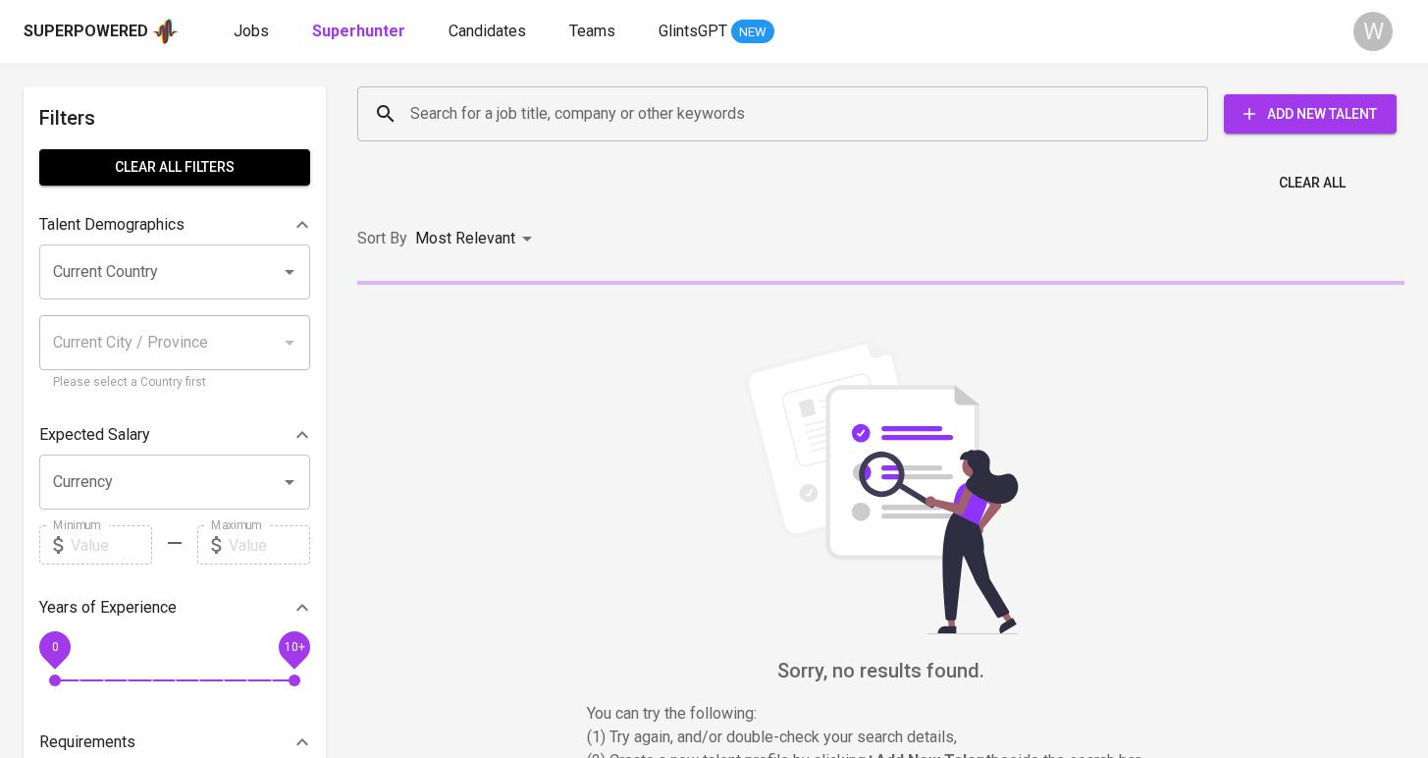
click at [223, 28] on div "Superpowered Jobs Superhunter Candidates Teams GlintsGPT NEW" at bounding box center [683, 31] width 1318 height 29
click at [241, 39] on span "Jobs" at bounding box center [251, 31] width 35 height 19
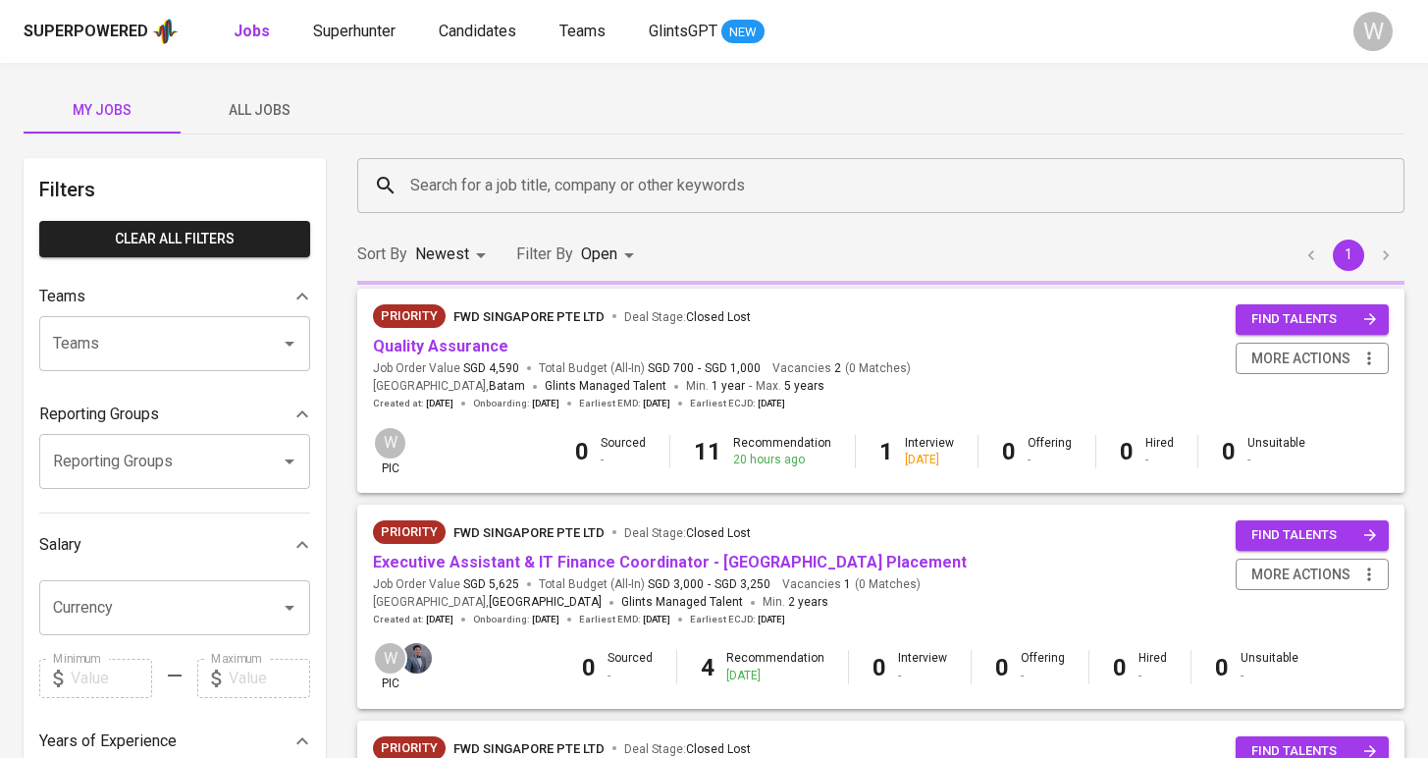
click at [217, 105] on span "All Jobs" at bounding box center [259, 110] width 134 height 25
click at [448, 191] on input "Search for a job title, company or other keywords" at bounding box center [885, 185] width 961 height 37
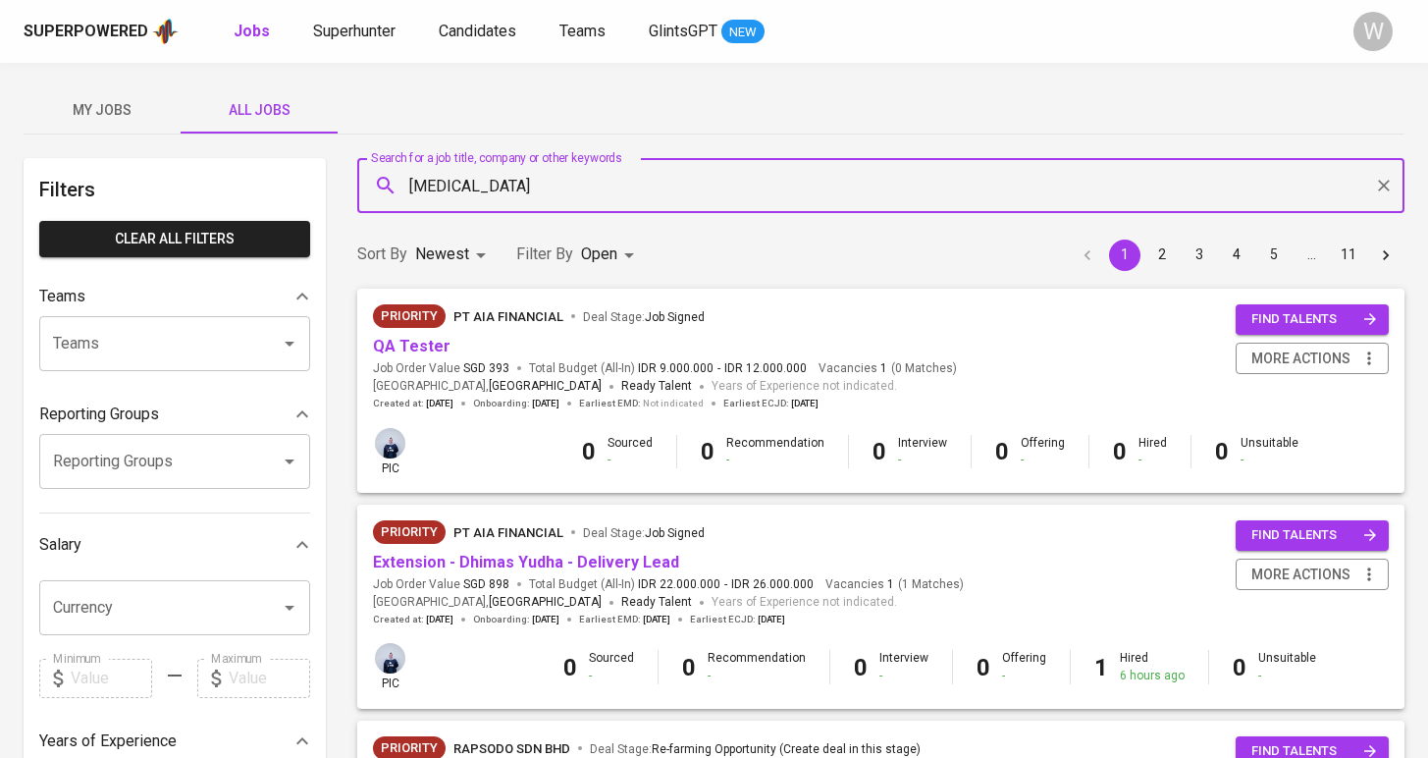
type input "meridia"
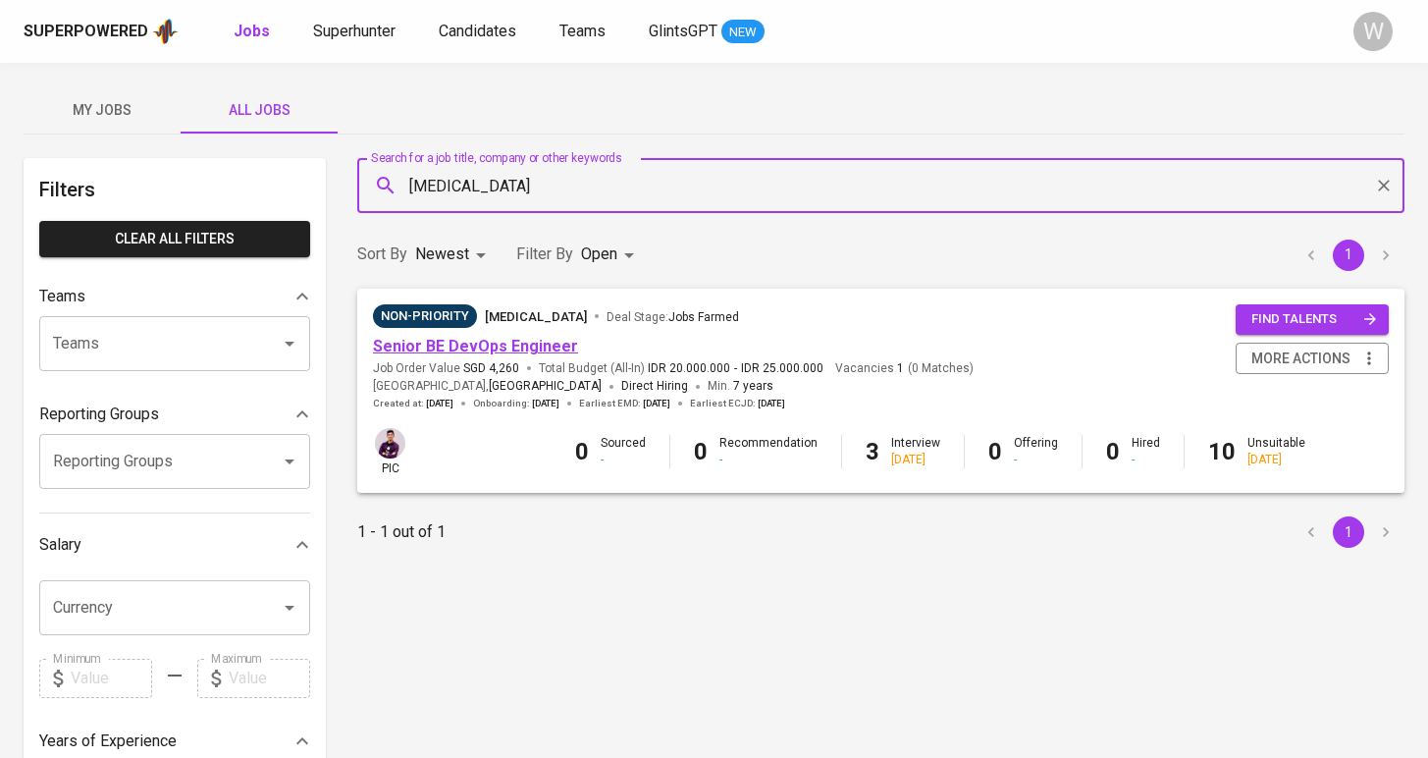
click at [487, 342] on link "Senior BE DevOps Engineer" at bounding box center [475, 346] width 205 height 19
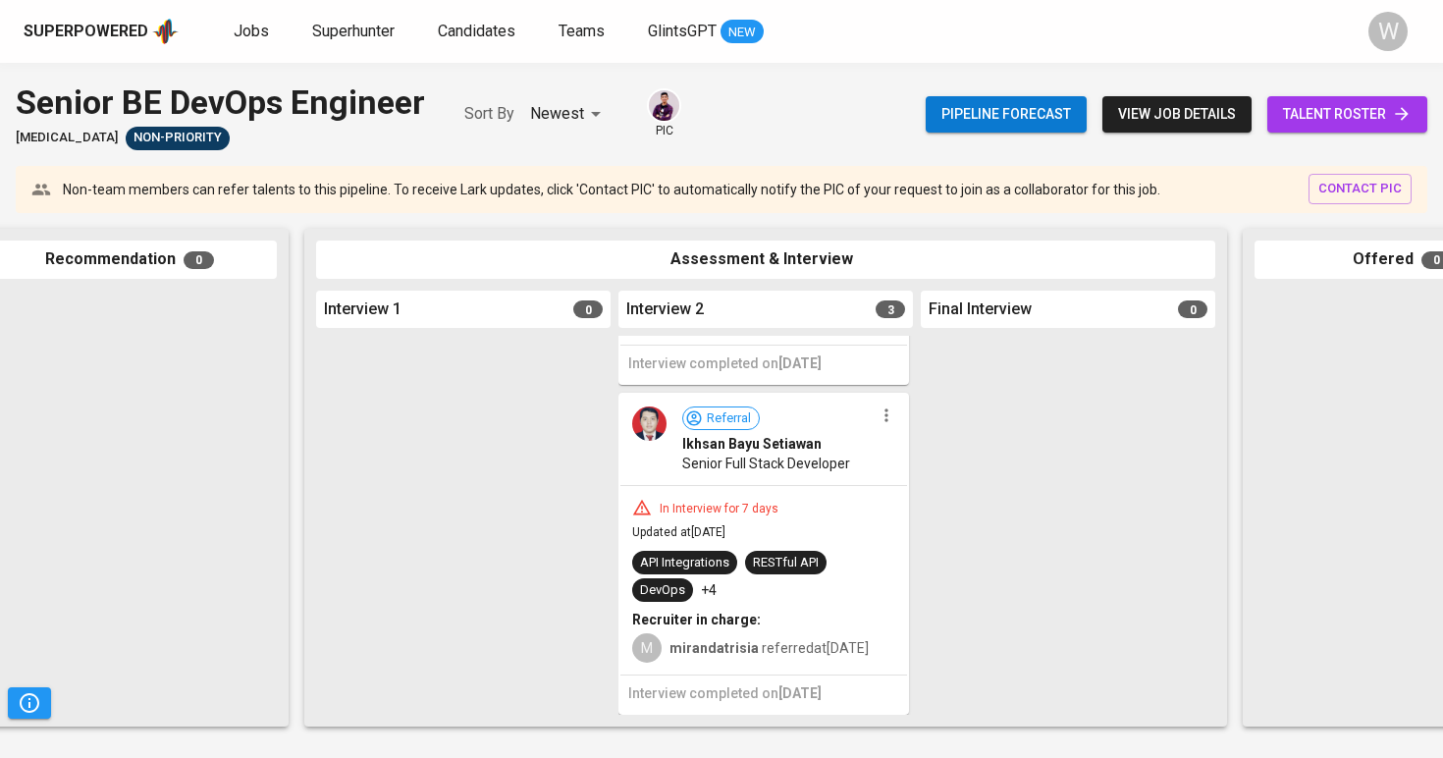
scroll to position [0, 557]
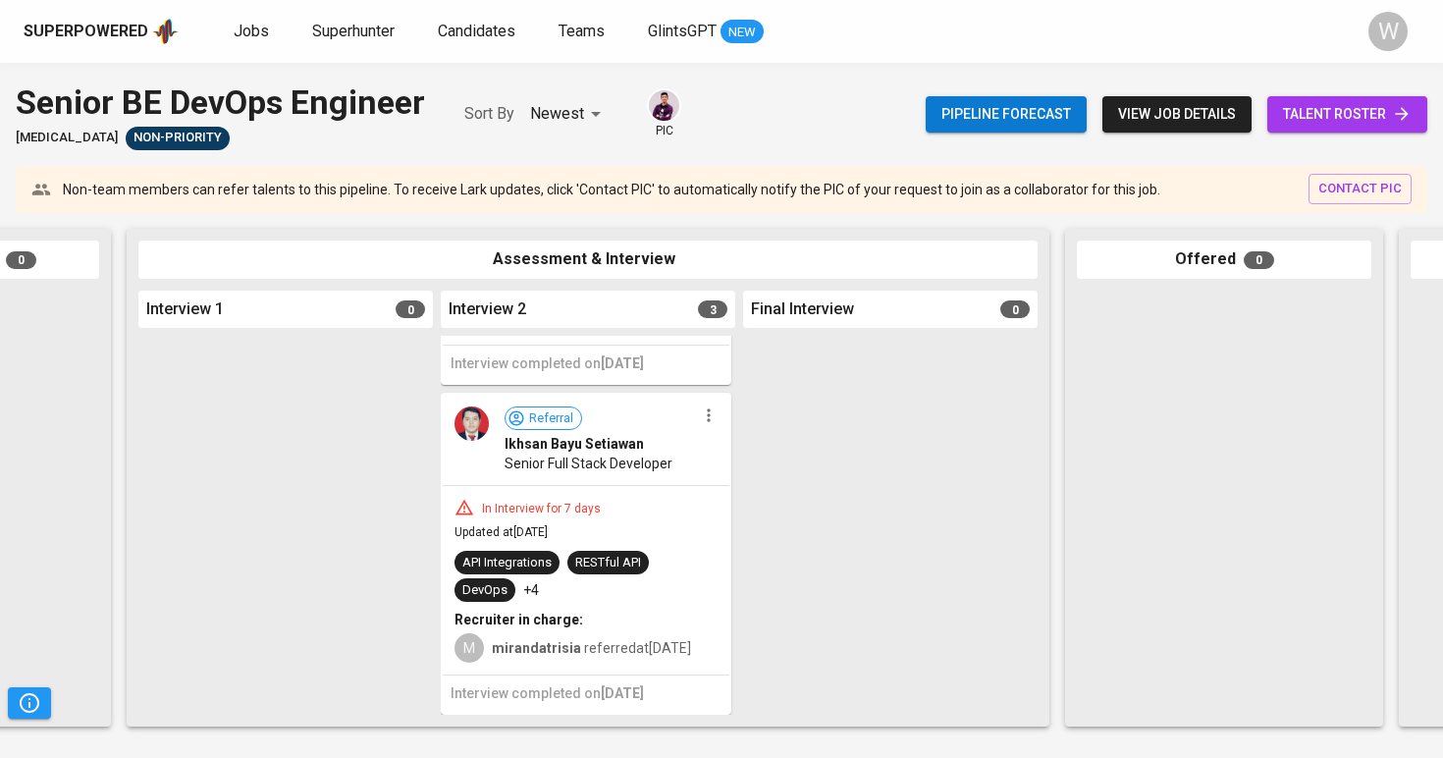
click at [1425, 121] on link "talent roster" at bounding box center [1347, 114] width 160 height 36
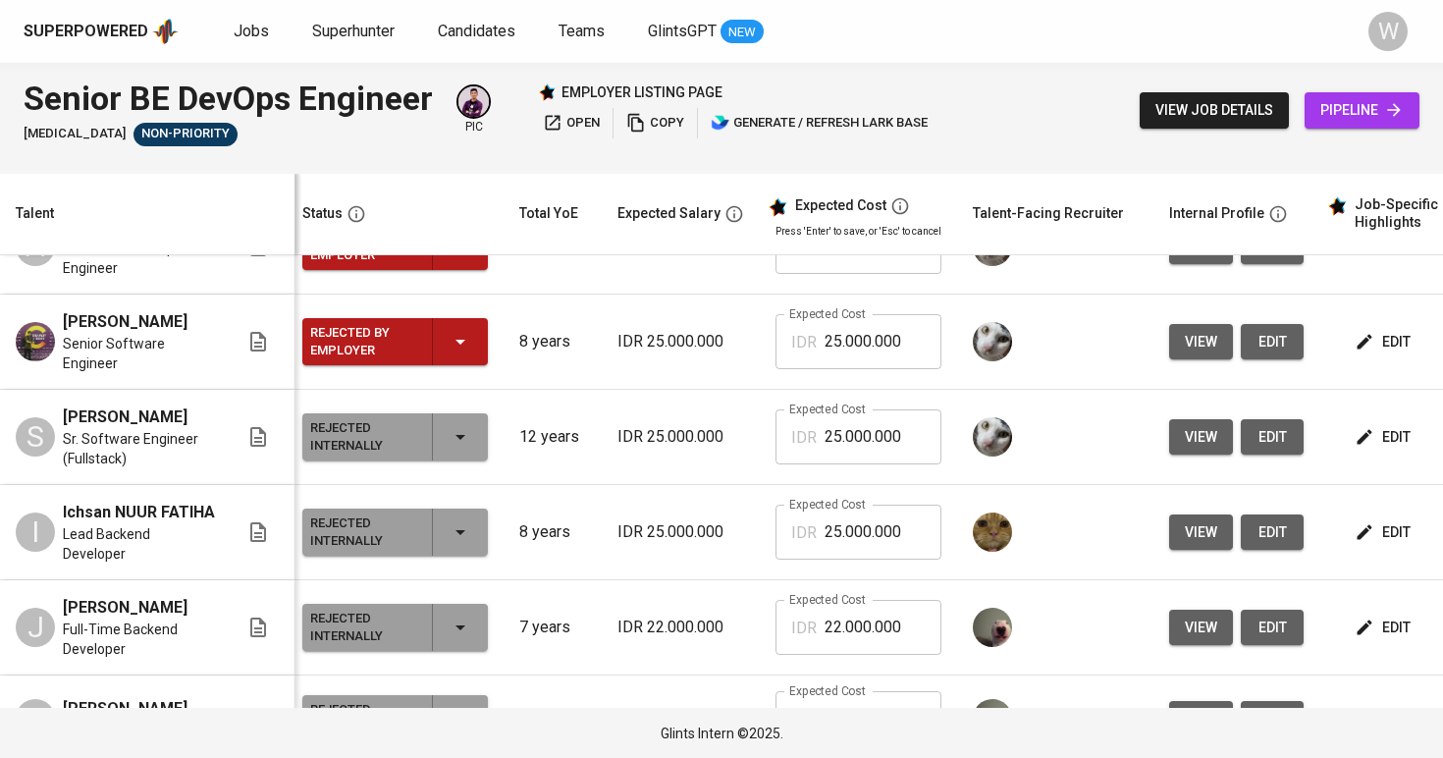
scroll to position [786, 8]
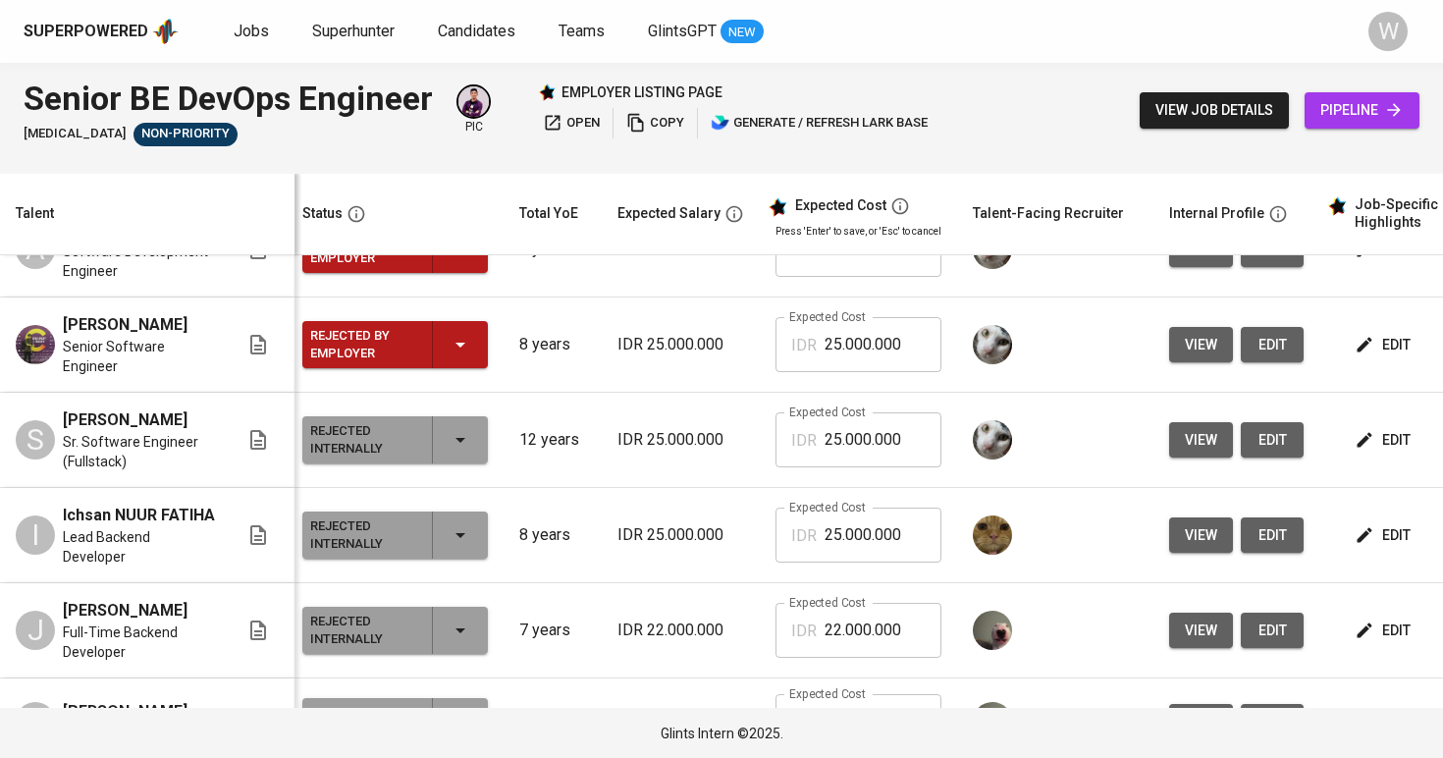
click at [1211, 618] on span "view" at bounding box center [1201, 630] width 32 height 25
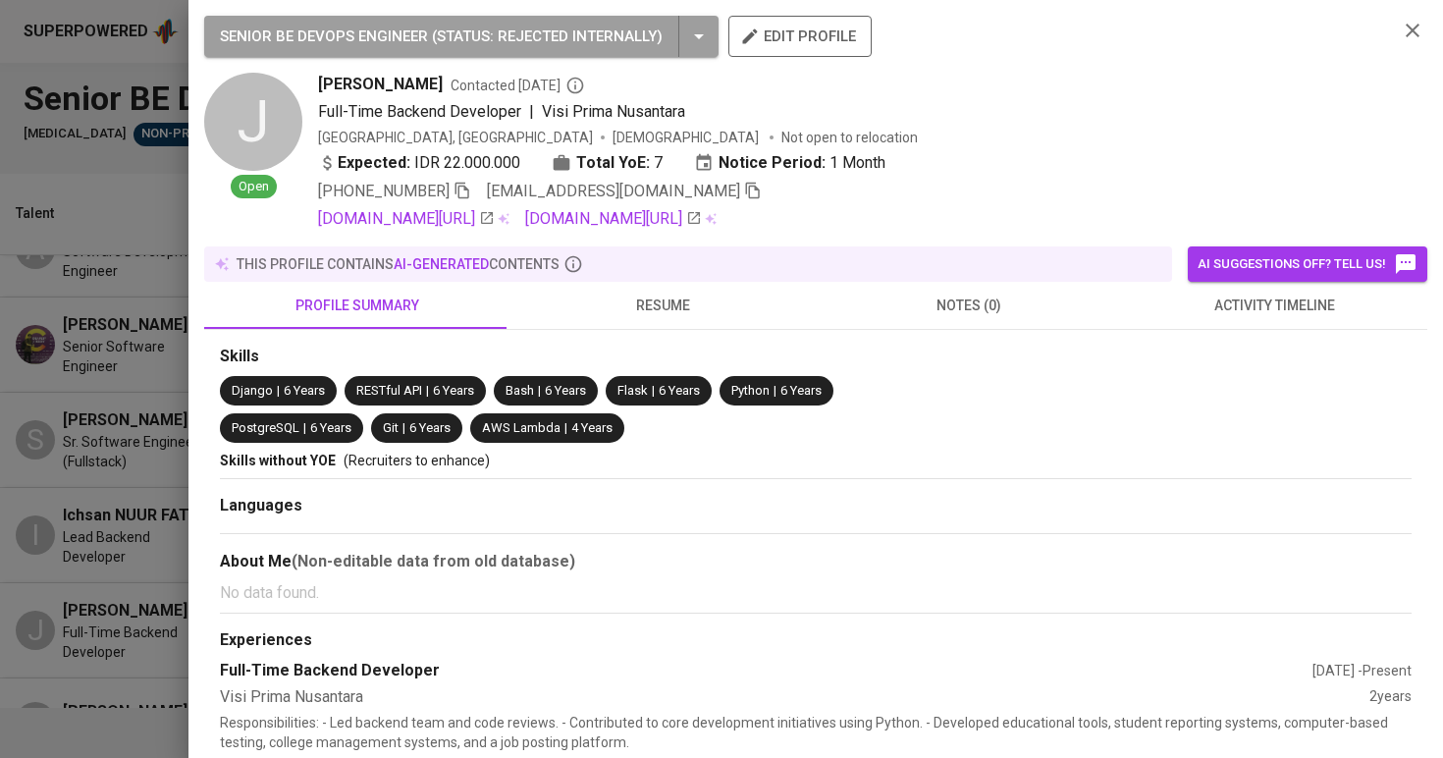
click at [758, 314] on span "resume" at bounding box center [663, 306] width 283 height 25
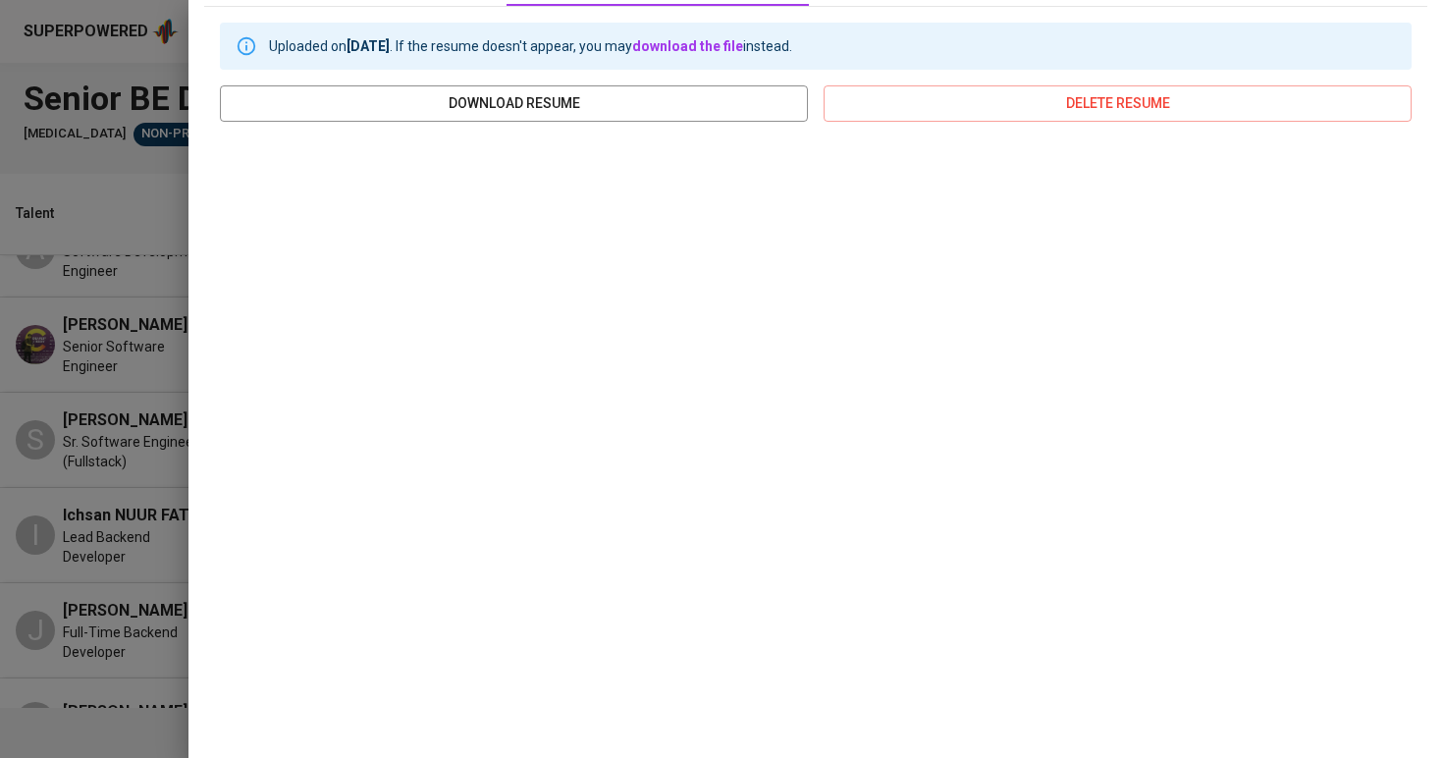
scroll to position [322, 0]
click at [126, 410] on div at bounding box center [721, 379] width 1443 height 758
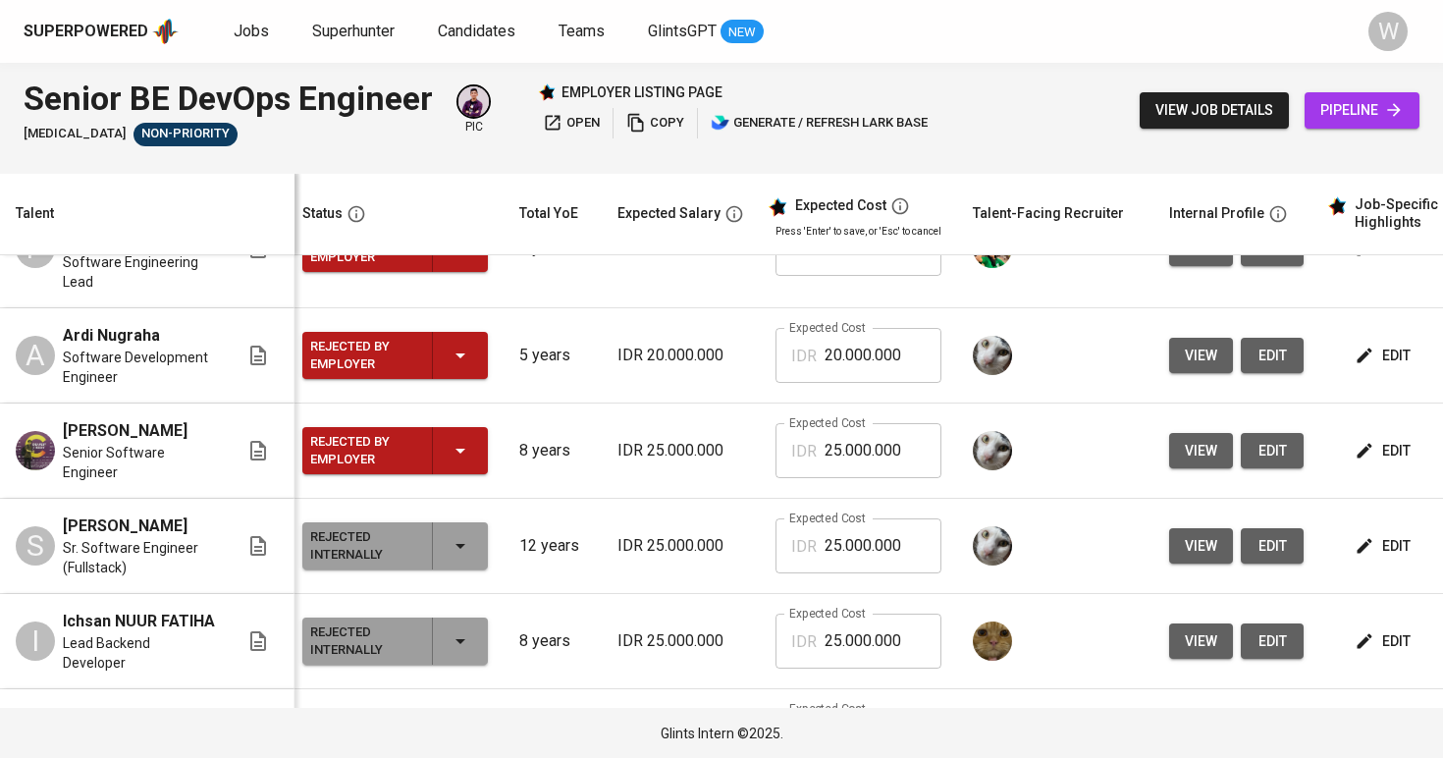
scroll to position [0, 0]
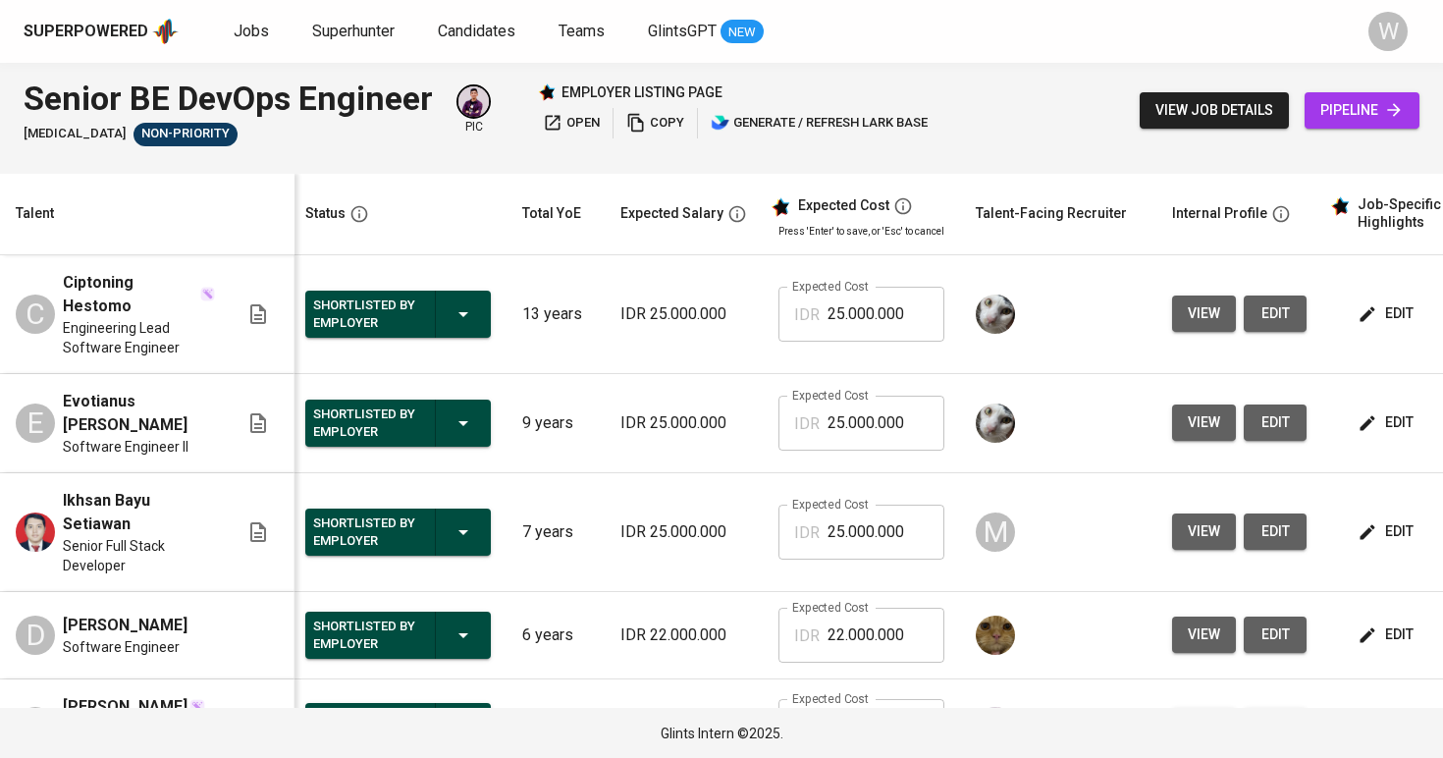
click at [271, 35] on div "Jobs Superhunter Candidates Teams GlintsGPT NEW" at bounding box center [499, 32] width 530 height 25
click at [250, 36] on span "Jobs" at bounding box center [251, 31] width 35 height 19
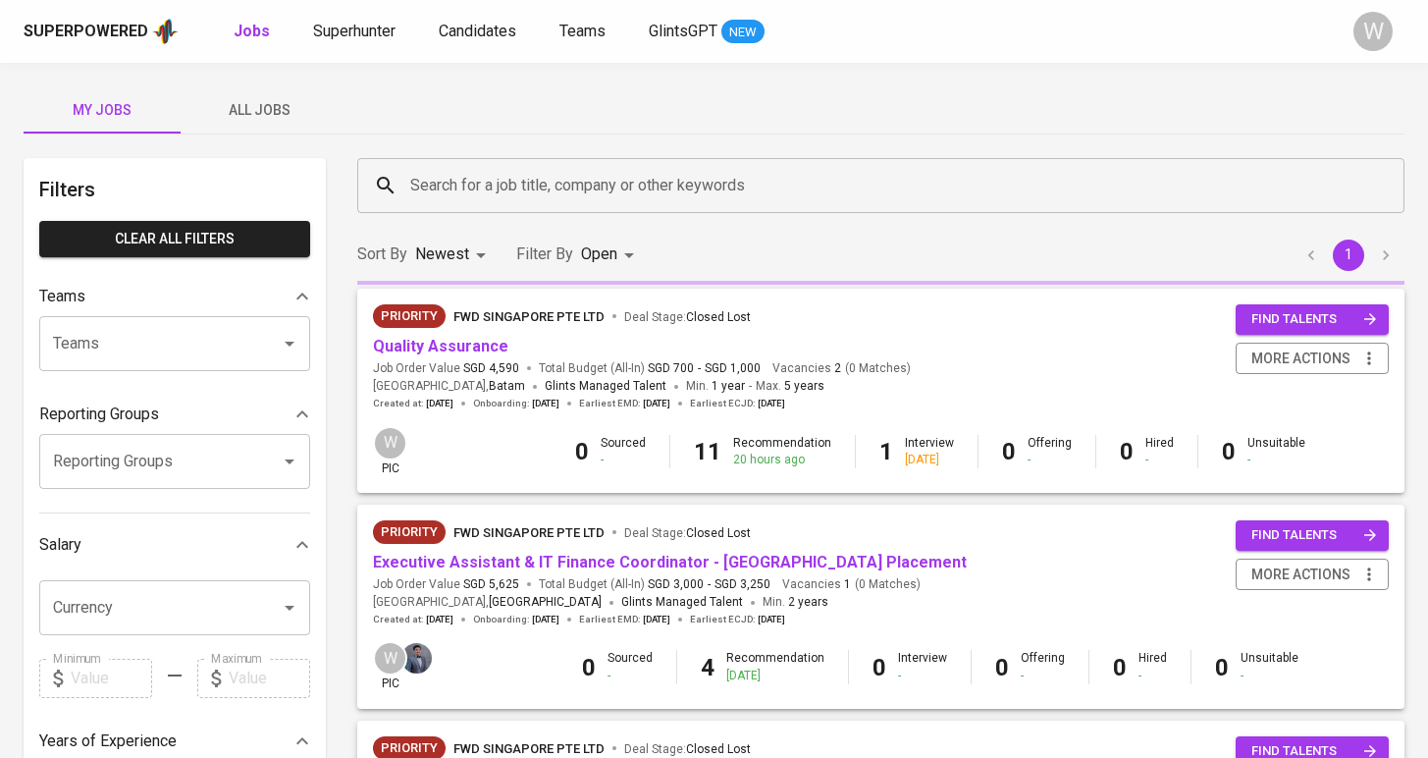
click at [290, 135] on div "My Jobs All Jobs Filters Clear All filters Teams Teams Teams Reporting Groups R…" at bounding box center [714, 748] width 1428 height 1371
click at [291, 122] on button "All Jobs" at bounding box center [259, 109] width 157 height 47
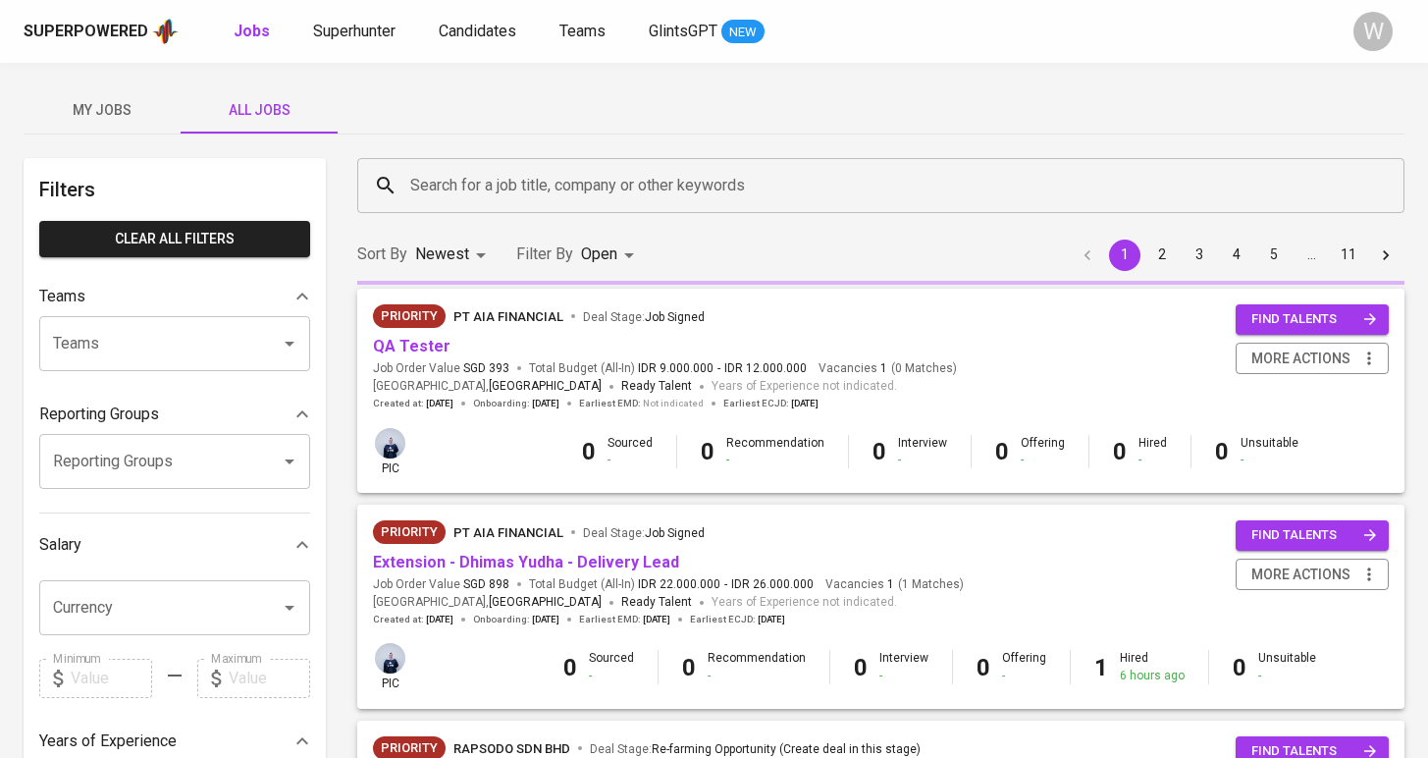
click at [443, 215] on div "Search for a job title, company or other keywords Search for a job title, compa…" at bounding box center [881, 185] width 1071 height 79
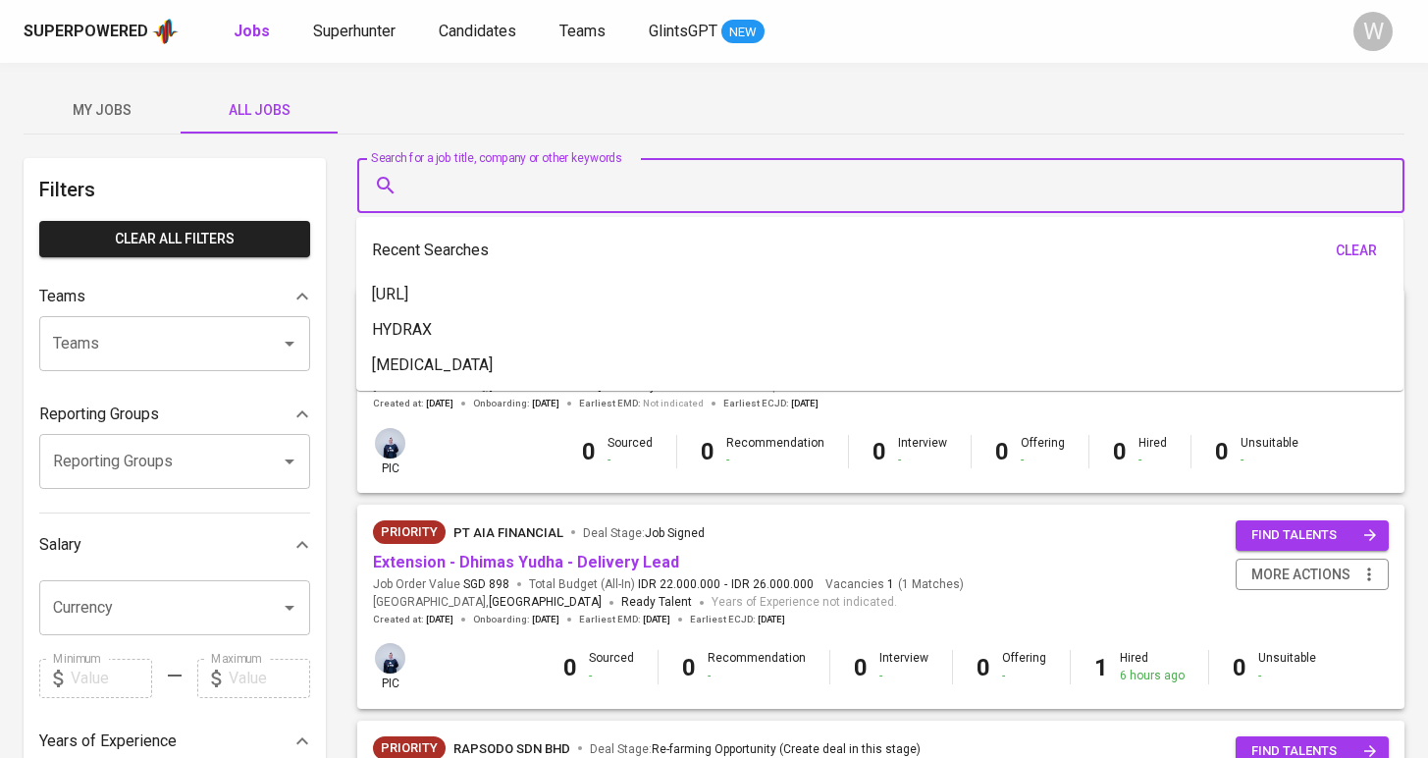
click at [445, 196] on input "Search for a job title, company or other keywords" at bounding box center [885, 185] width 961 height 37
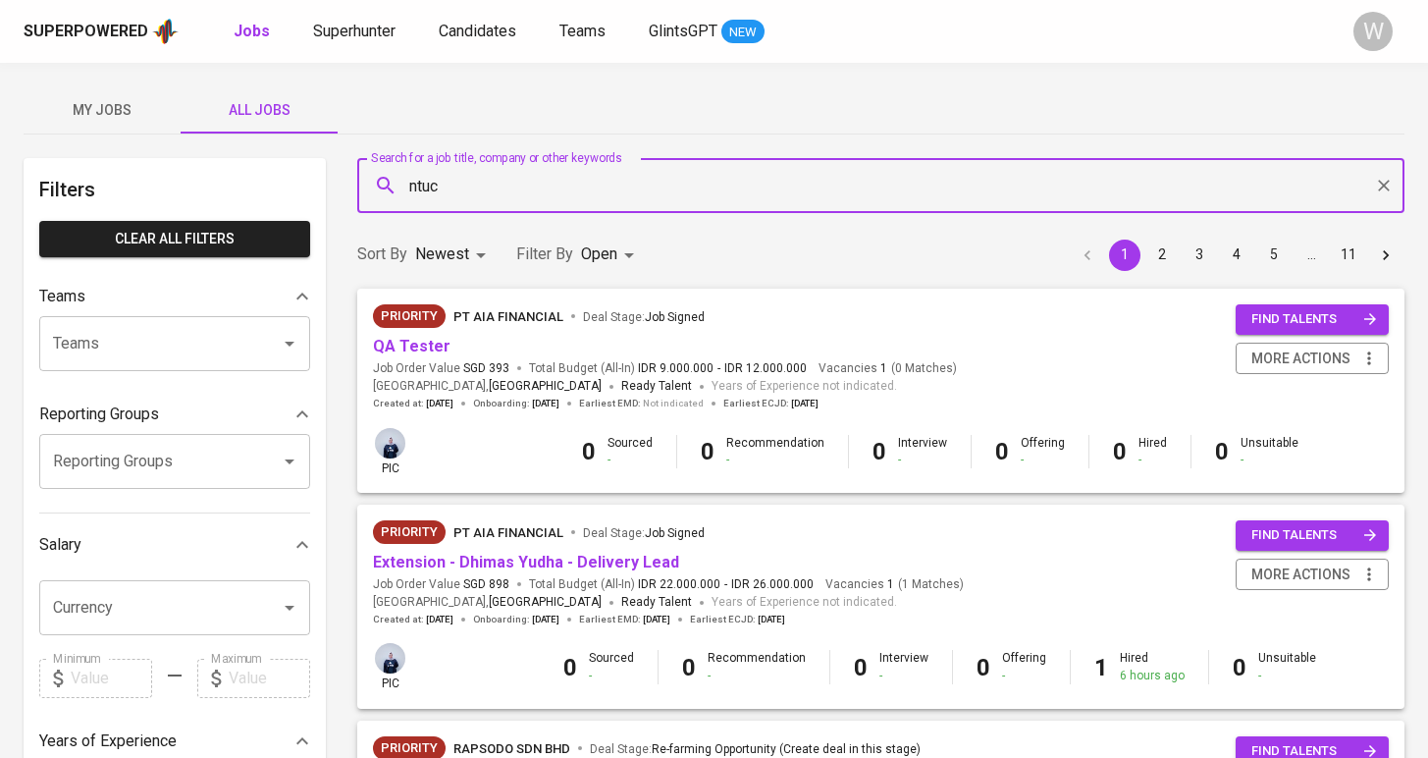
type input "ntuc"
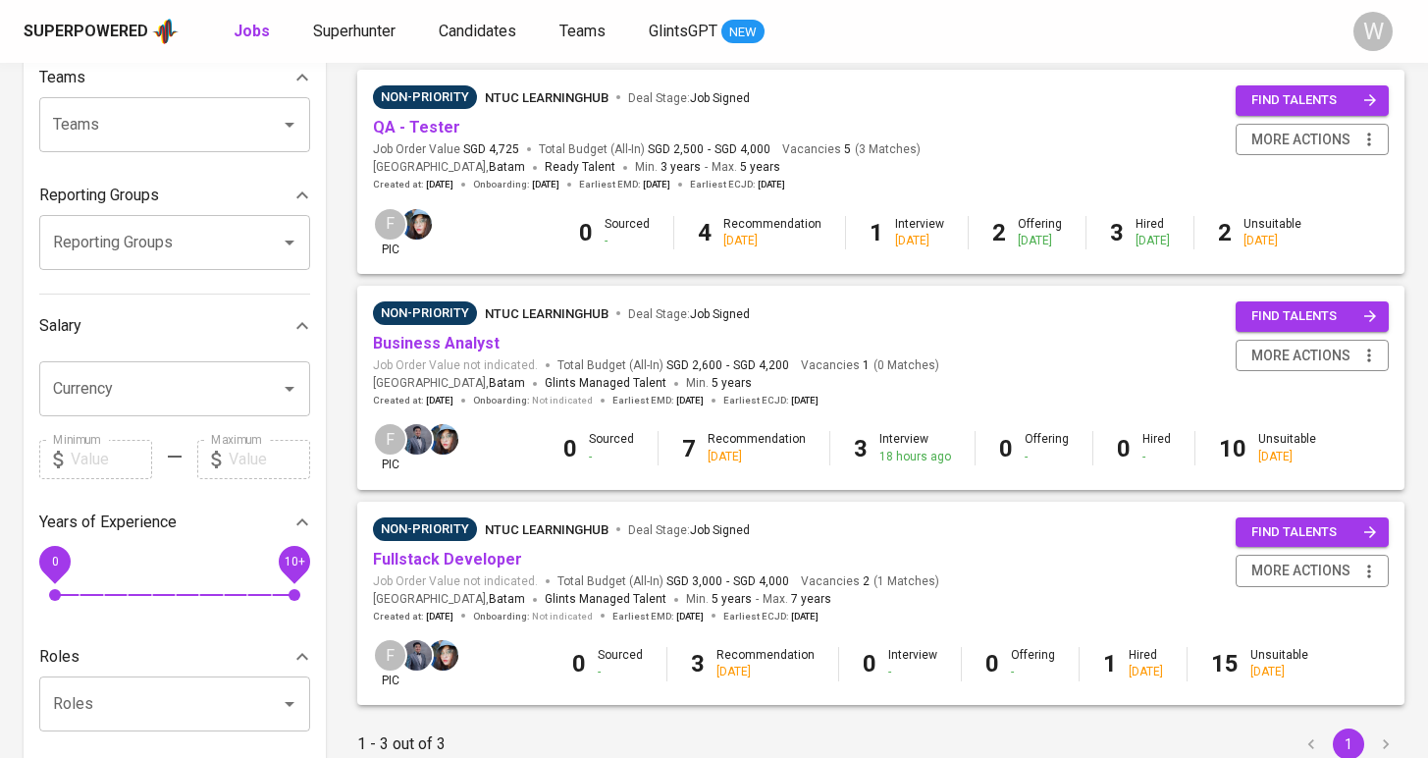
scroll to position [221, 0]
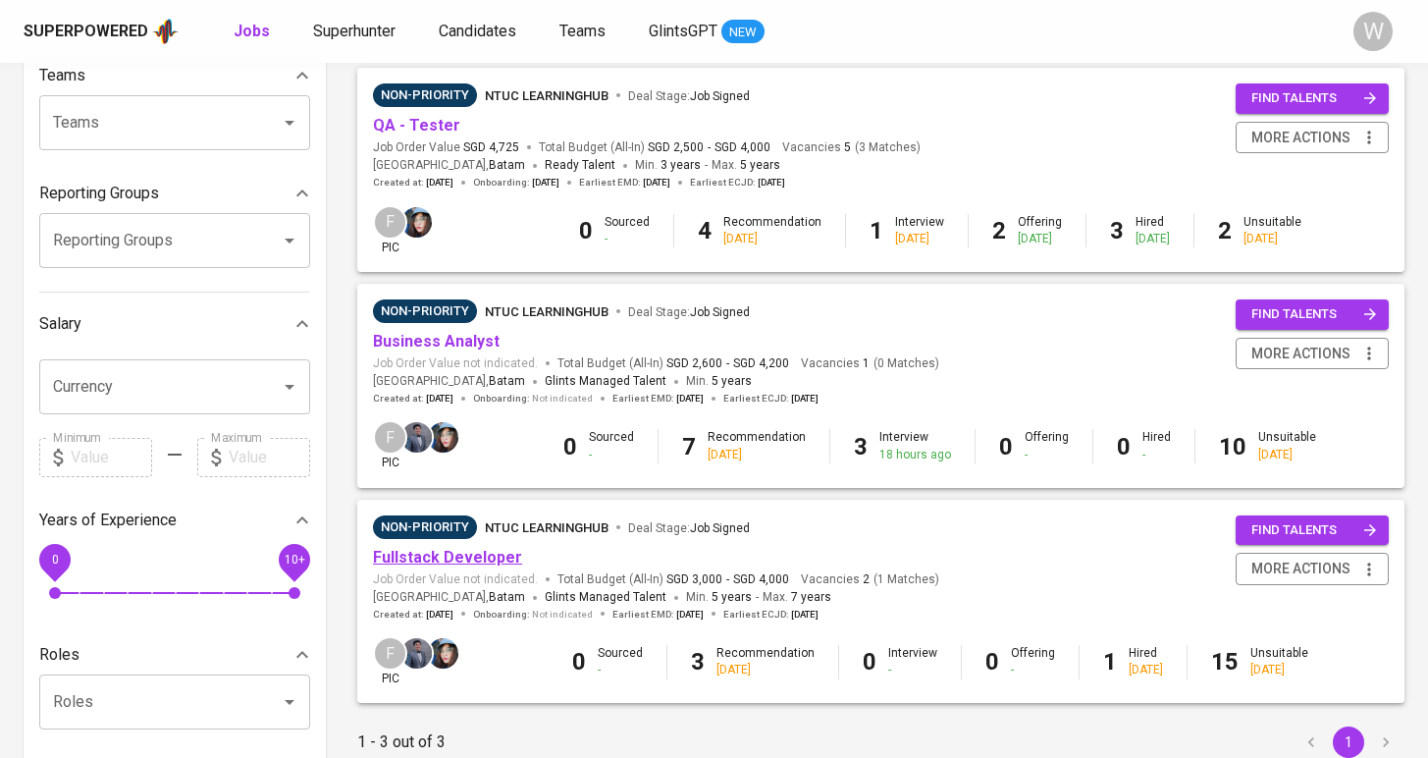
click at [457, 556] on link "Fullstack Developer" at bounding box center [447, 557] width 149 height 19
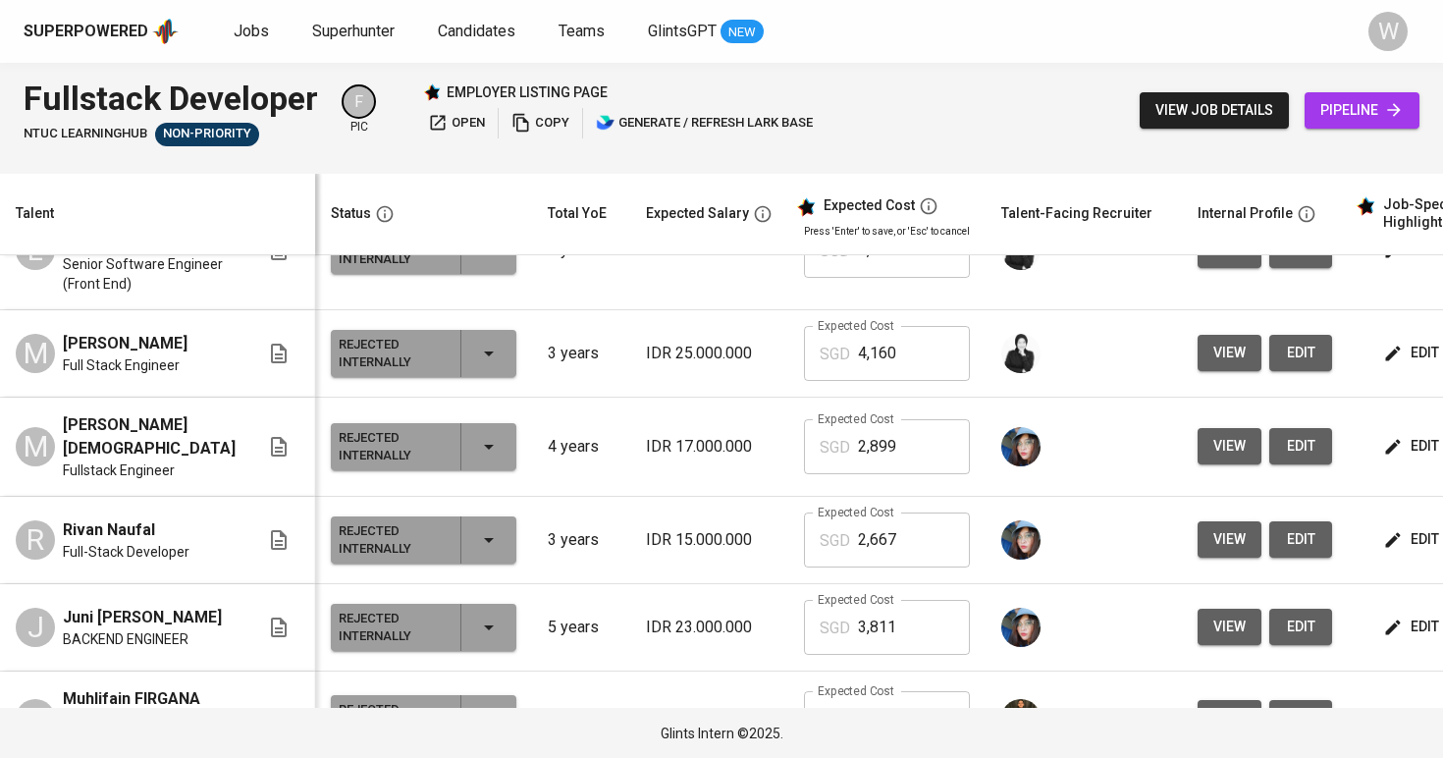
scroll to position [1070, 0]
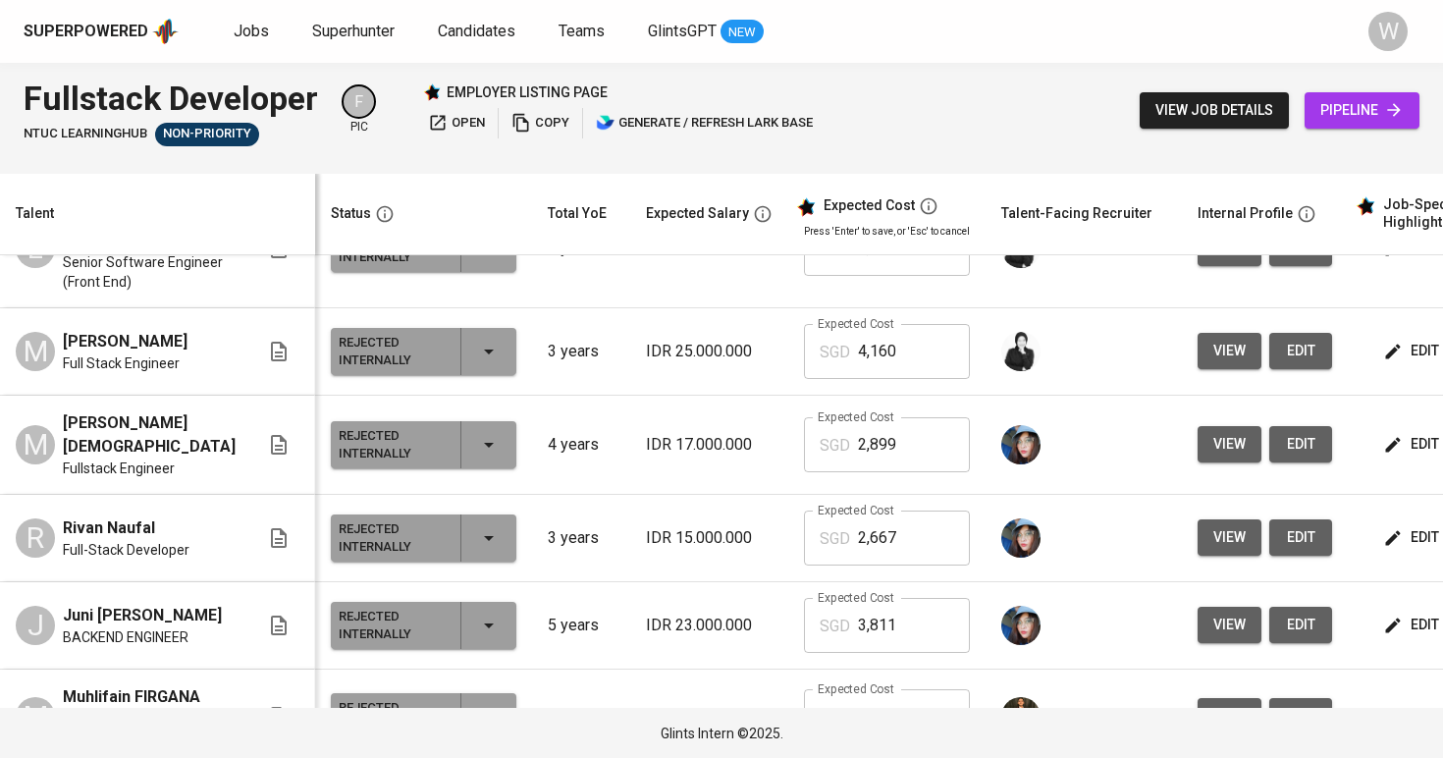
click at [1198, 530] on button "view" at bounding box center [1230, 537] width 64 height 36
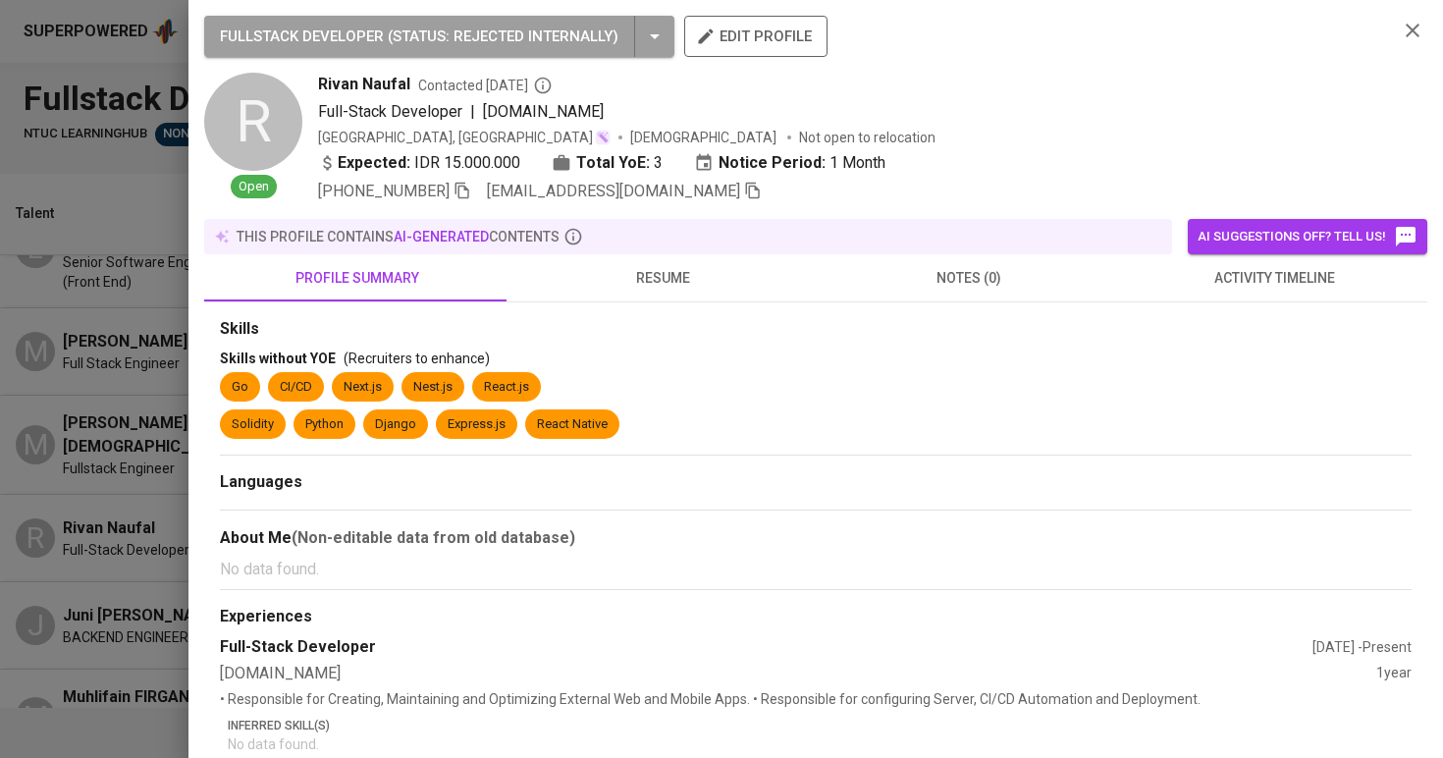
click at [1178, 281] on span "activity timeline" at bounding box center [1275, 278] width 283 height 25
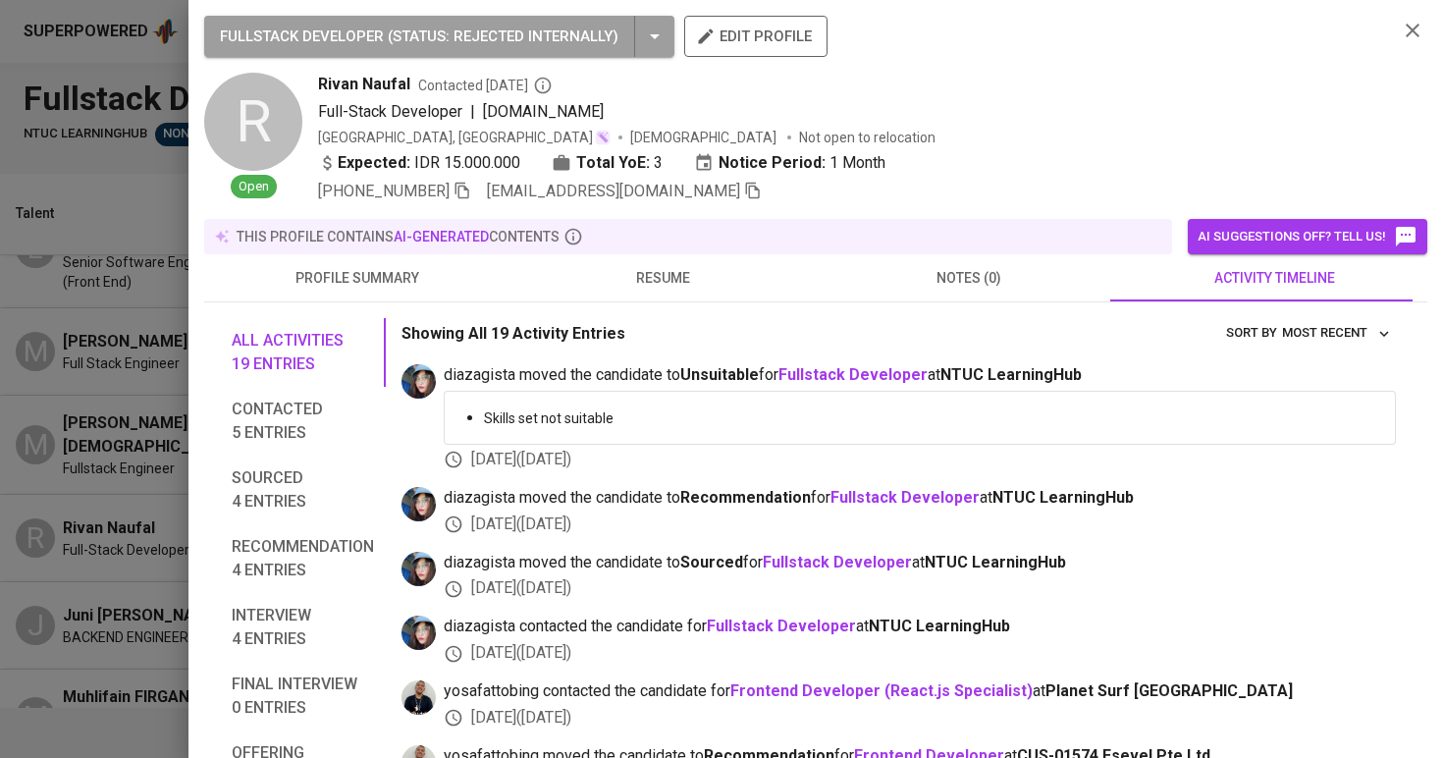
scroll to position [29, 0]
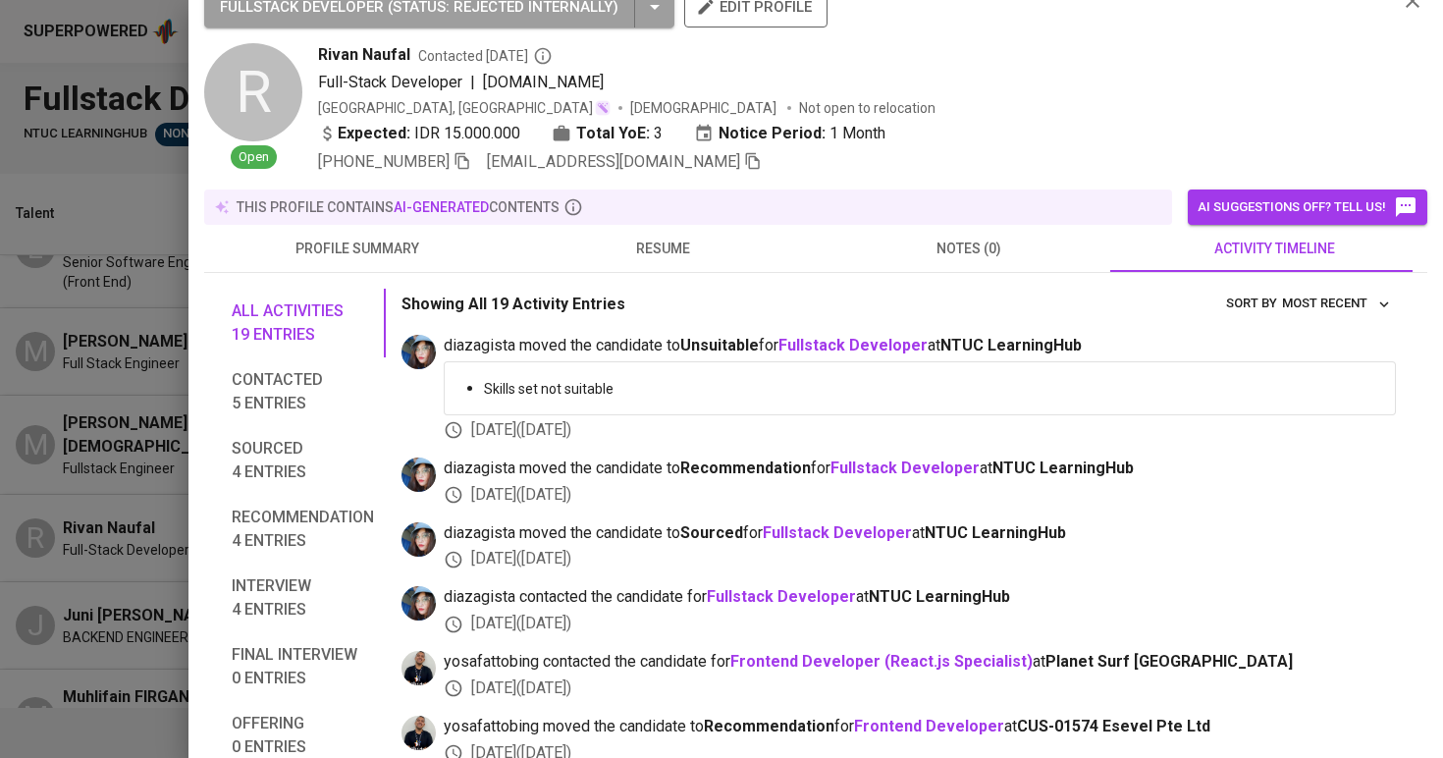
click at [110, 337] on div at bounding box center [721, 379] width 1443 height 758
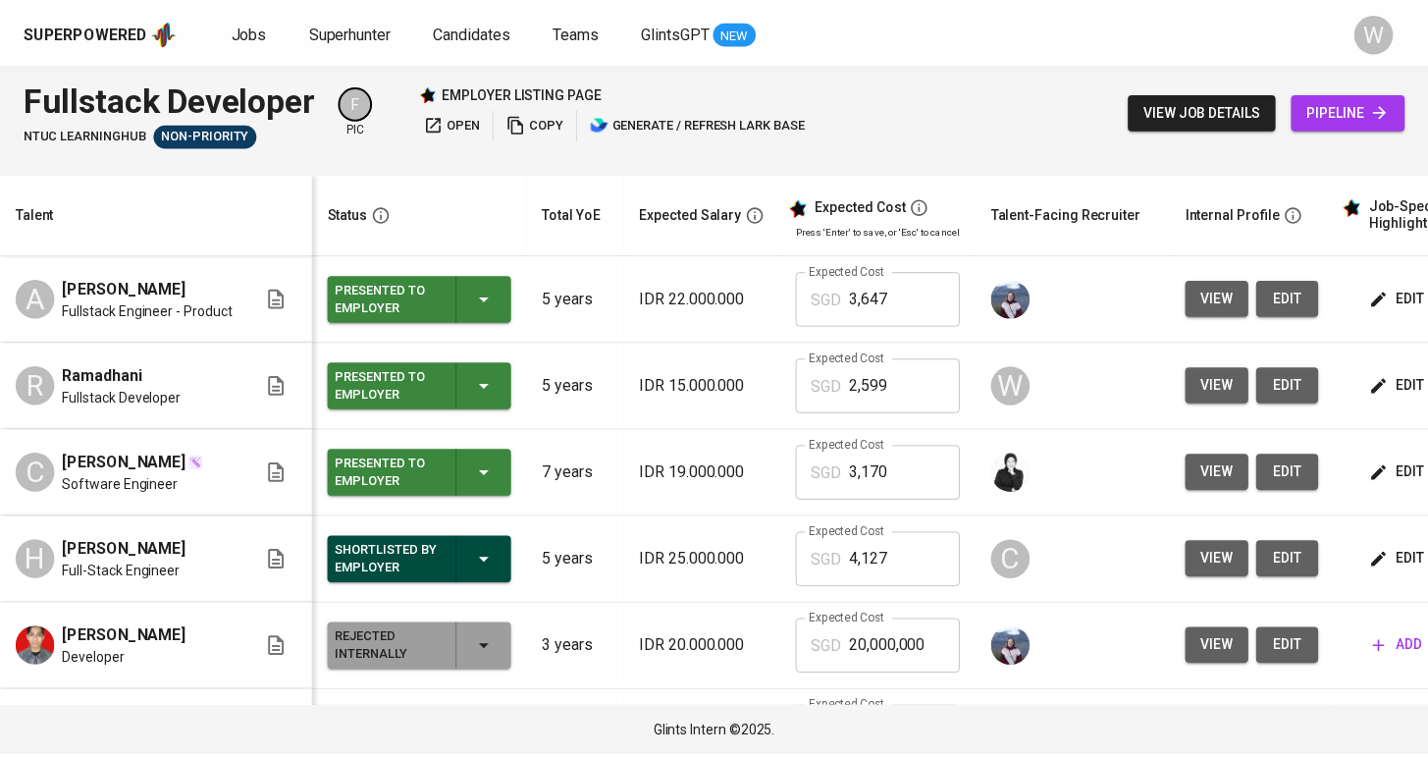
scroll to position [0, 0]
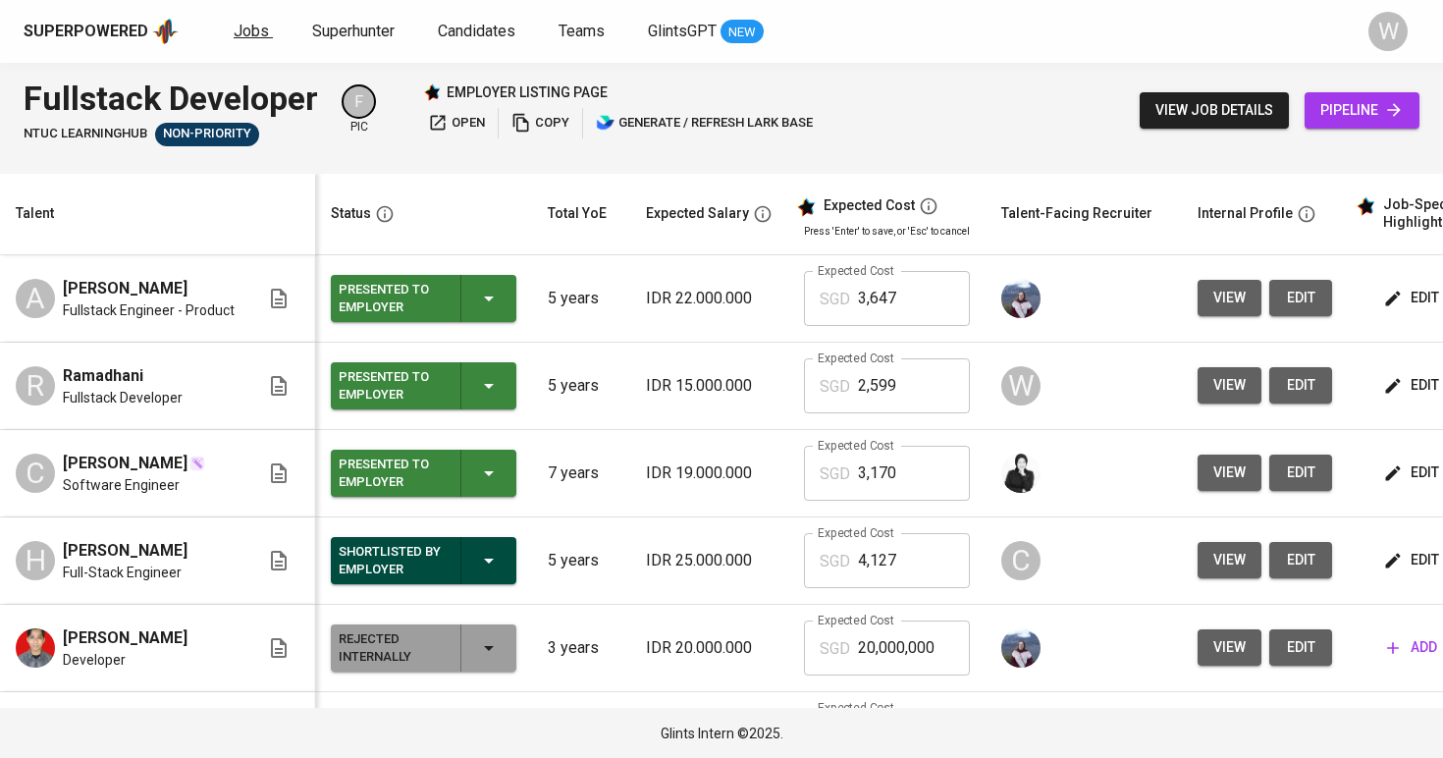
click at [251, 27] on span "Jobs" at bounding box center [251, 31] width 35 height 19
